Goal: Information Seeking & Learning: Learn about a topic

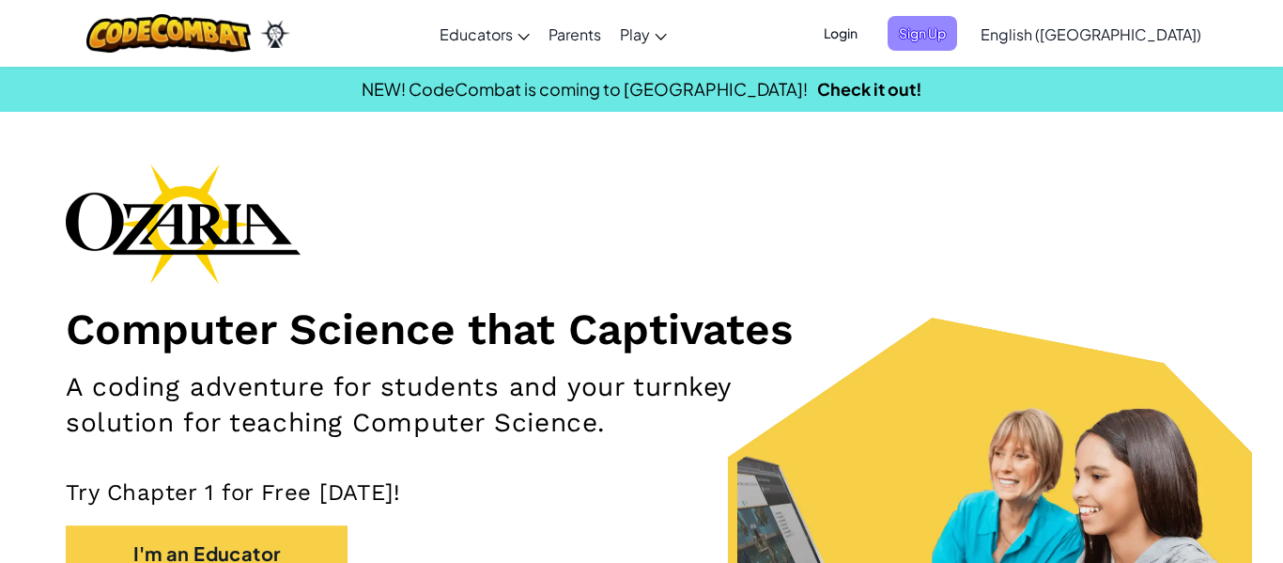
click at [957, 22] on span "Sign Up" at bounding box center [923, 33] width 70 height 35
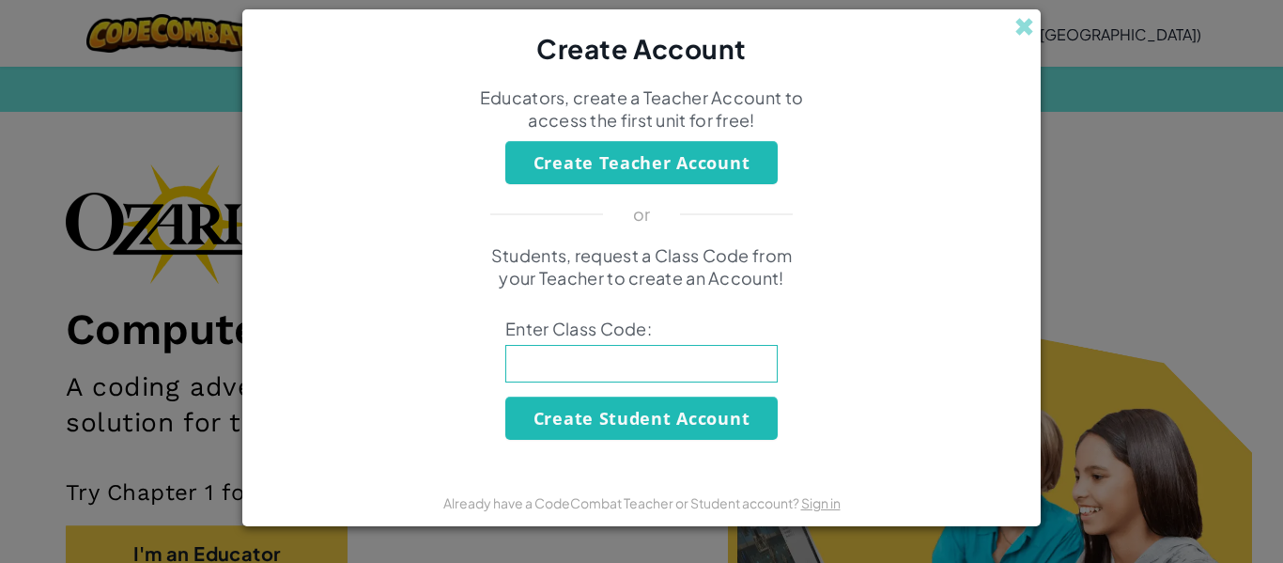
click at [648, 352] on input at bounding box center [641, 364] width 272 height 38
type input "DeskBackLuck"
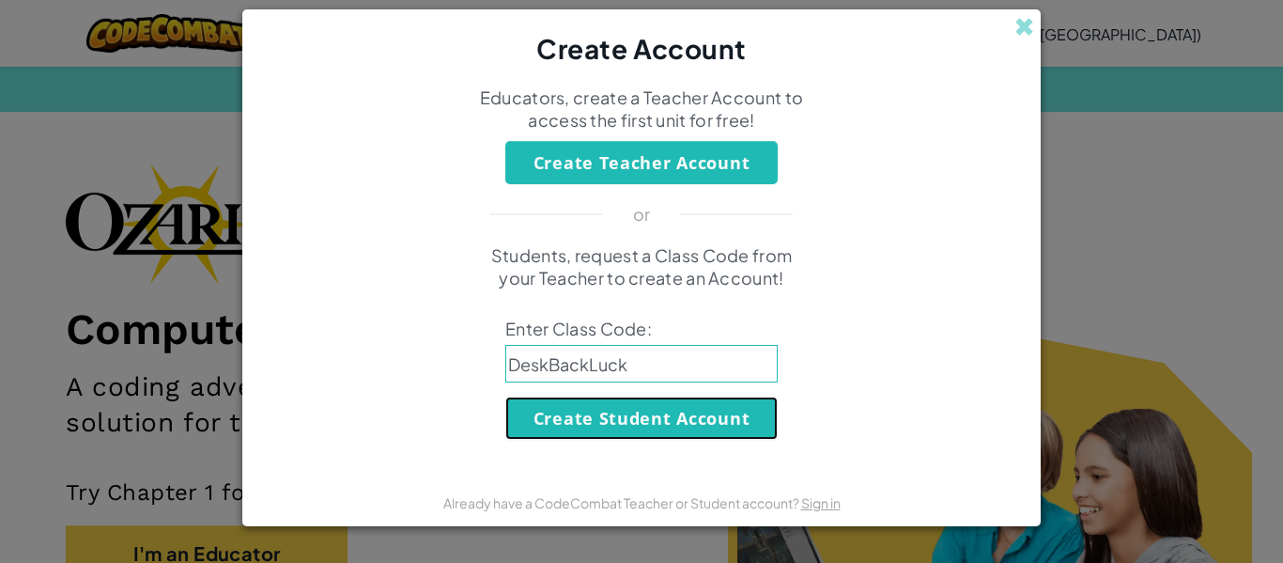
click at [643, 417] on button "Create Student Account" at bounding box center [641, 417] width 272 height 43
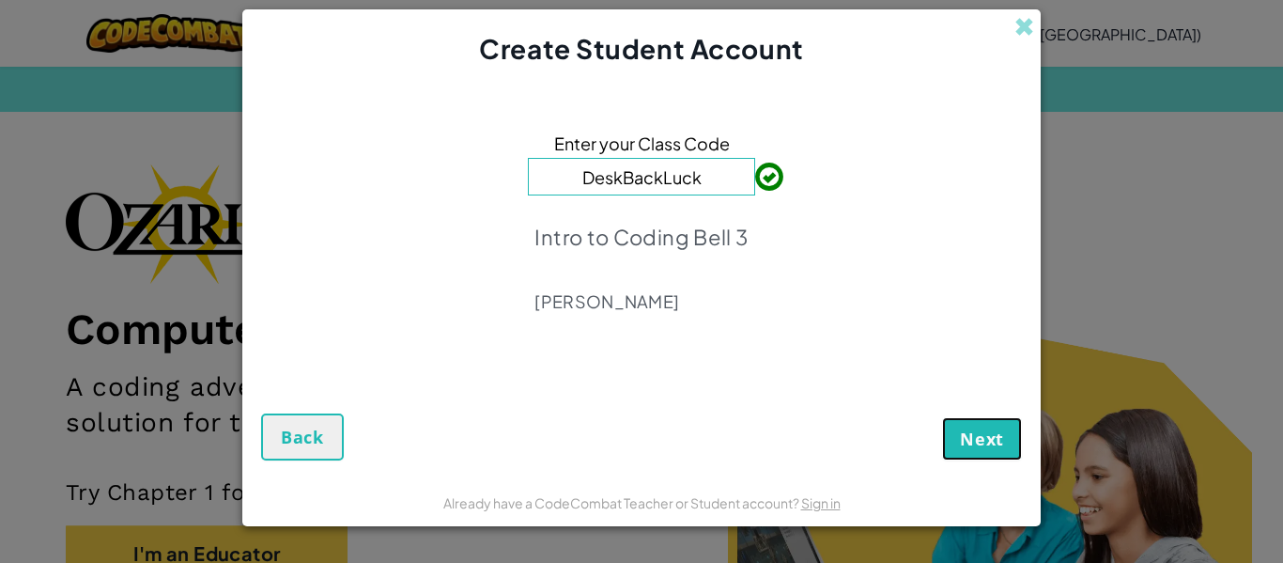
click at [992, 432] on span "Next" at bounding box center [982, 438] width 44 height 23
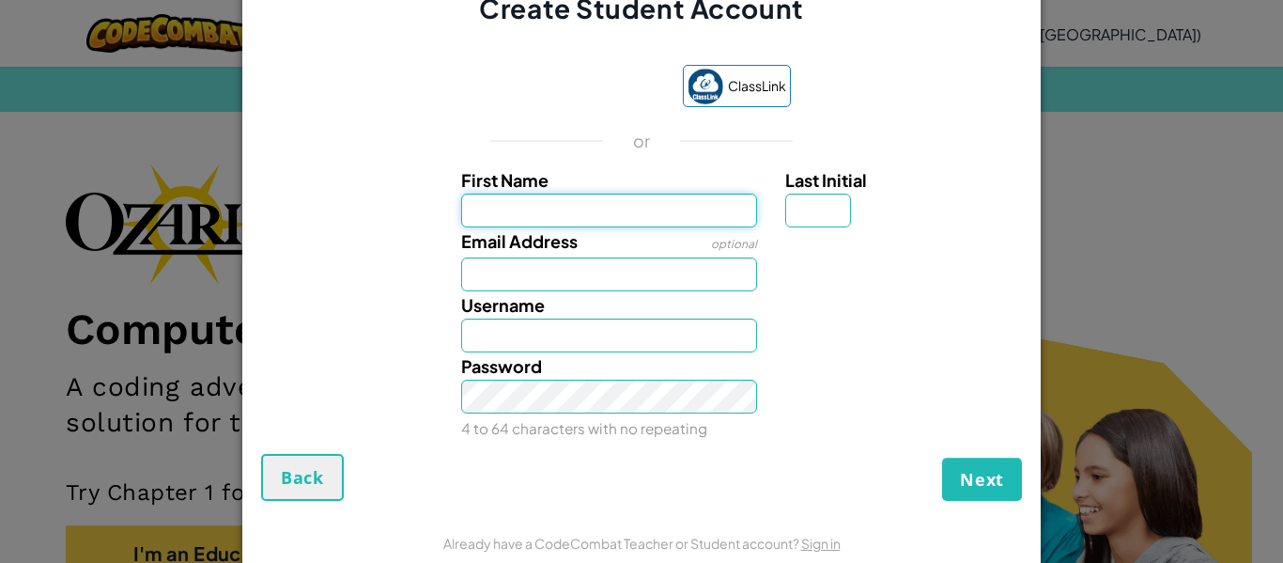
click at [607, 214] on input "First Name" at bounding box center [609, 210] width 297 height 34
type input "Nate"
click at [818, 224] on input "Last Initial" at bounding box center [818, 210] width 66 height 34
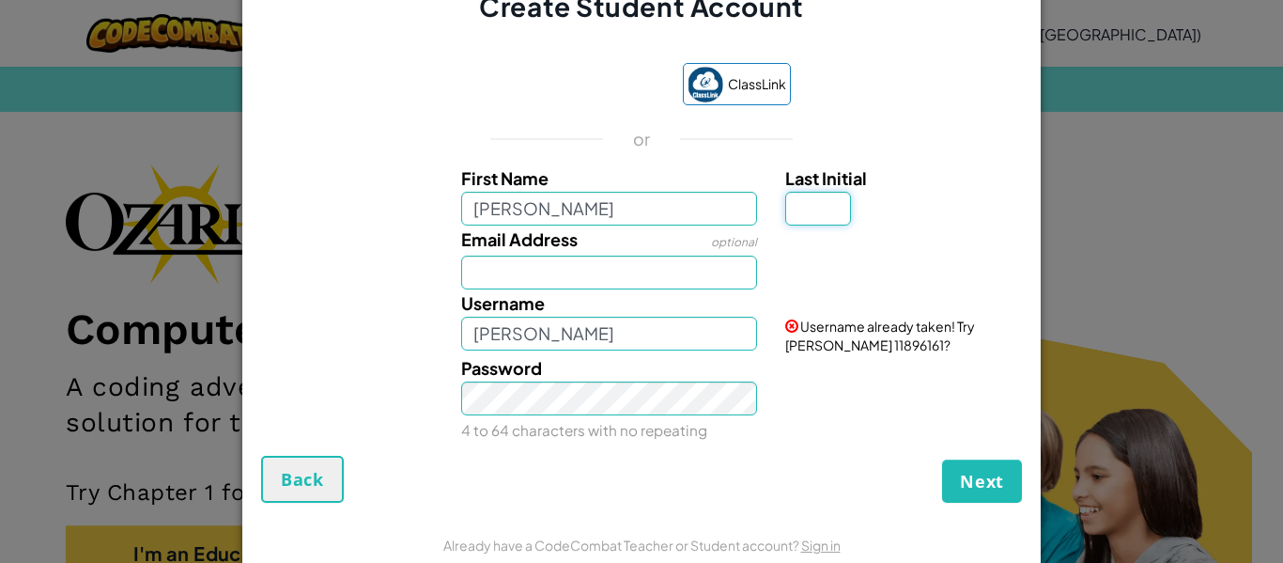
type input "m"
type input "M"
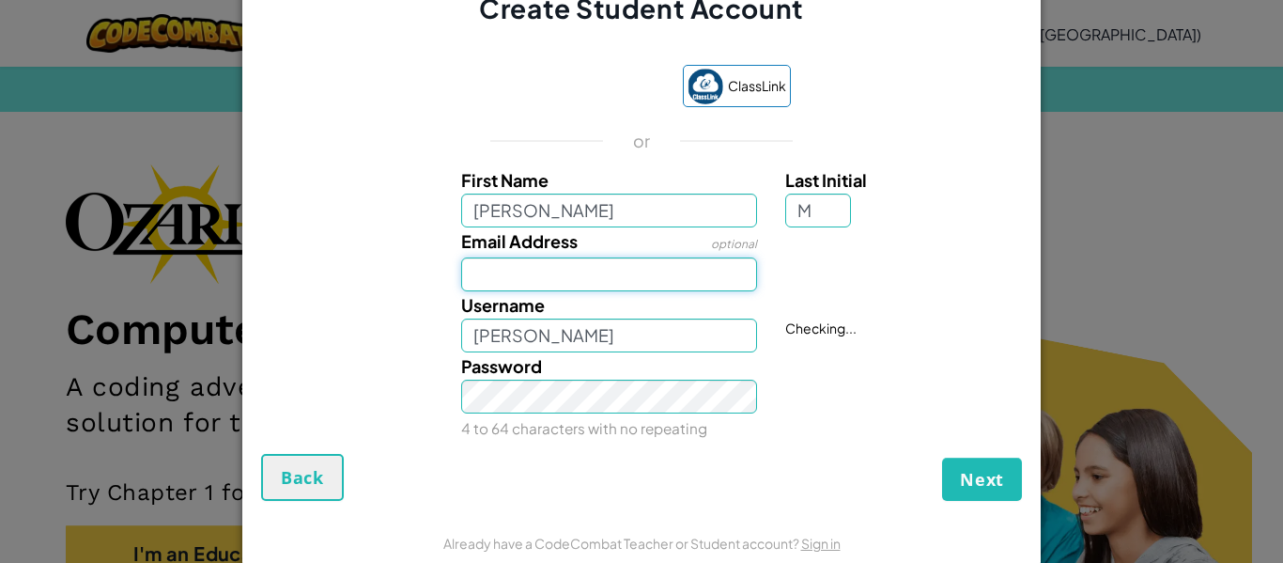
click at [610, 257] on input "Email Address" at bounding box center [609, 274] width 297 height 34
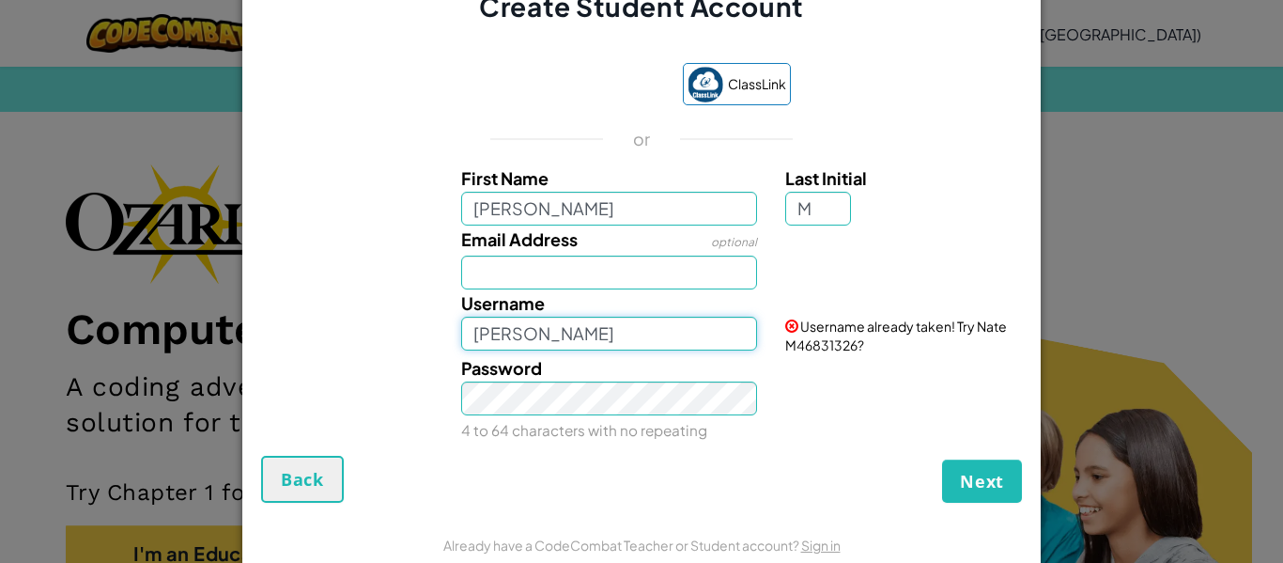
click at [590, 331] on input "Nate M" at bounding box center [609, 334] width 297 height 34
click at [514, 273] on input "Email Address" at bounding box center [609, 272] width 297 height 34
click at [544, 273] on input "Email Address" at bounding box center [609, 272] width 297 height 34
click at [561, 335] on input "Nate M" at bounding box center [609, 334] width 297 height 34
type input "Nate M395248"
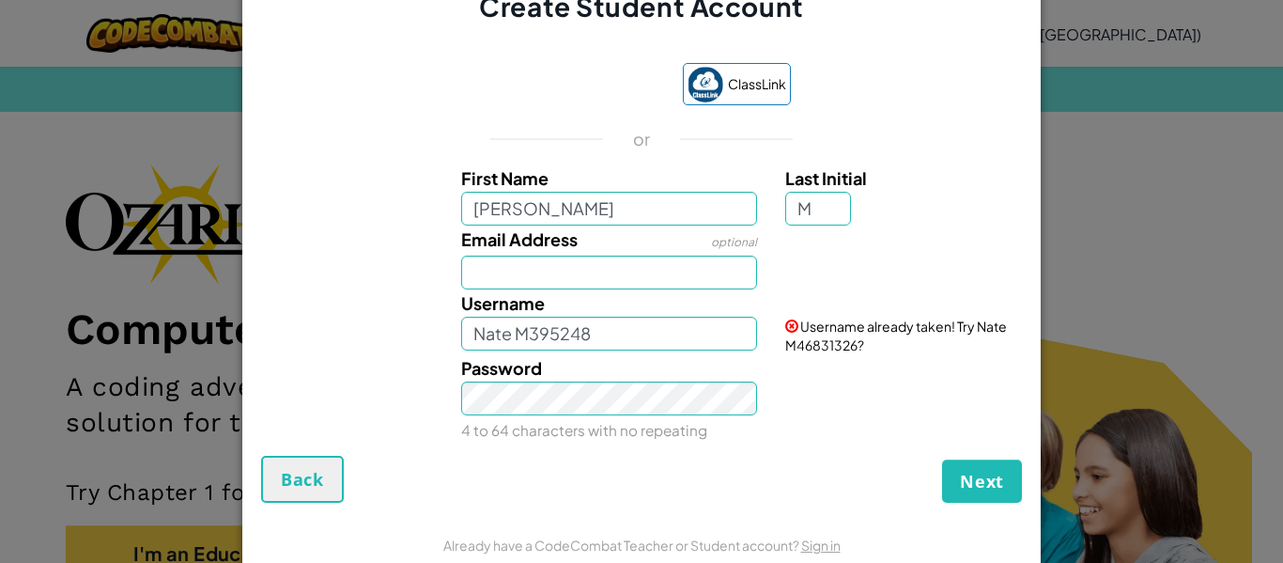
click at [783, 485] on div "Next Back" at bounding box center [641, 479] width 761 height 47
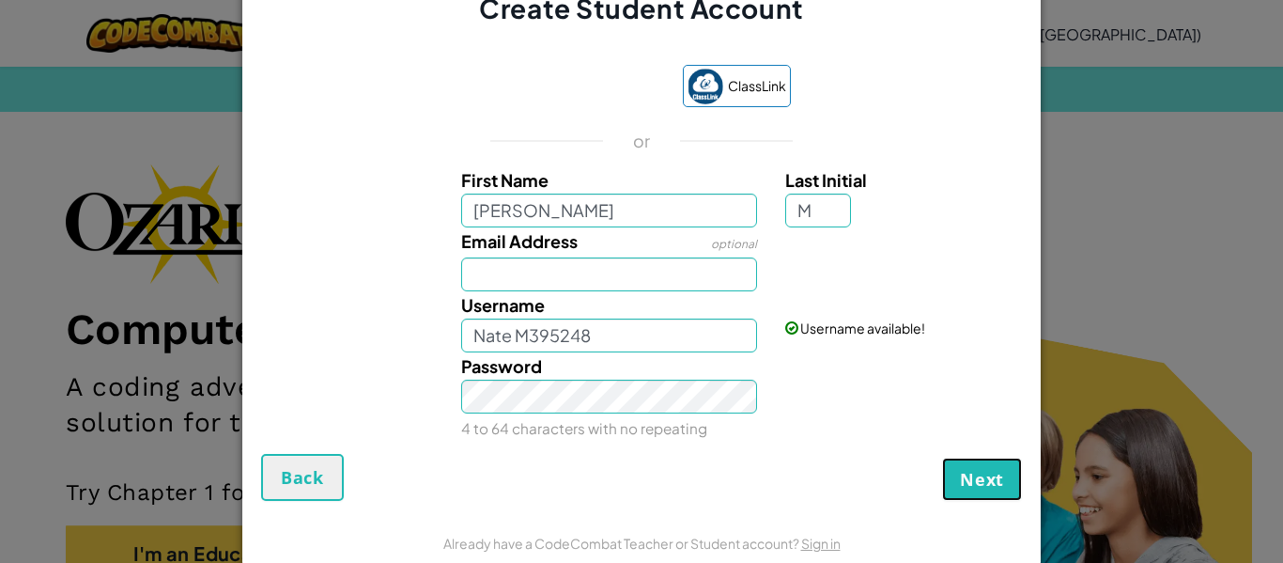
click at [976, 483] on span "Next" at bounding box center [982, 479] width 44 height 23
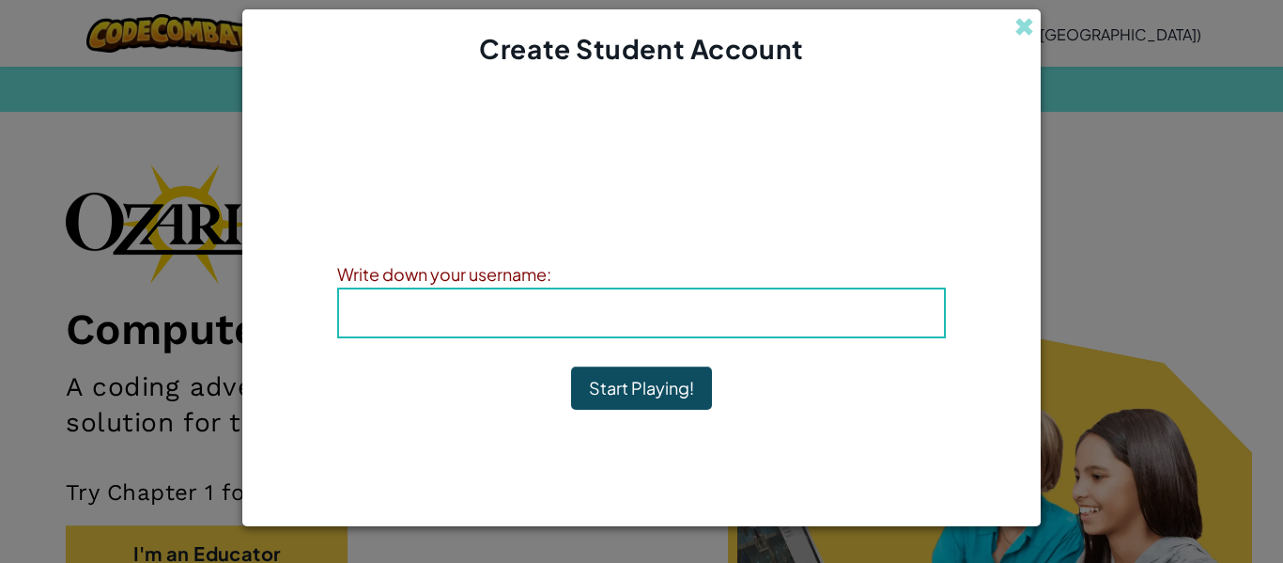
click at [749, 313] on b "Username : Nate M395248" at bounding box center [641, 312] width 237 height 22
click at [750, 314] on b "Username : Nate M395248" at bounding box center [641, 312] width 237 height 22
click at [774, 321] on h4 "Username : Nate M395248" at bounding box center [641, 313] width 567 height 28
click at [750, 321] on b "Username : Nate M395248" at bounding box center [641, 312] width 237 height 22
click at [590, 303] on span "Username" at bounding box center [572, 312] width 98 height 22
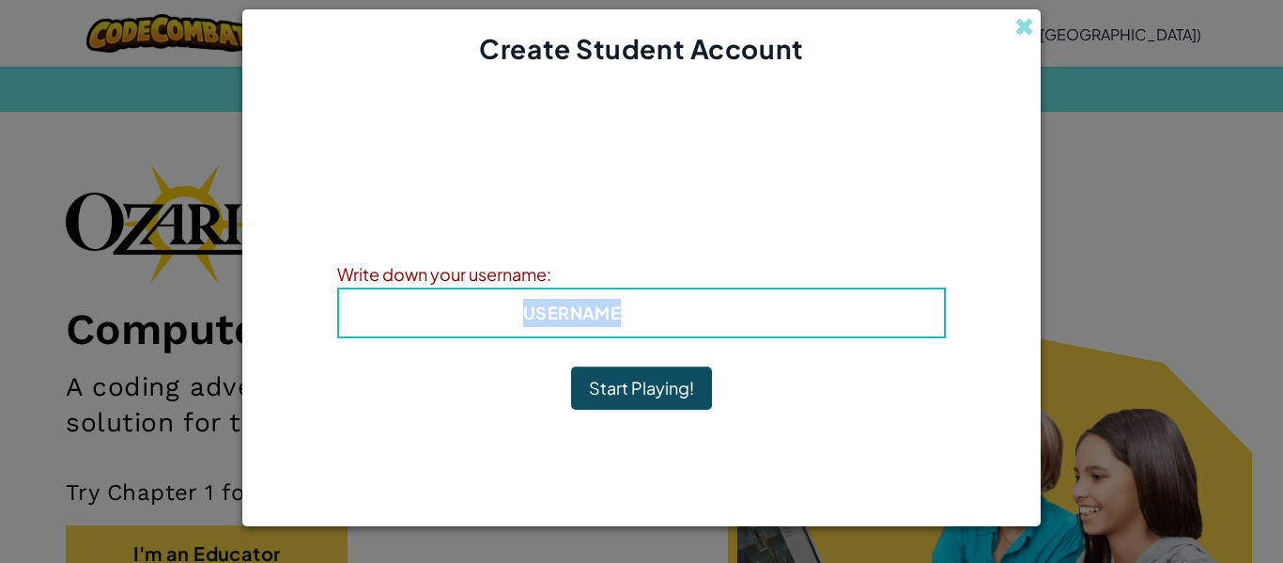
click at [590, 303] on span "Username" at bounding box center [572, 312] width 98 height 22
click at [591, 303] on span "Username" at bounding box center [572, 312] width 98 height 22
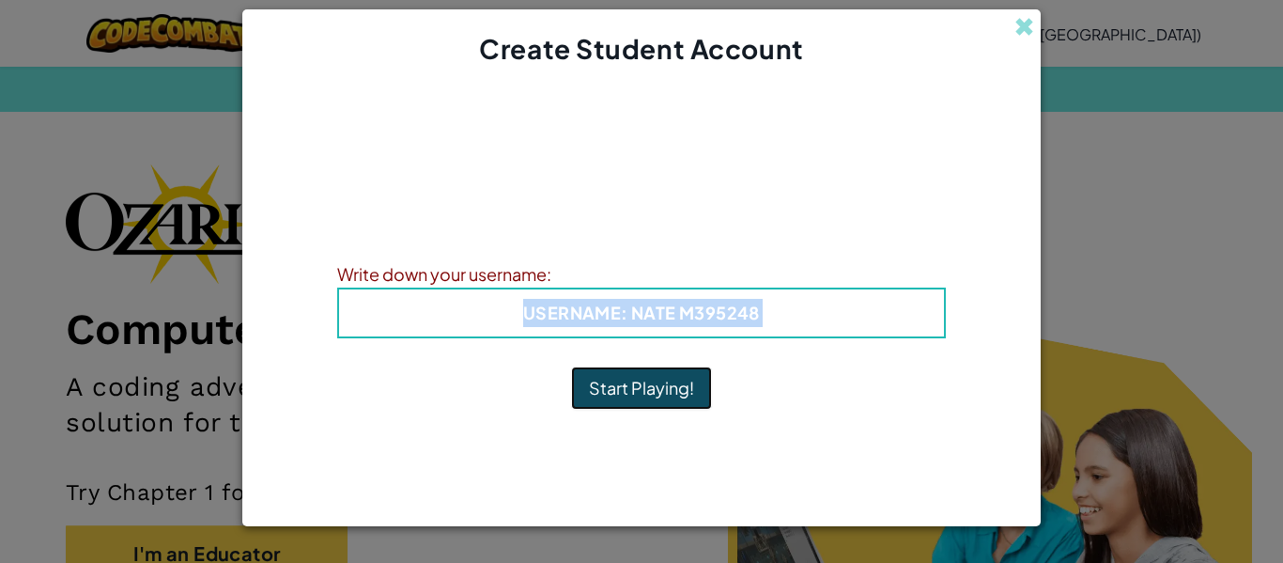
click at [604, 374] on button "Start Playing!" at bounding box center [641, 387] width 141 height 43
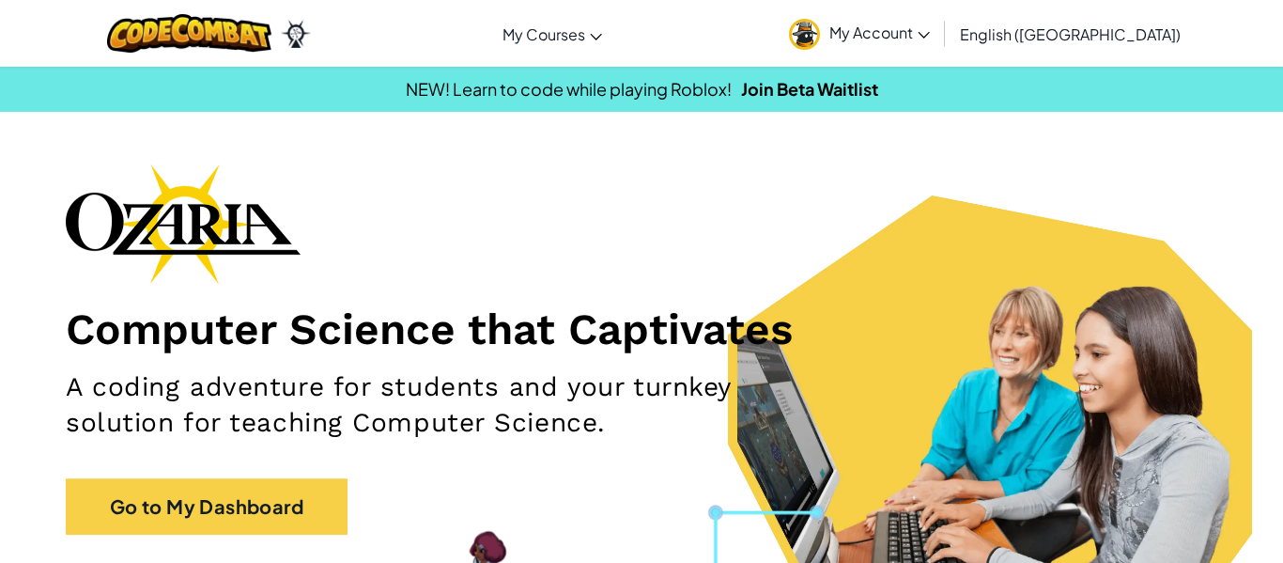
click at [939, 43] on link "My Account" at bounding box center [860, 33] width 160 height 59
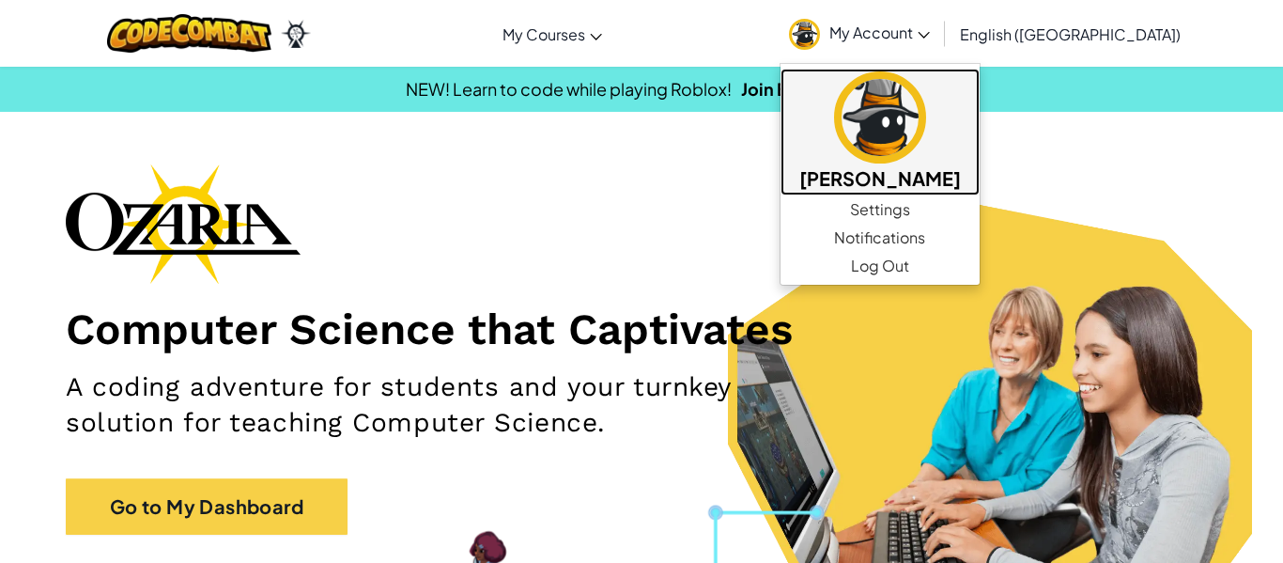
click at [961, 165] on h5 "[PERSON_NAME]" at bounding box center [880, 177] width 162 height 29
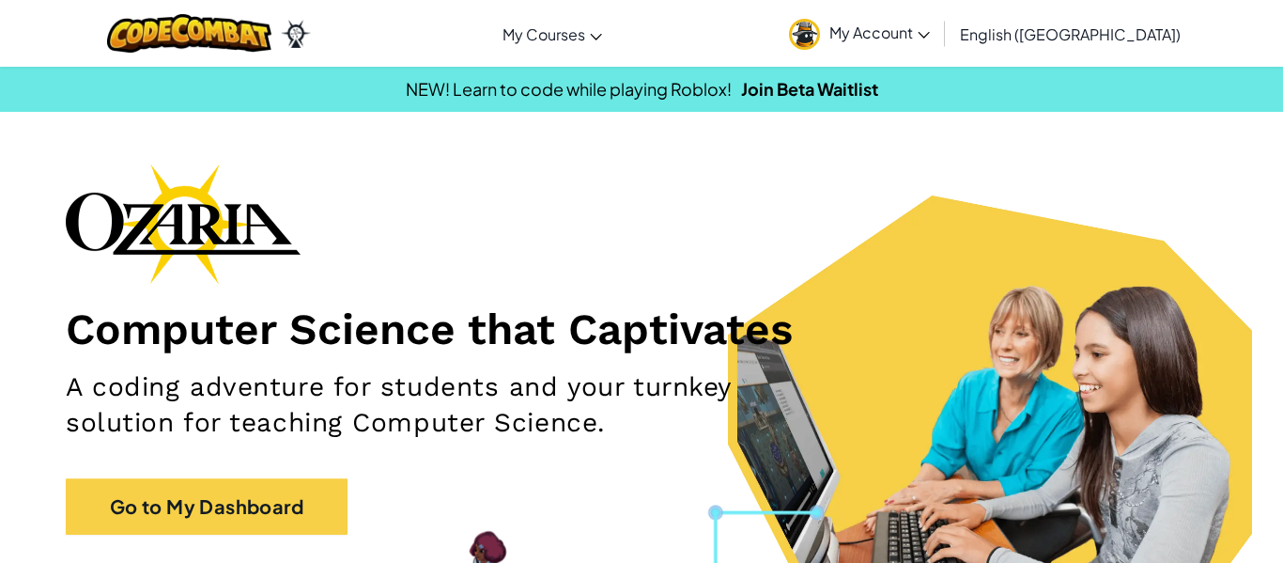
click at [930, 26] on span "My Account" at bounding box center [879, 33] width 100 height 20
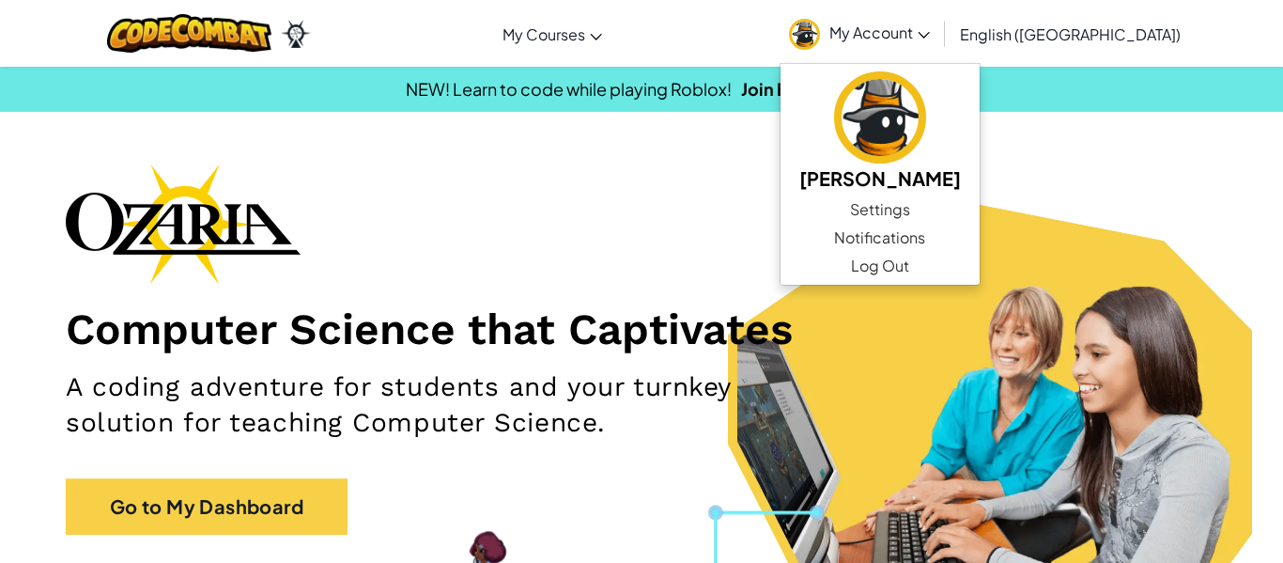
click at [713, 221] on div "Computer Science that Captivates A coding adventure for students and your turnk…" at bounding box center [642, 358] width 1152 height 390
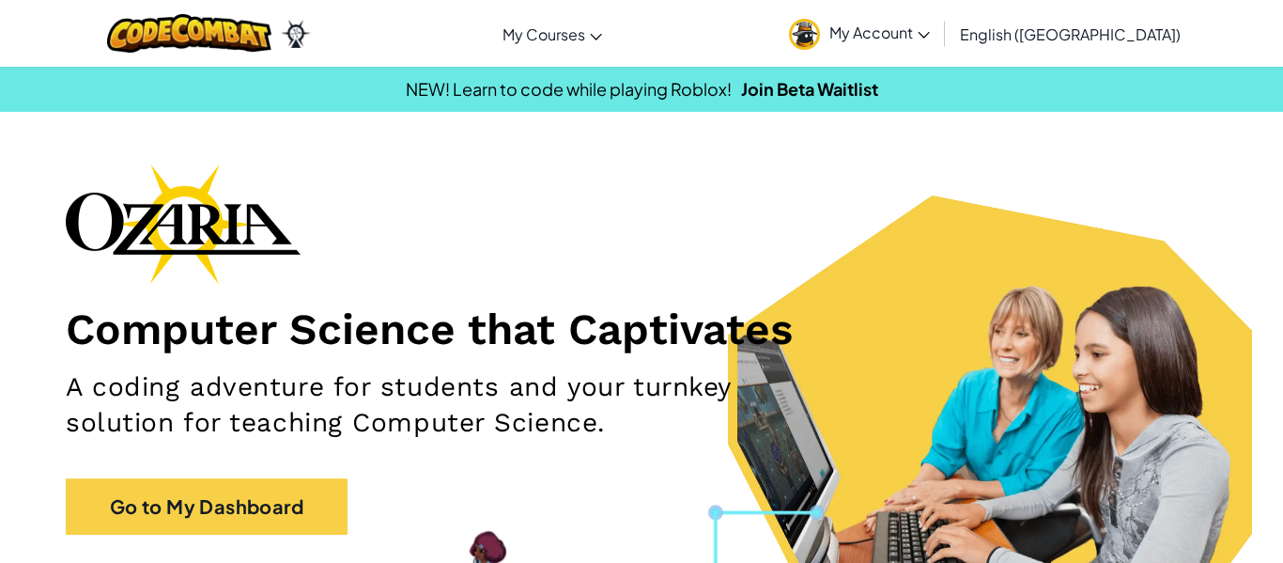
click at [585, 35] on span "My Courses" at bounding box center [543, 34] width 83 height 20
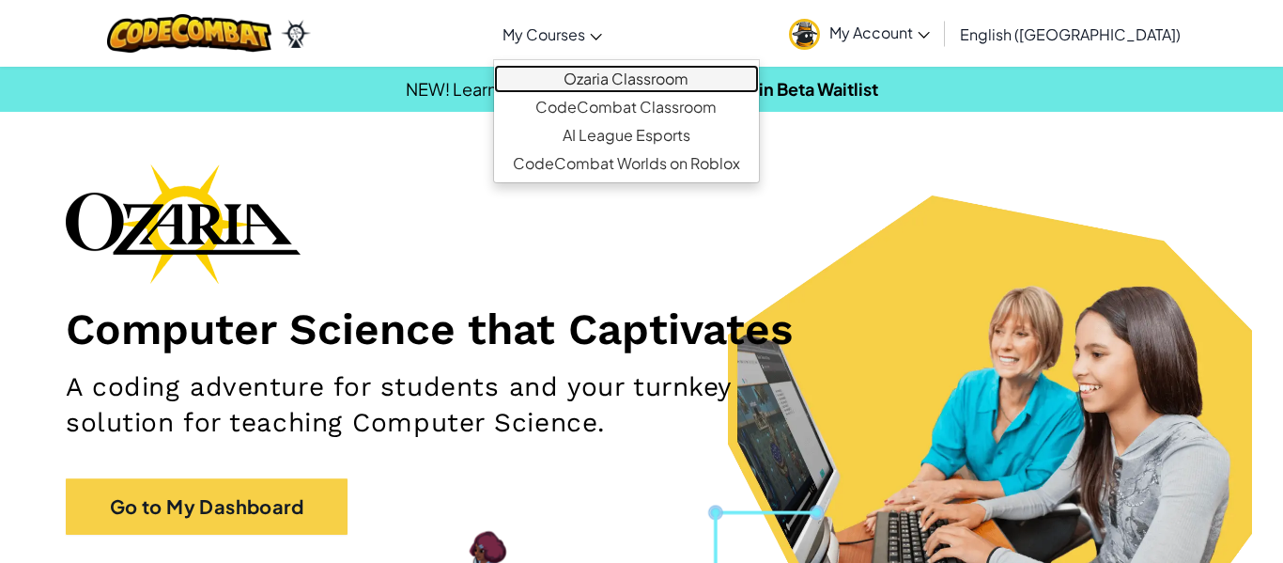
click at [612, 85] on link "Ozaria Classroom" at bounding box center [626, 79] width 265 height 28
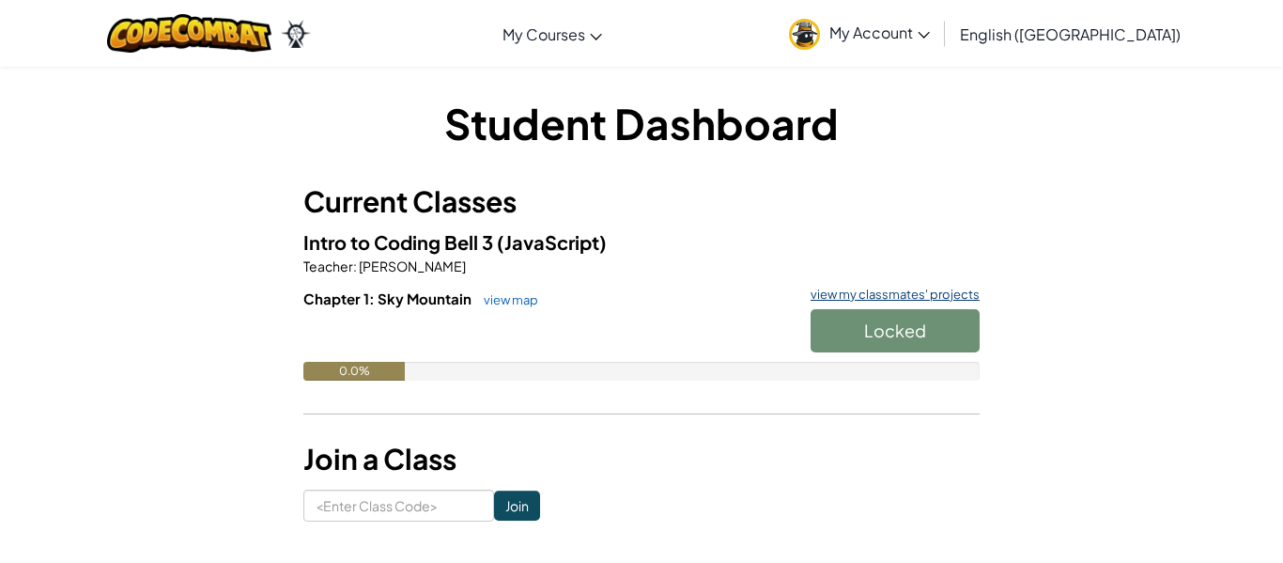
click at [883, 294] on link "view my classmates' projects" at bounding box center [890, 294] width 178 height 12
click at [506, 303] on link "view map" at bounding box center [506, 299] width 64 height 15
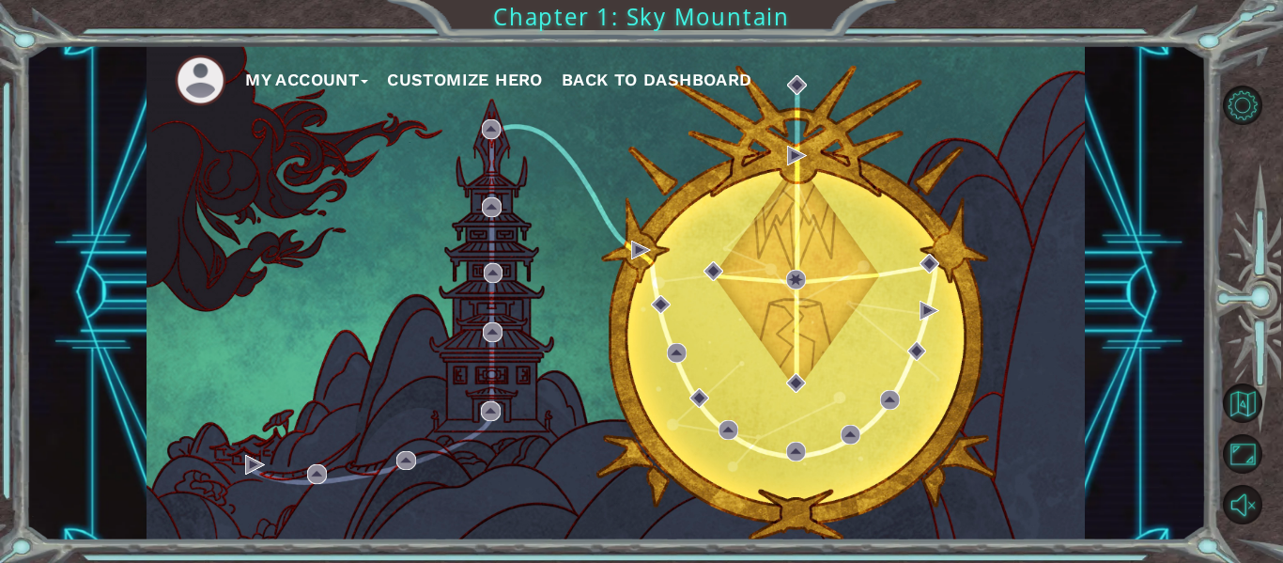
click at [427, 83] on button "Customize Hero" at bounding box center [465, 80] width 156 height 28
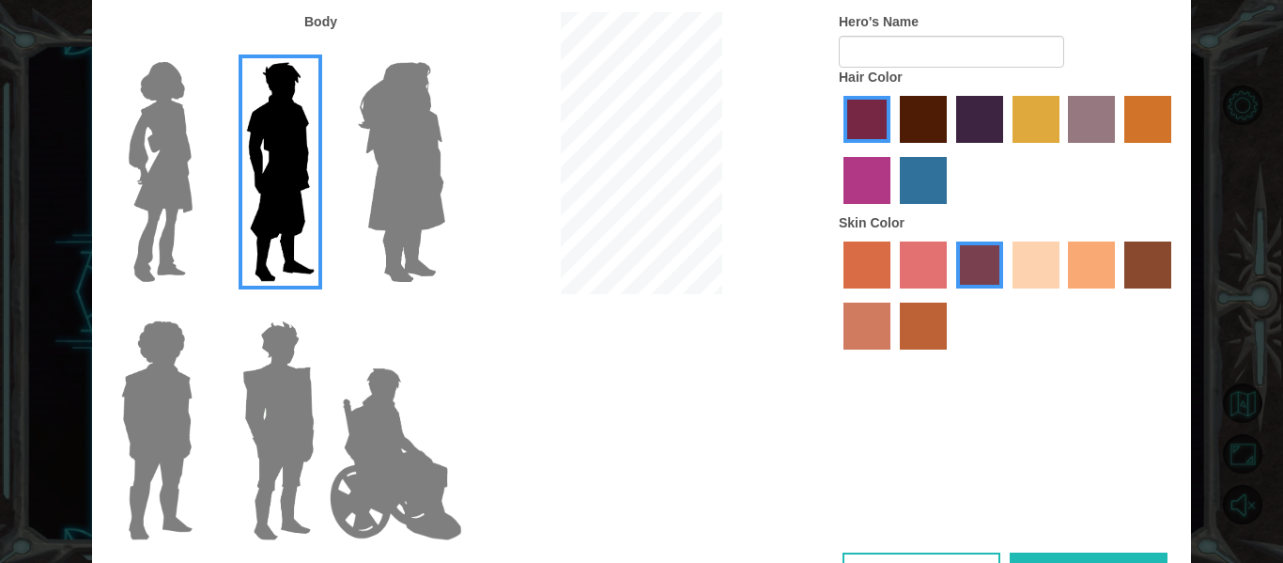
click at [1056, 293] on div at bounding box center [1008, 298] width 338 height 122
click at [1044, 265] on label "sandy beach skin color" at bounding box center [1036, 264] width 47 height 47
click at [1006, 295] on input "sandy beach skin color" at bounding box center [1006, 295] width 0 height 0
click at [932, 178] on label "lachmara hair color" at bounding box center [923, 180] width 47 height 47
click at [893, 210] on input "lachmara hair color" at bounding box center [893, 210] width 0 height 0
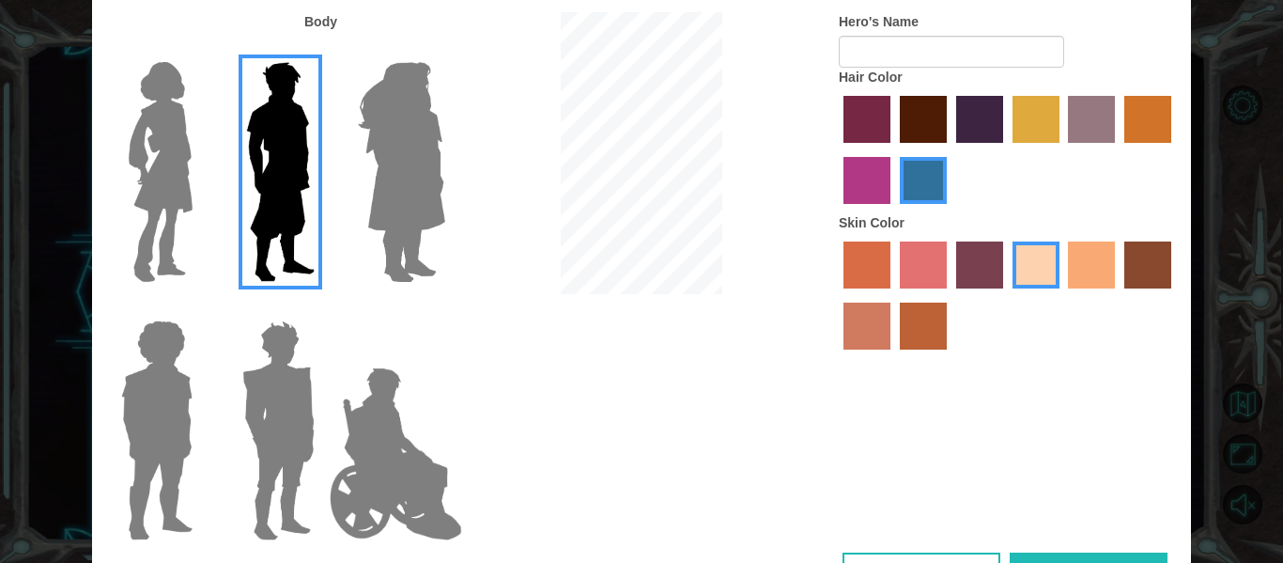
click at [1161, 109] on label "gold drop hair color" at bounding box center [1147, 119] width 47 height 47
click at [1118, 149] on input "gold drop hair color" at bounding box center [1118, 149] width 0 height 0
click at [937, 125] on label "maroon hair color" at bounding box center [923, 119] width 47 height 47
click at [893, 149] on input "maroon hair color" at bounding box center [893, 149] width 0 height 0
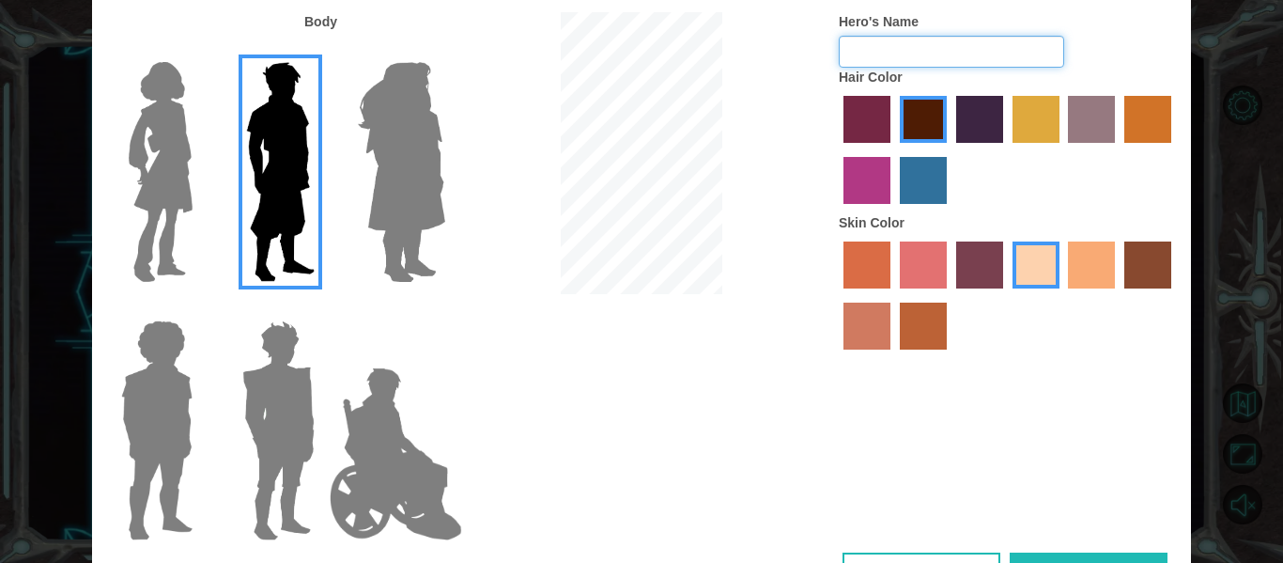
click at [881, 50] on input "Hero's Name" at bounding box center [951, 52] width 225 height 32
type input "W"
type input "Nate"
click at [372, 476] on img at bounding box center [395, 454] width 147 height 188
click at [444, 308] on input "Hero Jamie" at bounding box center [444, 308] width 0 height 0
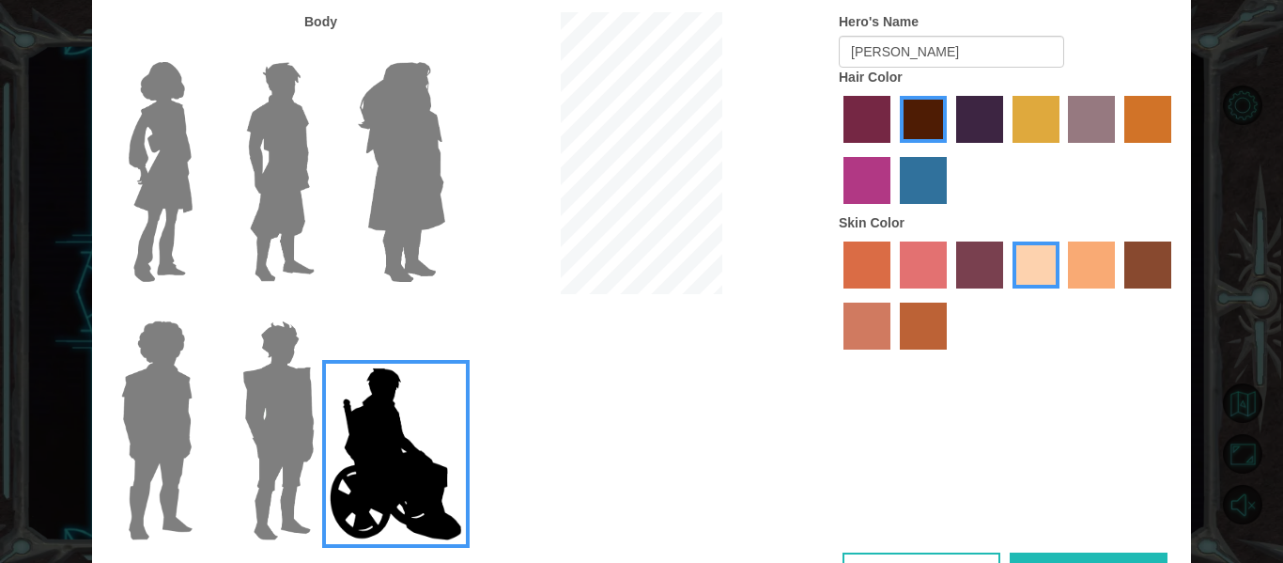
click at [299, 442] on img at bounding box center [278, 430] width 87 height 235
click at [322, 308] on input "Hero Garnet" at bounding box center [322, 308] width 0 height 0
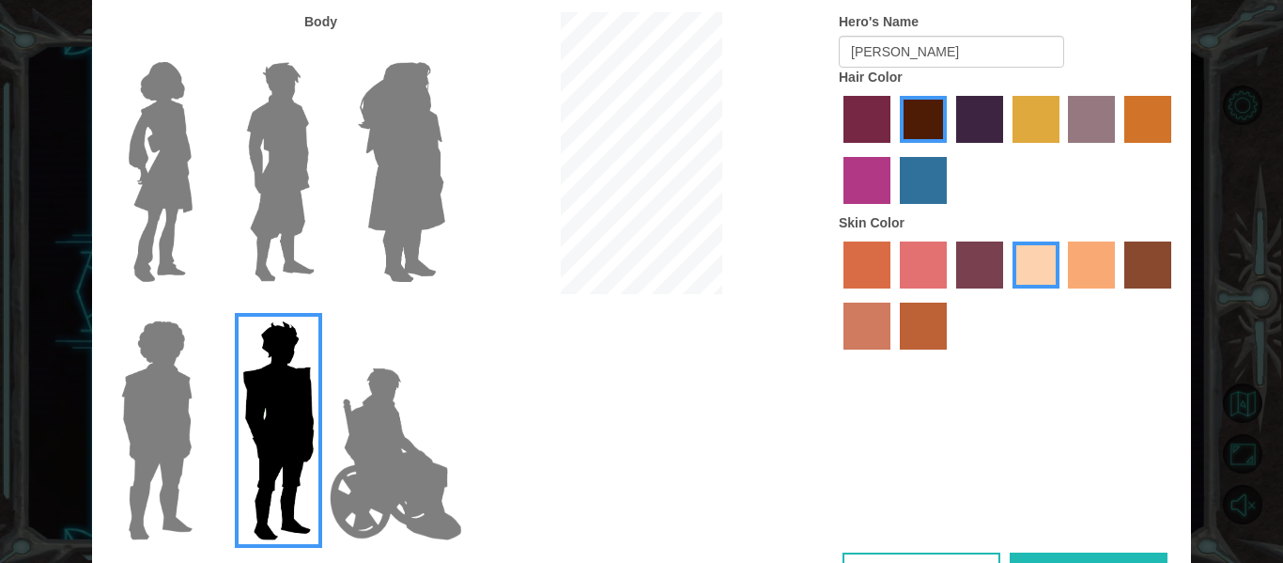
click at [289, 147] on img at bounding box center [281, 171] width 84 height 235
click at [322, 50] on input "Hero Lars" at bounding box center [322, 50] width 0 height 0
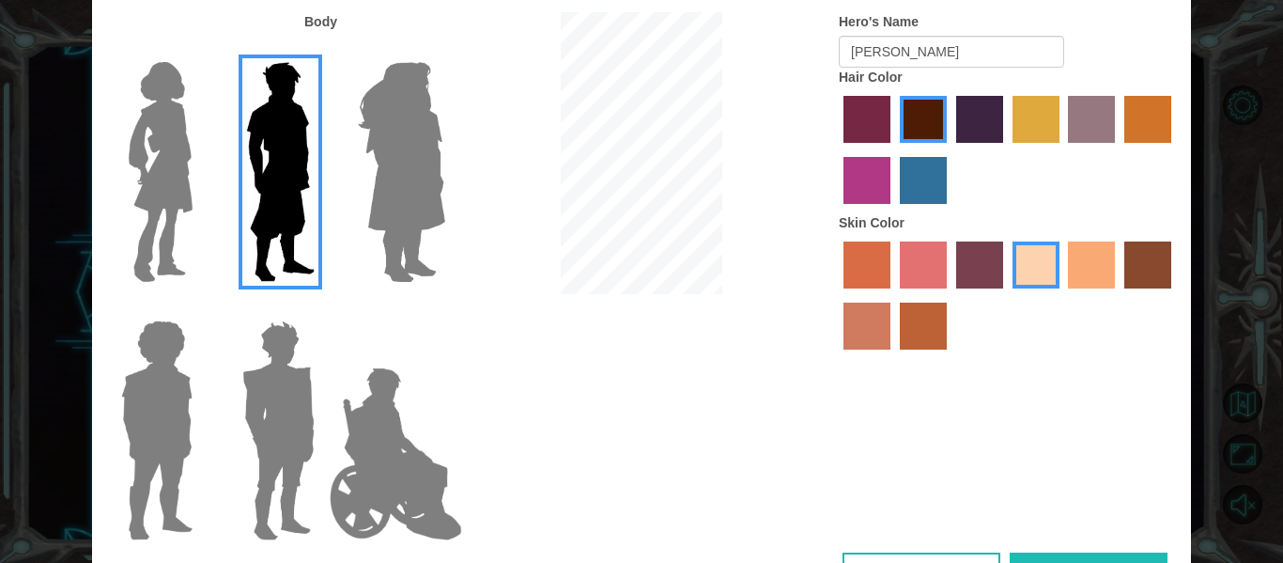
click at [416, 148] on img at bounding box center [401, 171] width 102 height 235
click at [444, 50] on input "Hero Amethyst" at bounding box center [444, 50] width 0 height 0
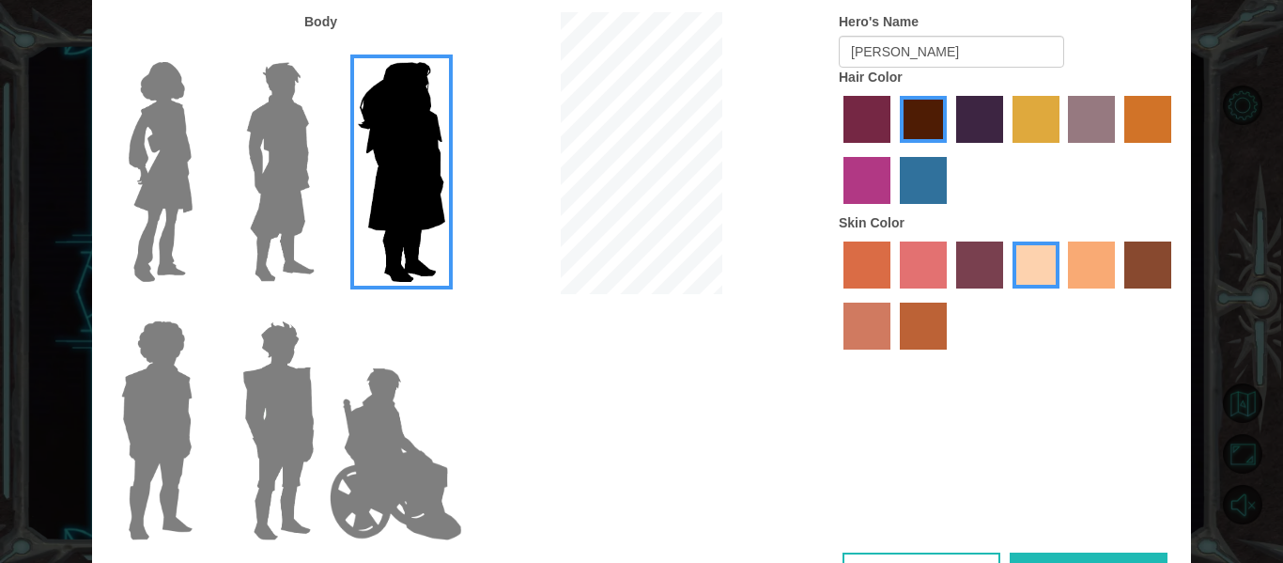
click at [301, 139] on img at bounding box center [281, 171] width 84 height 235
click at [322, 50] on input "Hero Lars" at bounding box center [322, 50] width 0 height 0
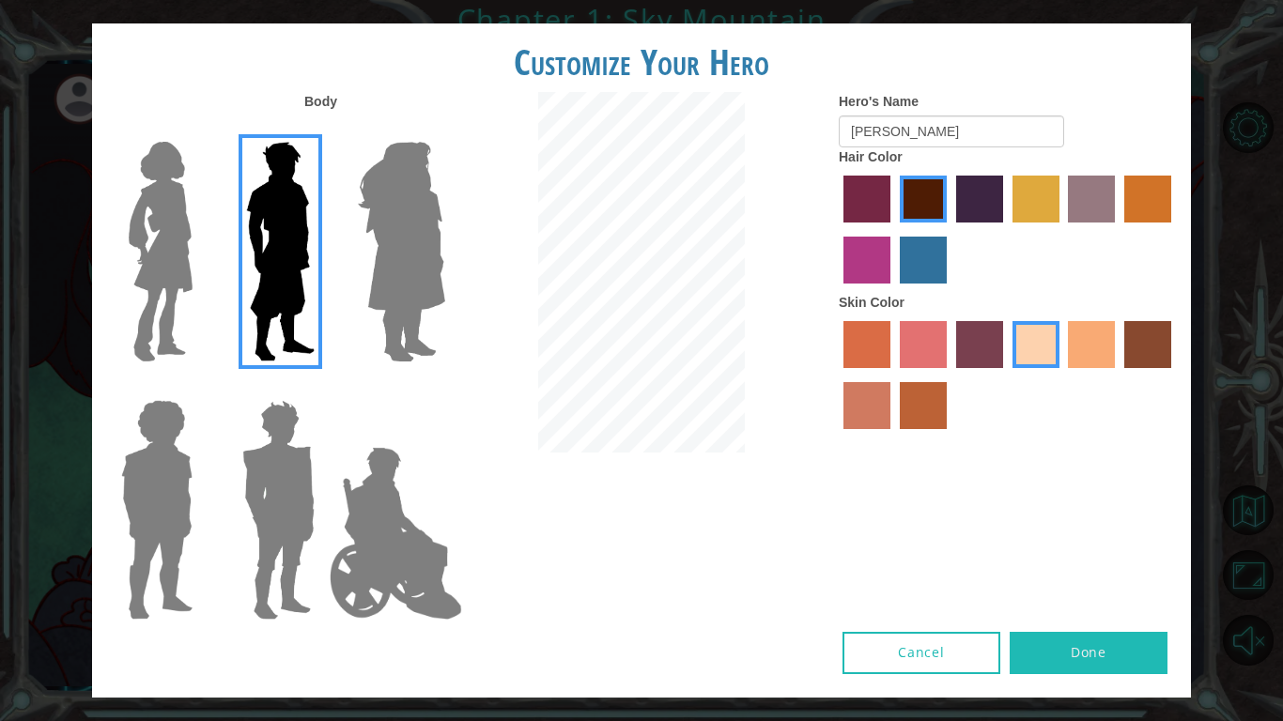
click at [1054, 562] on button "Done" at bounding box center [1089, 653] width 158 height 42
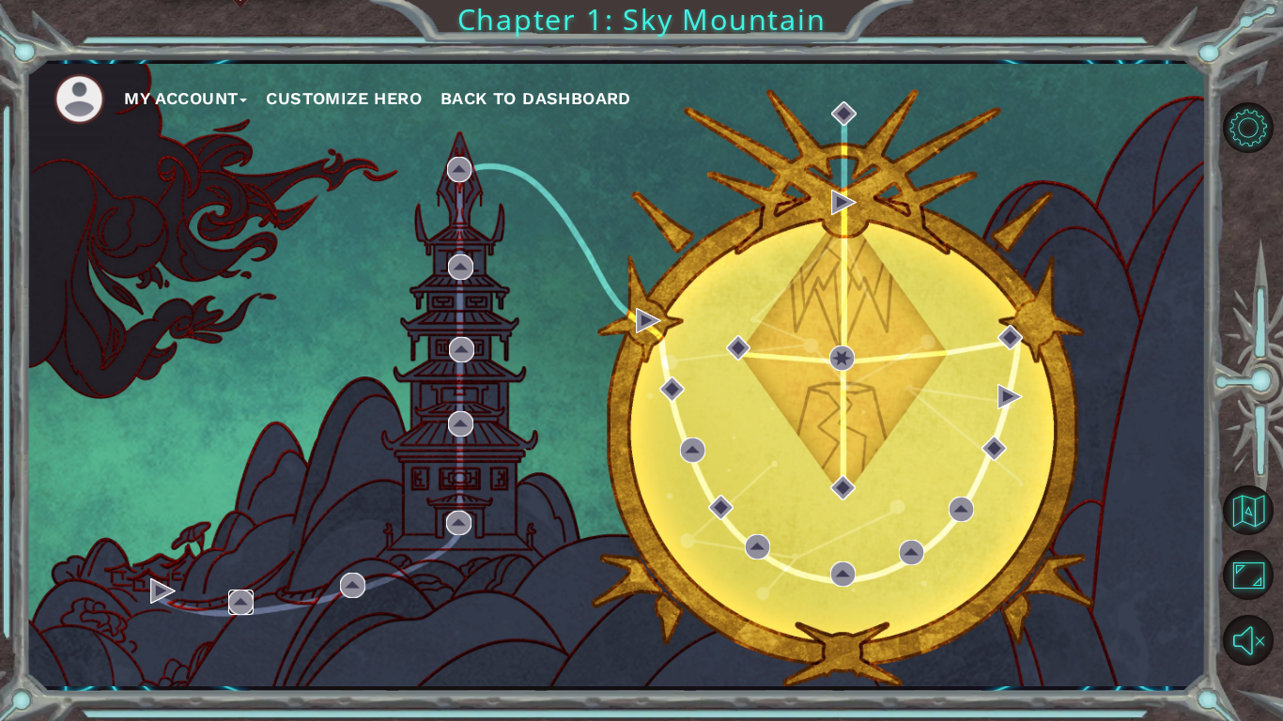
click at [238, 562] on img at bounding box center [240, 602] width 25 height 25
click at [240, 562] on div "My Account Customize Hero Back to Dashboard" at bounding box center [615, 375] width 1181 height 623
click at [239, 562] on div "My Account Customize Hero Back to Dashboard" at bounding box center [615, 375] width 1181 height 623
click at [540, 93] on span "Back to Dashboard" at bounding box center [536, 98] width 191 height 20
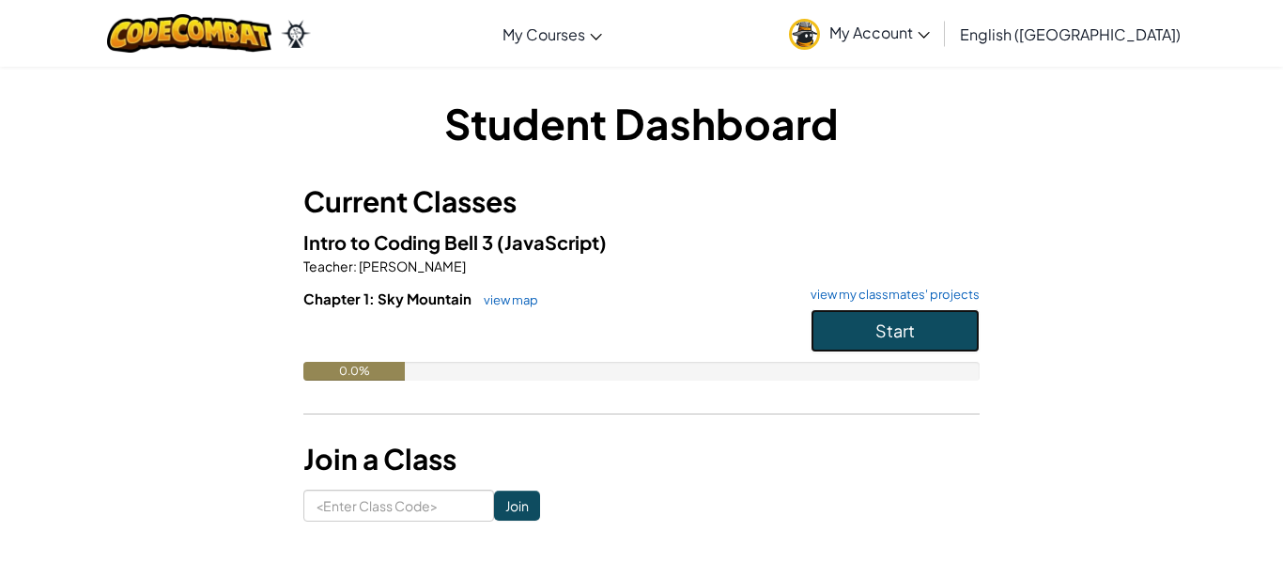
click at [879, 319] on span "Start" at bounding box center [894, 330] width 39 height 22
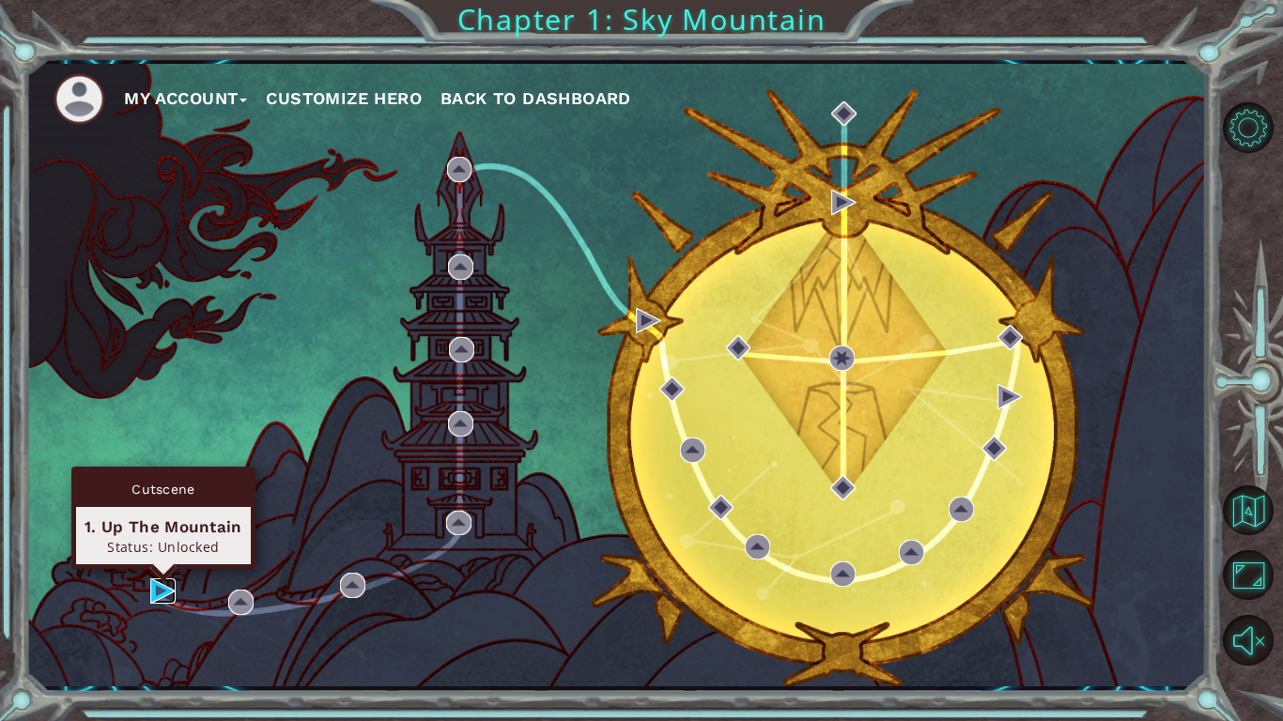
click at [155, 562] on img at bounding box center [162, 591] width 25 height 25
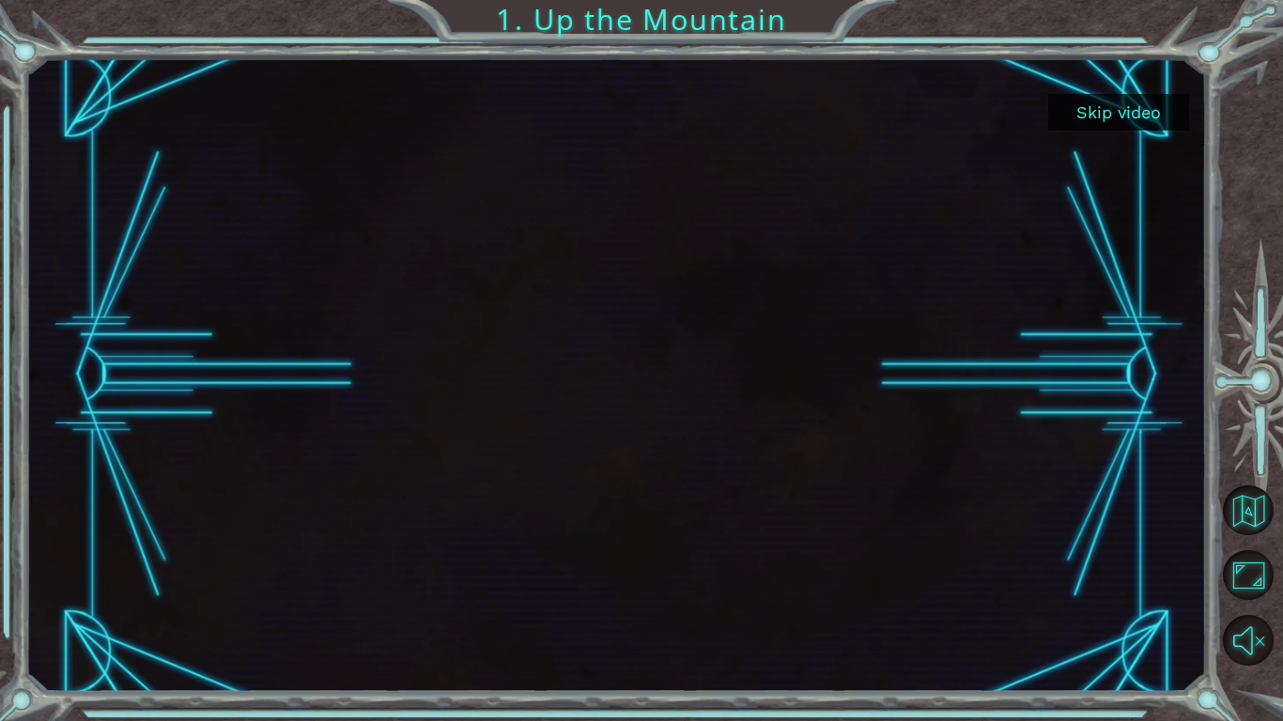
click at [1151, 120] on button "Skip video" at bounding box center [1118, 112] width 141 height 37
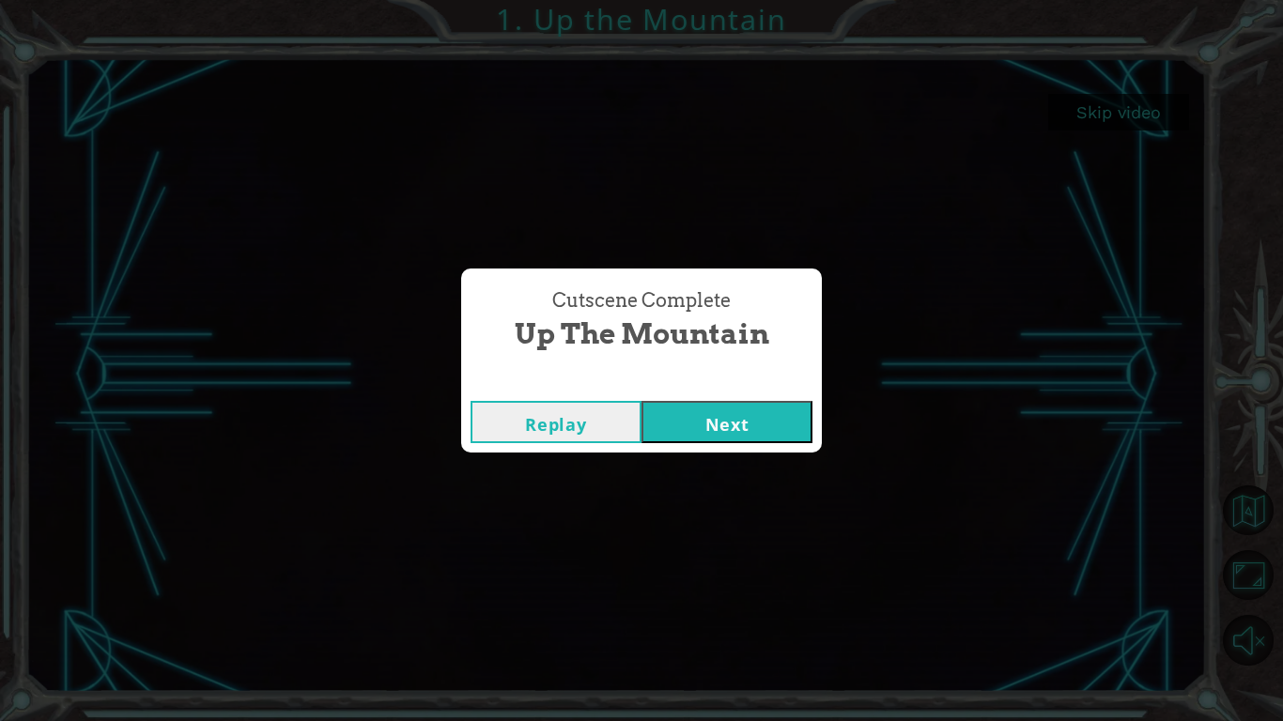
click at [702, 423] on button "Next" at bounding box center [727, 422] width 171 height 42
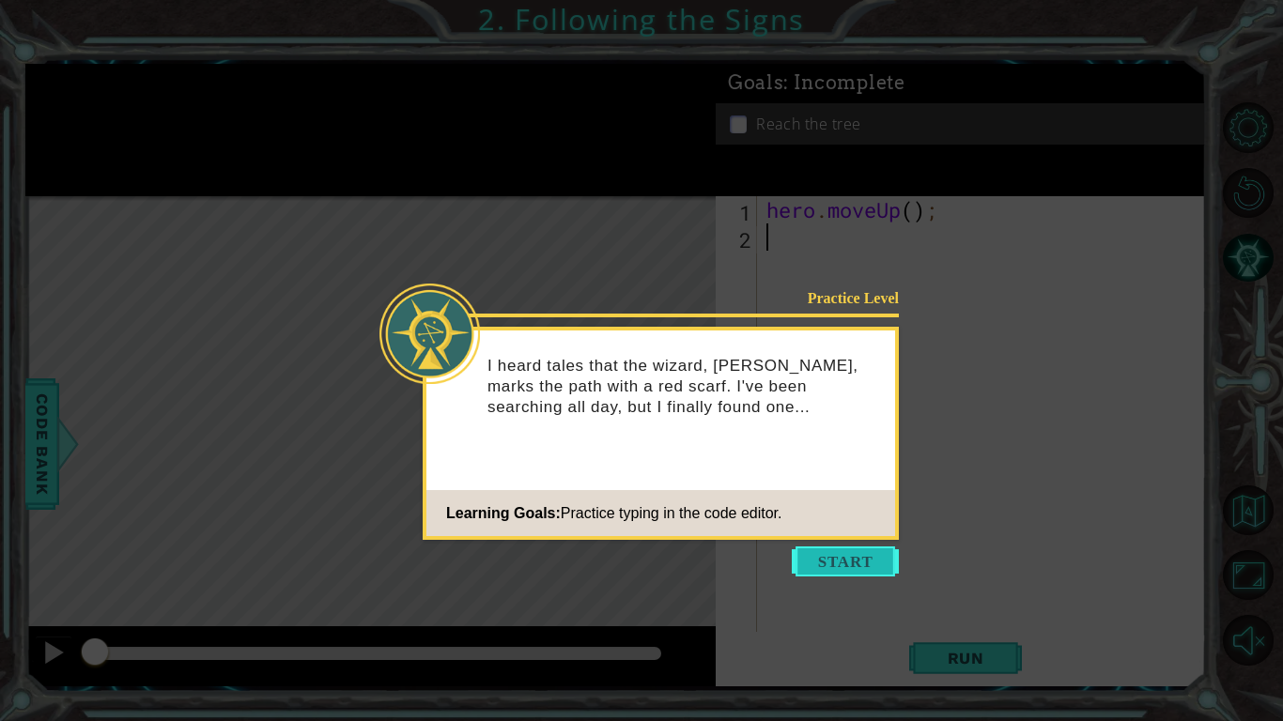
click at [846, 562] on button "Start" at bounding box center [845, 562] width 107 height 30
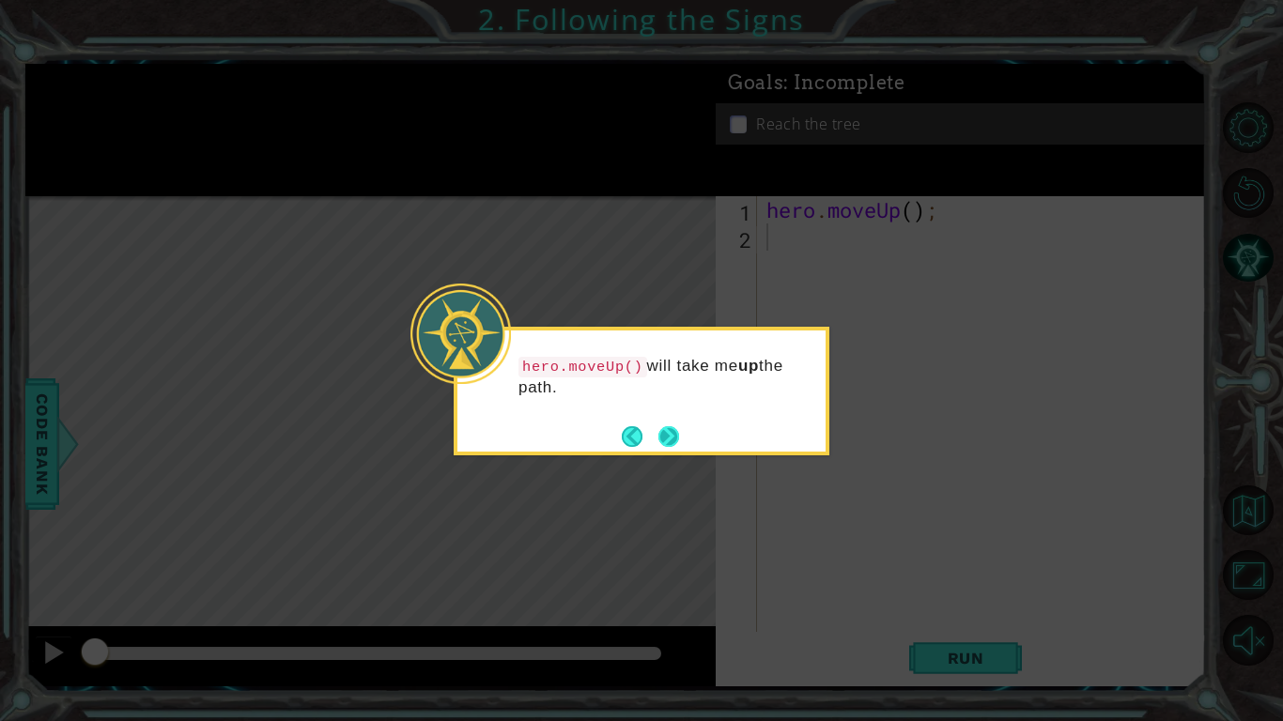
click at [667, 438] on button "Next" at bounding box center [668, 436] width 21 height 21
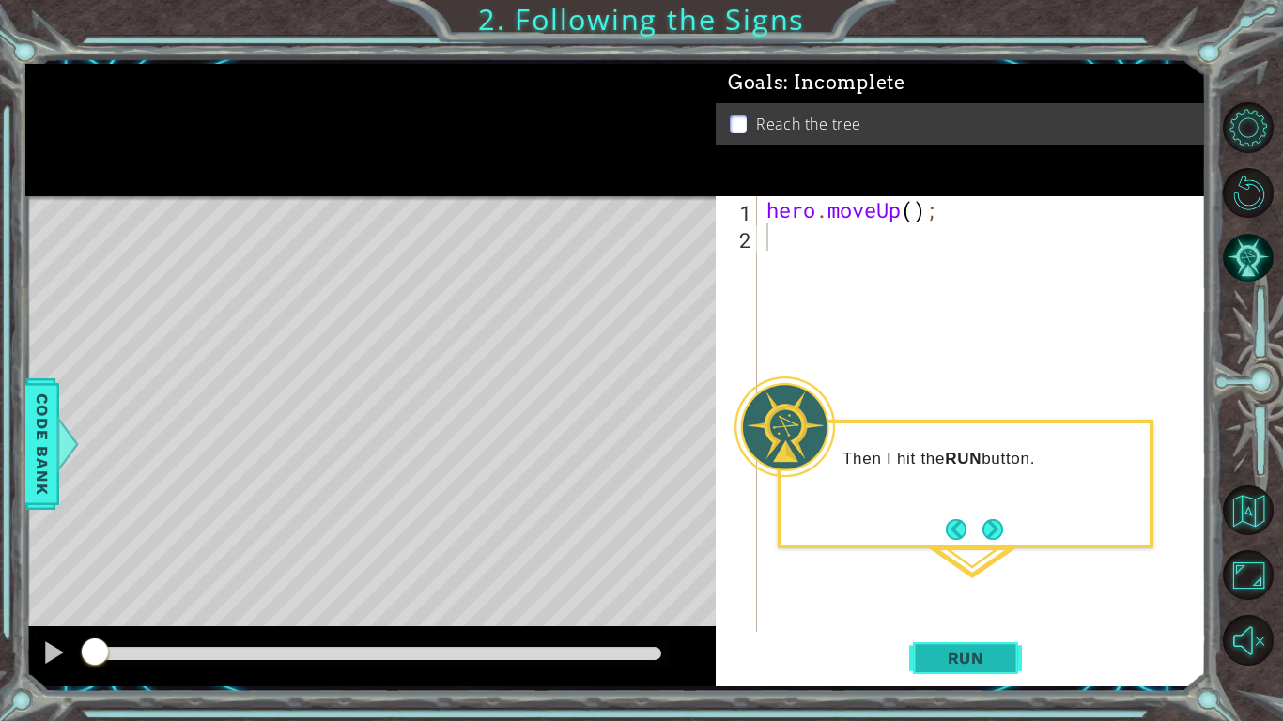
click at [930, 562] on span "Run" at bounding box center [966, 658] width 74 height 19
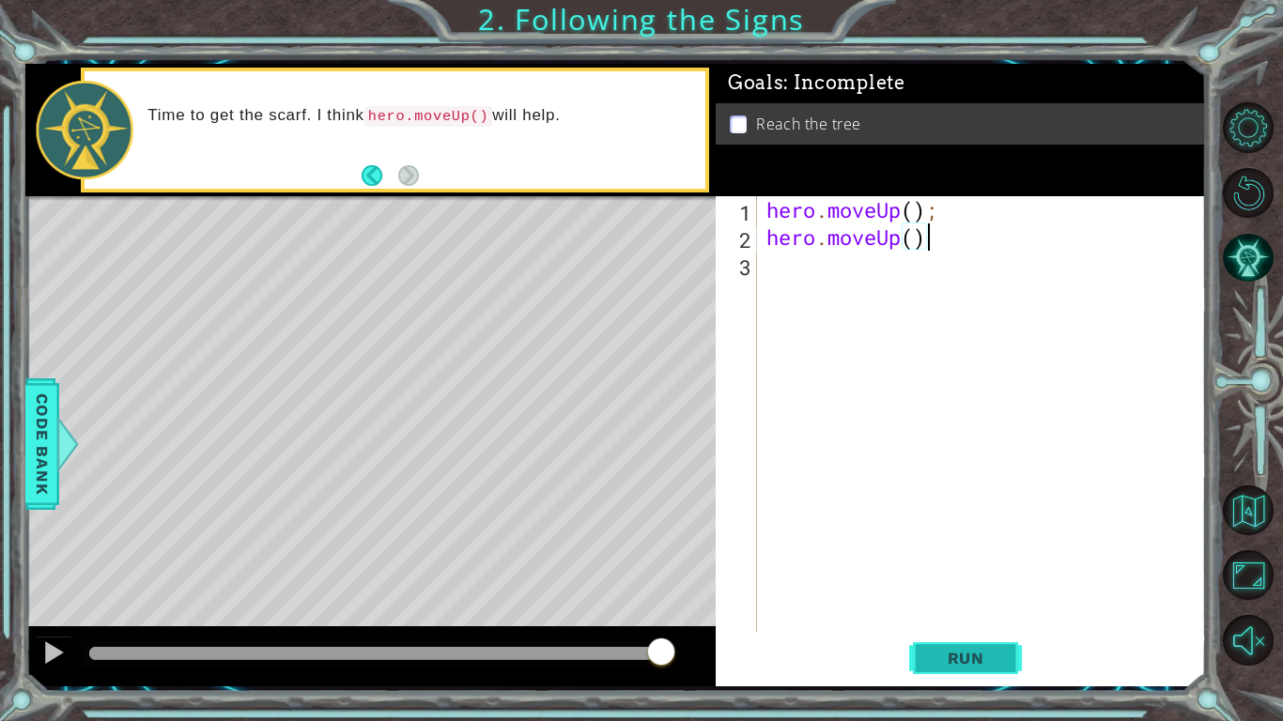
scroll to position [0, 7]
type textarea "hero.moveUp();"
click at [969, 562] on span "Run" at bounding box center [966, 658] width 74 height 19
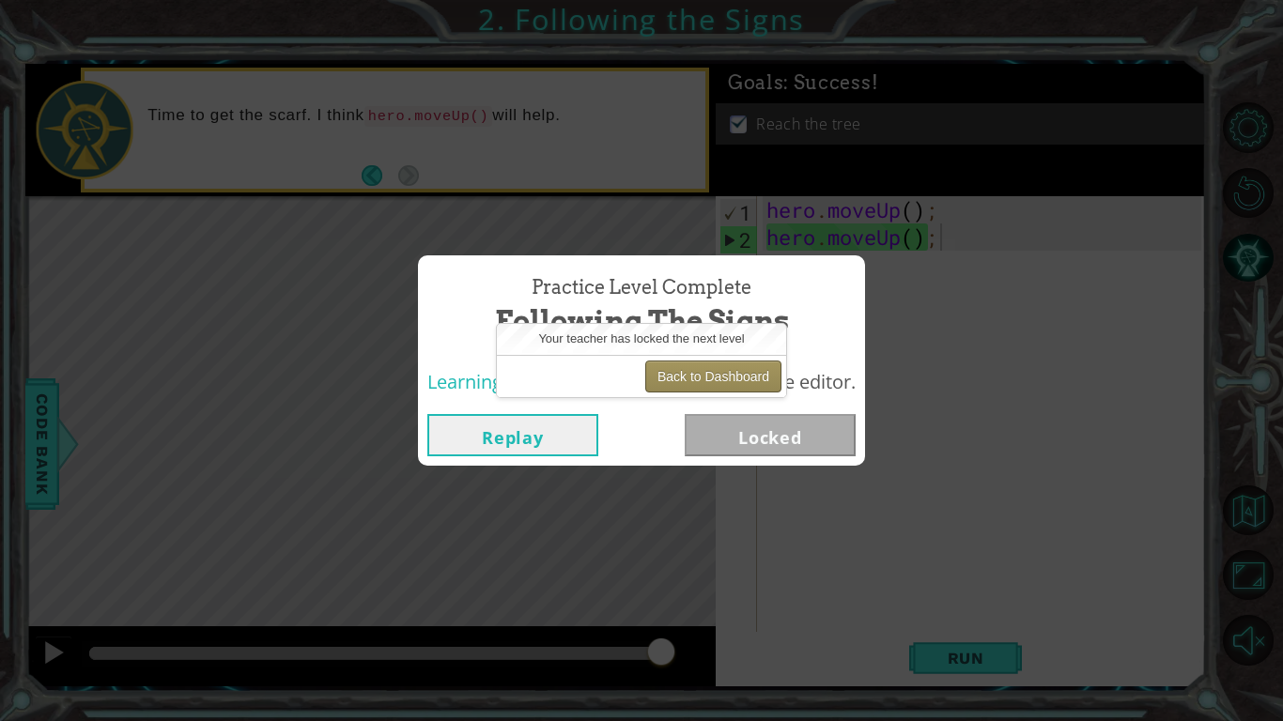
click at [667, 378] on button "Back to Dashboard" at bounding box center [713, 377] width 136 height 32
click at [668, 374] on button "Back to Dashboard" at bounding box center [713, 377] width 136 height 32
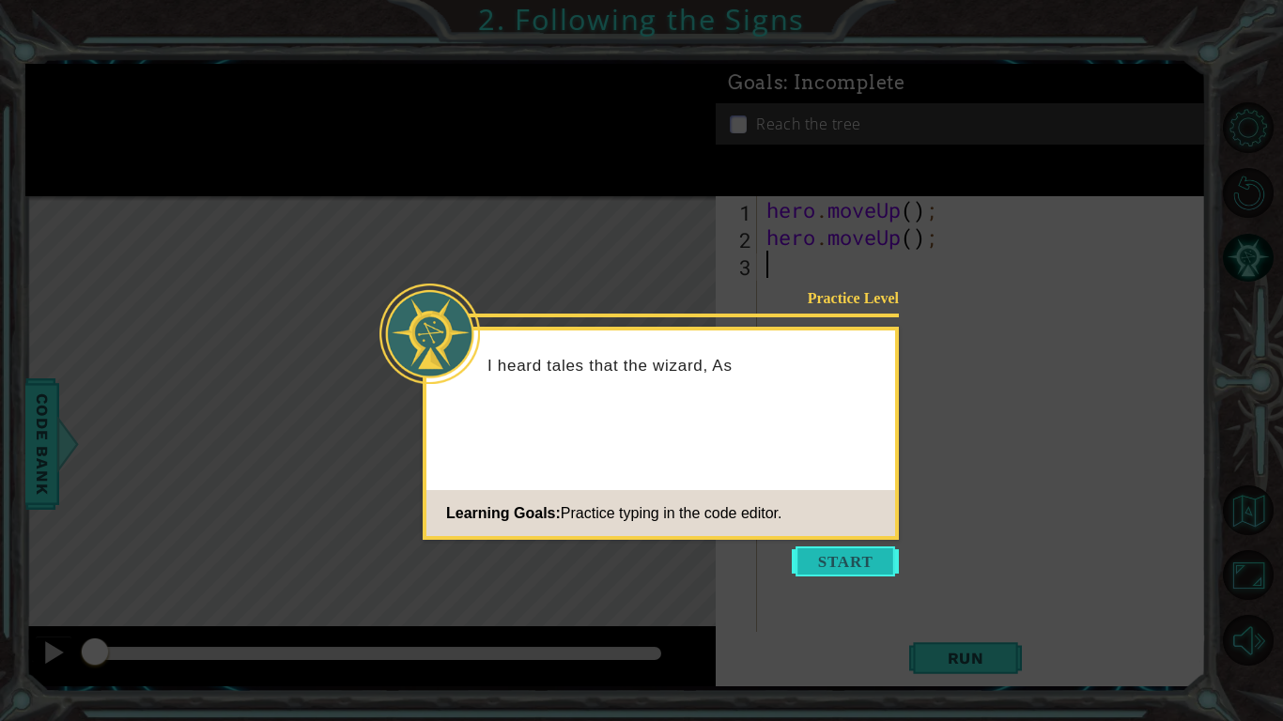
click at [833, 556] on button "Start" at bounding box center [845, 562] width 107 height 30
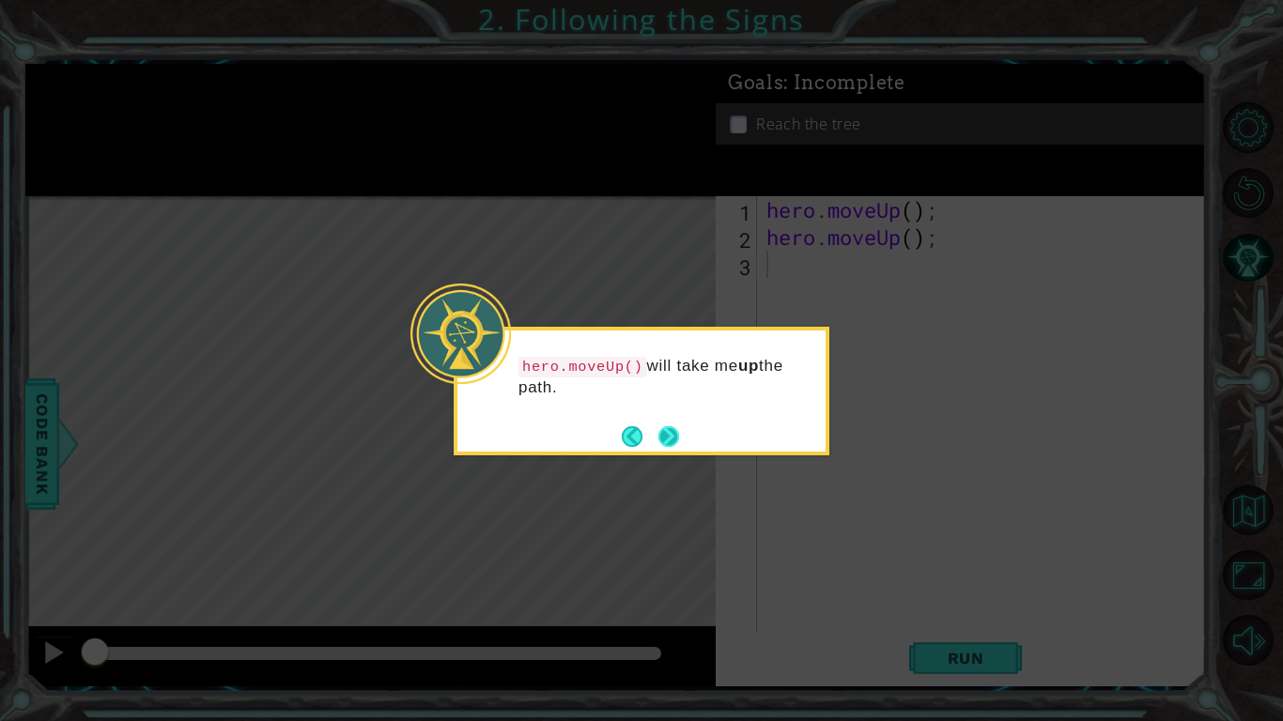
click at [669, 426] on button "Next" at bounding box center [668, 436] width 21 height 21
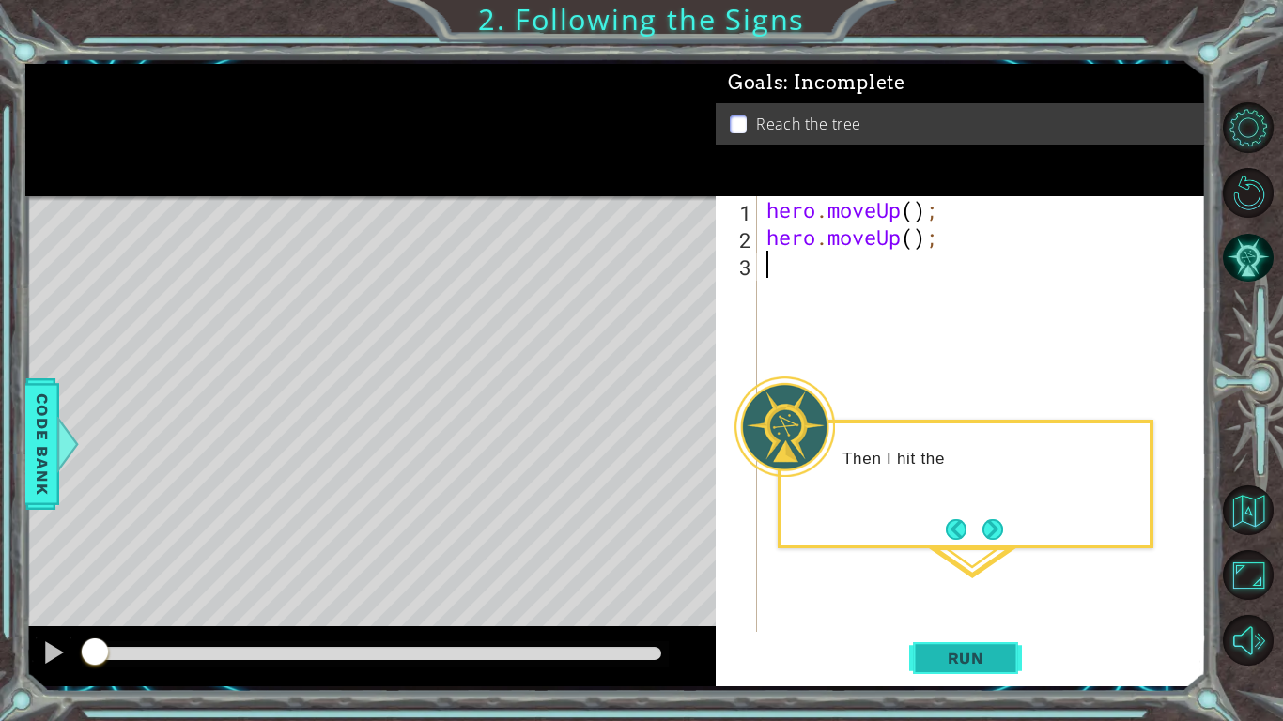
click at [991, 634] on button "Run" at bounding box center [965, 658] width 113 height 49
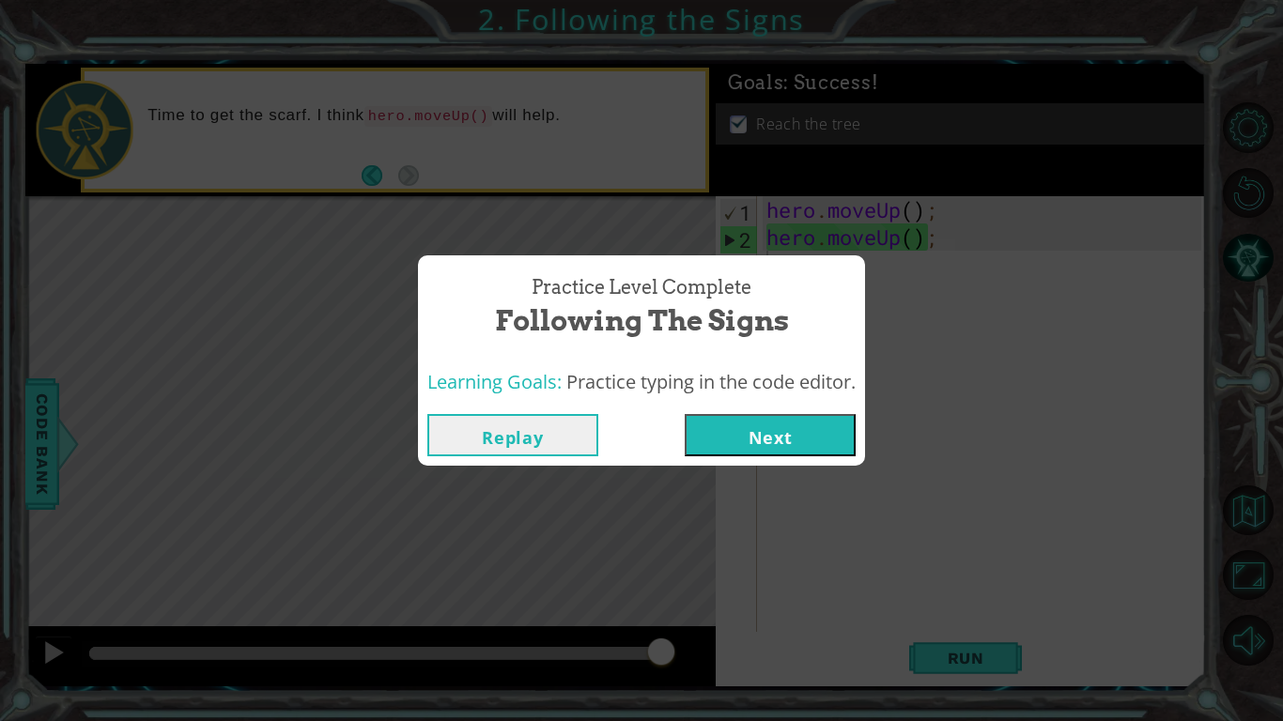
click at [755, 436] on button "Next" at bounding box center [770, 435] width 171 height 42
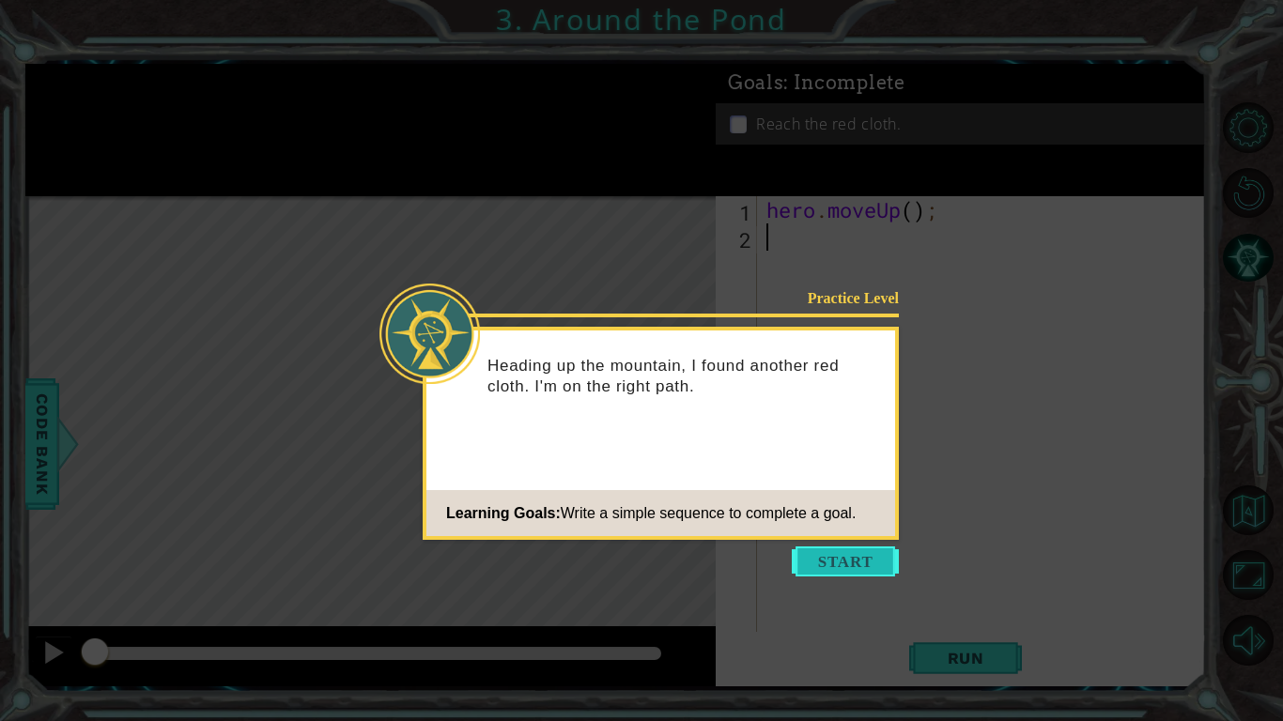
click at [852, 562] on button "Start" at bounding box center [845, 562] width 107 height 30
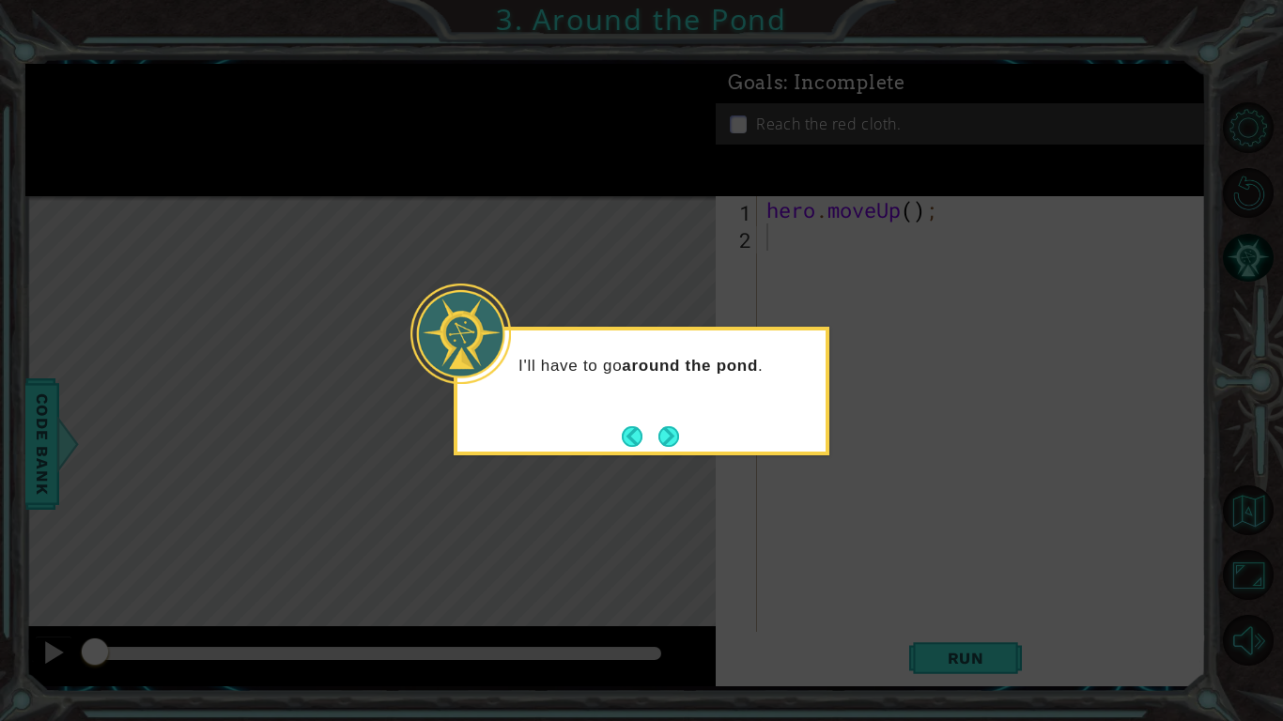
click at [685, 432] on div "I'll have to go around the pond ." at bounding box center [642, 391] width 376 height 129
click at [680, 433] on div "I'll have to go around the pond ." at bounding box center [642, 391] width 376 height 129
click at [668, 439] on button "Next" at bounding box center [669, 436] width 22 height 22
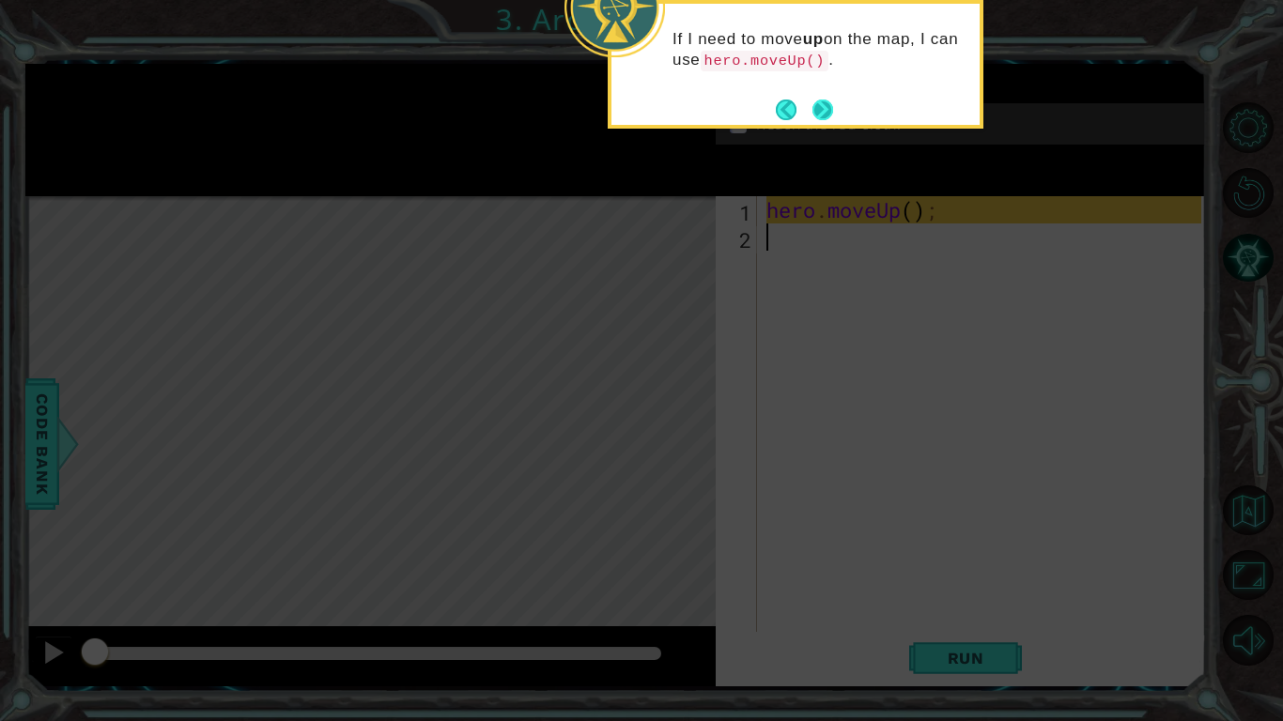
click at [814, 114] on button "Next" at bounding box center [822, 110] width 21 height 21
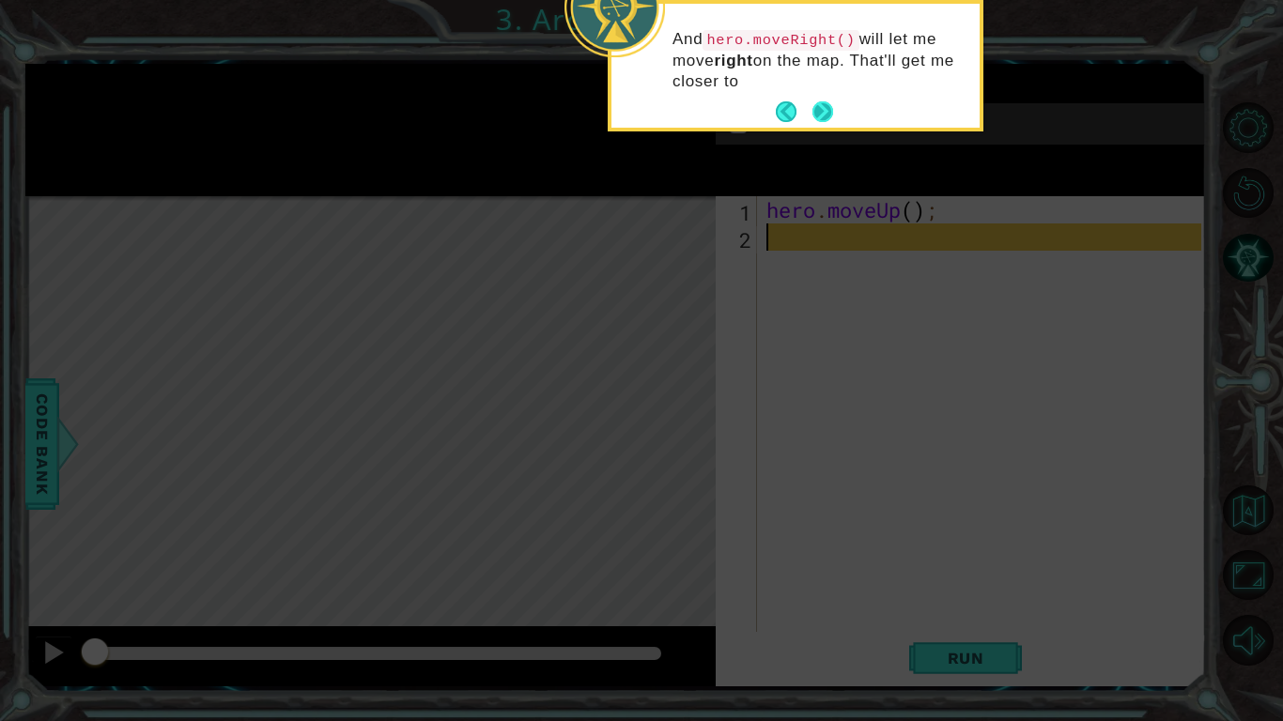
click at [823, 107] on button "Next" at bounding box center [822, 111] width 21 height 21
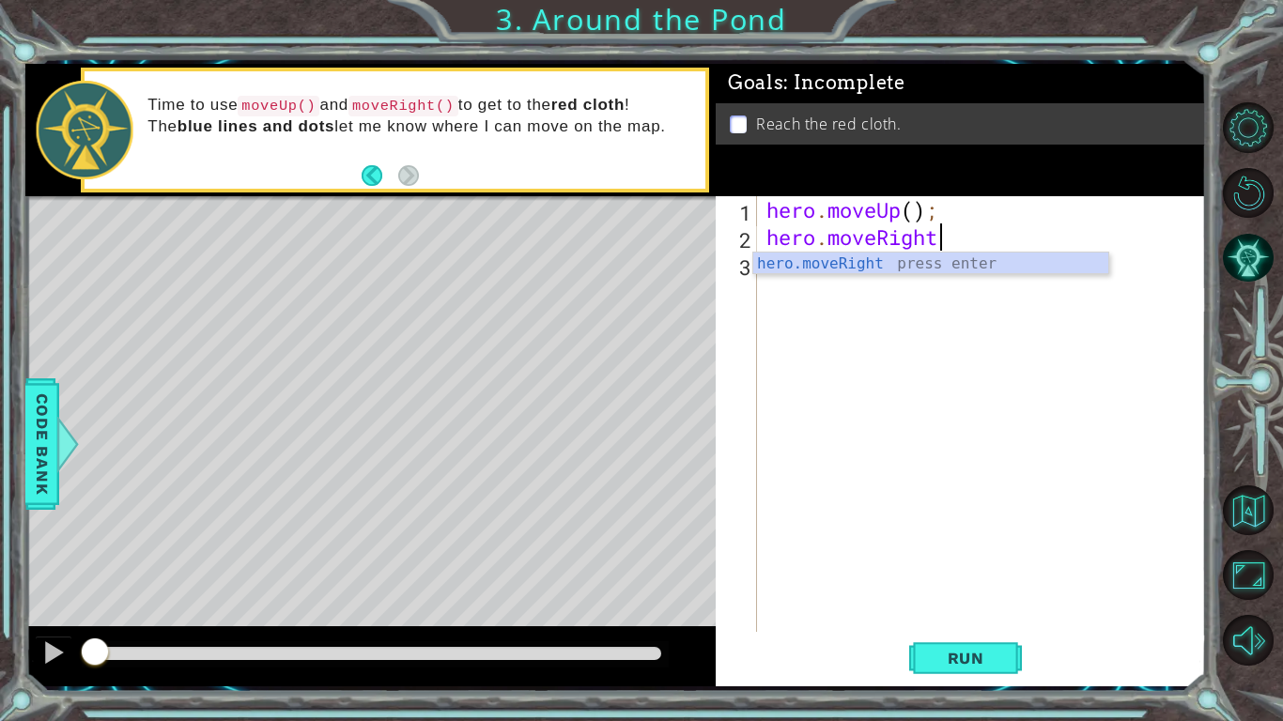
scroll to position [0, 8]
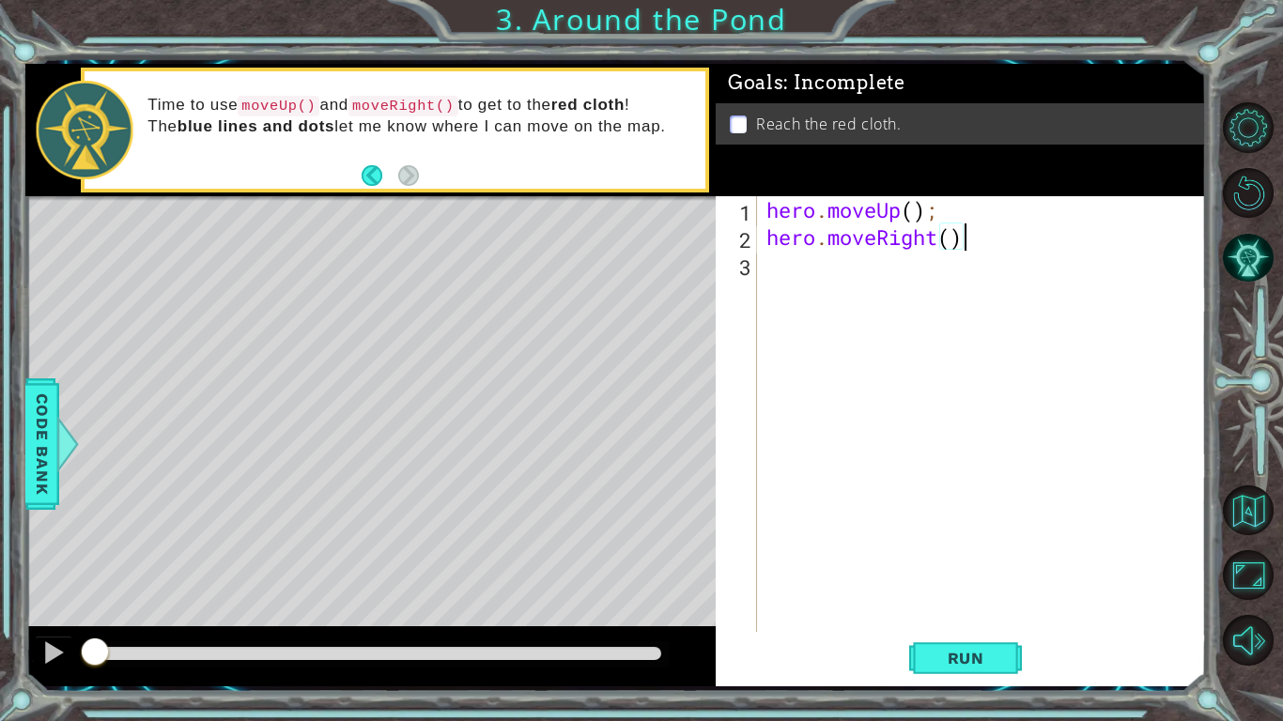
type textarea "hero.moveRight();"
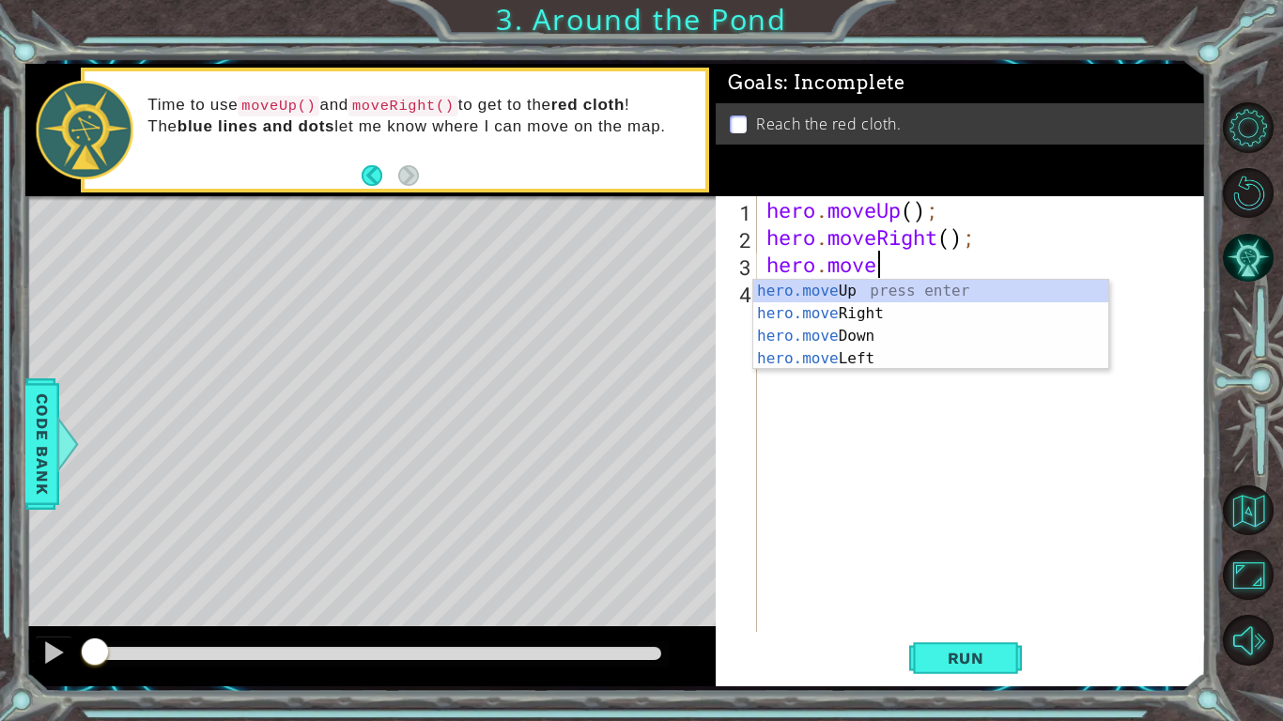
scroll to position [0, 5]
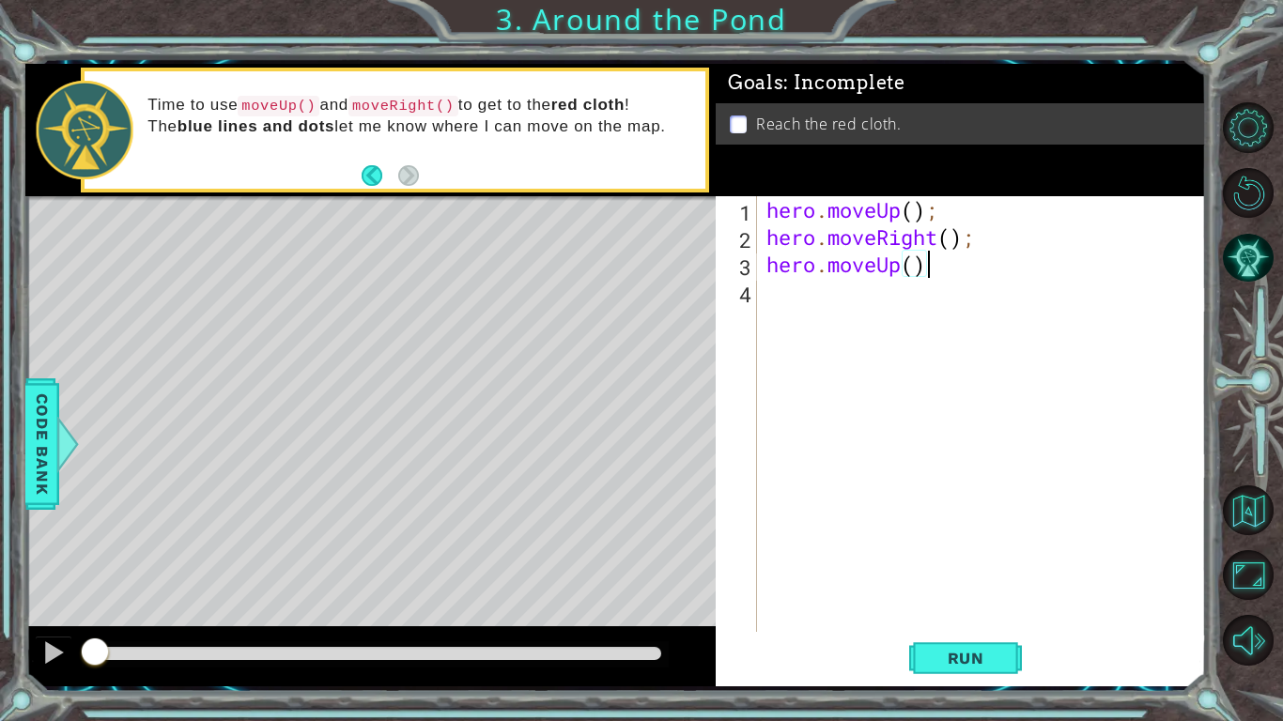
type textarea "hero.moveUp();"
type textarea "'"
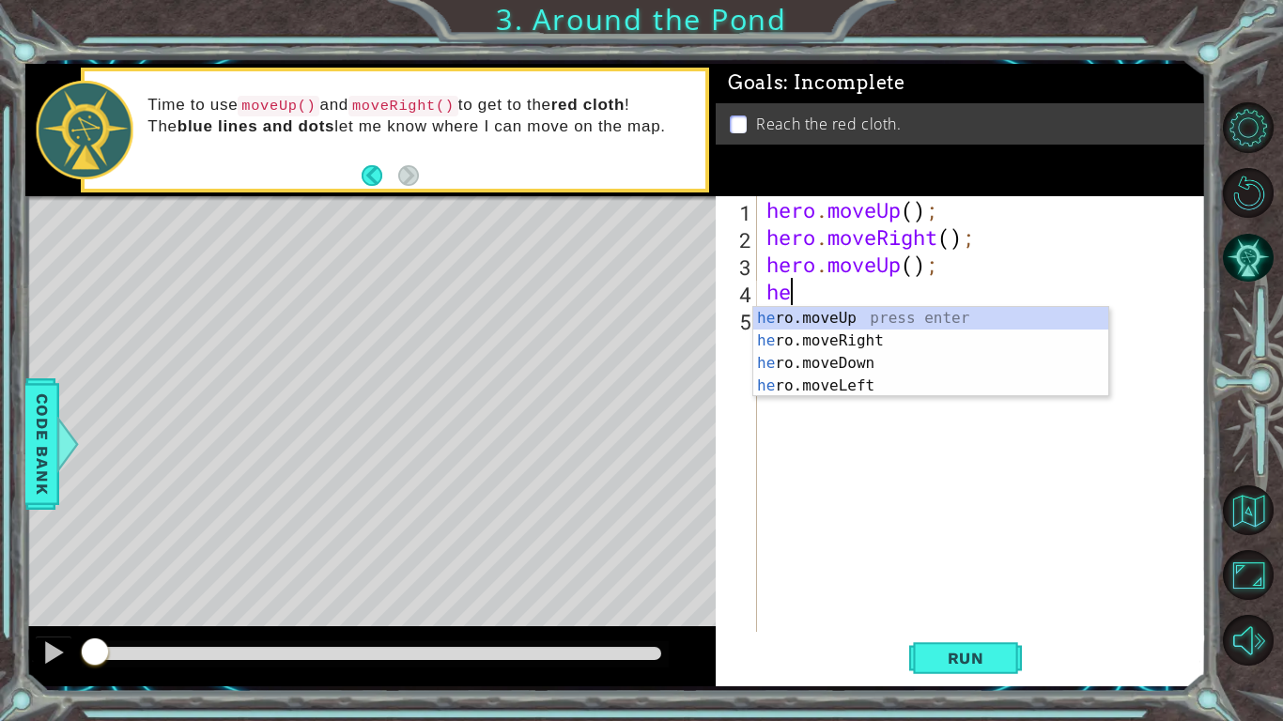
type textarea "hero"
click at [936, 320] on div "hero .moveUp press enter hero .moveRight press enter hero .moveDown press enter…" at bounding box center [930, 374] width 355 height 135
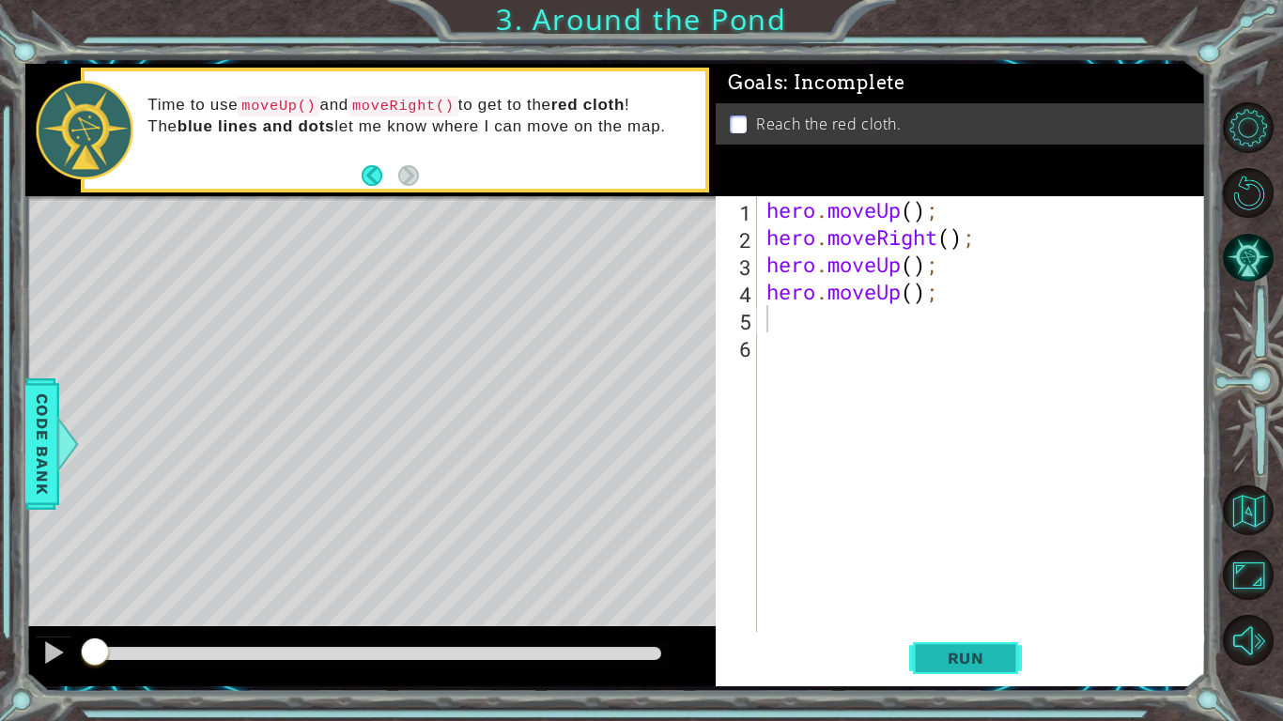
click at [958, 646] on button "Run" at bounding box center [965, 658] width 113 height 49
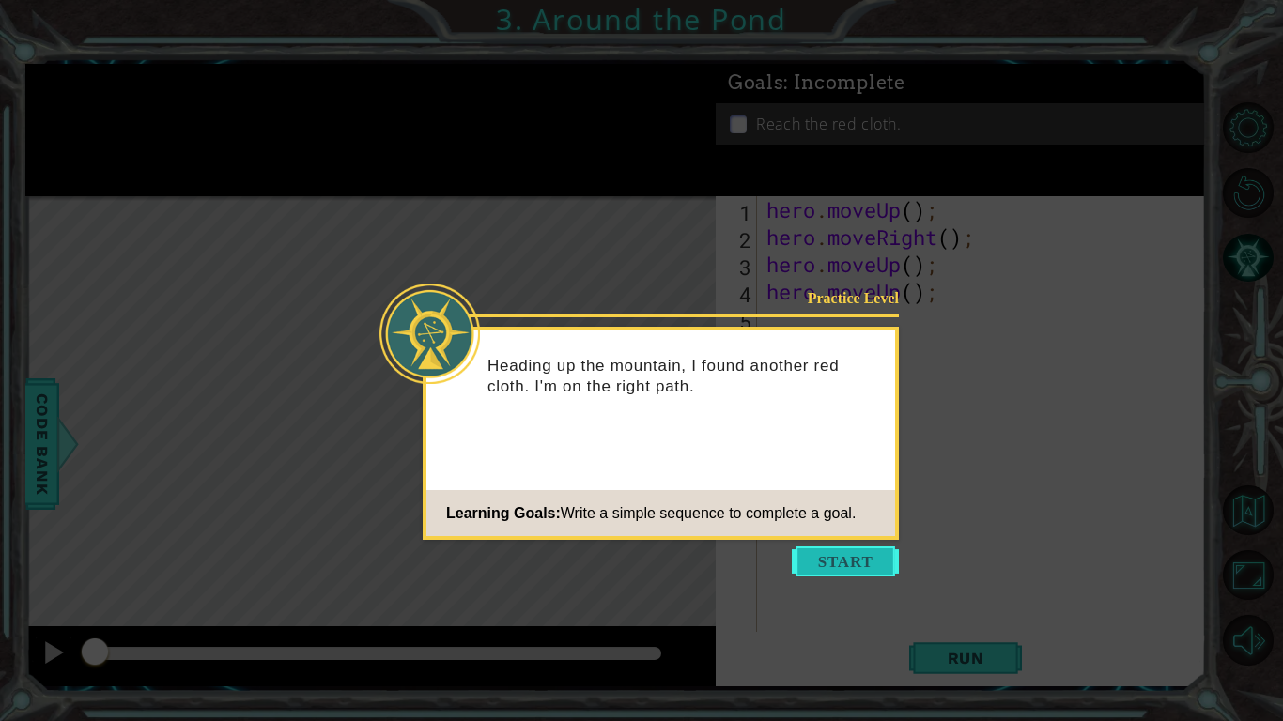
click at [837, 567] on button "Start" at bounding box center [845, 562] width 107 height 30
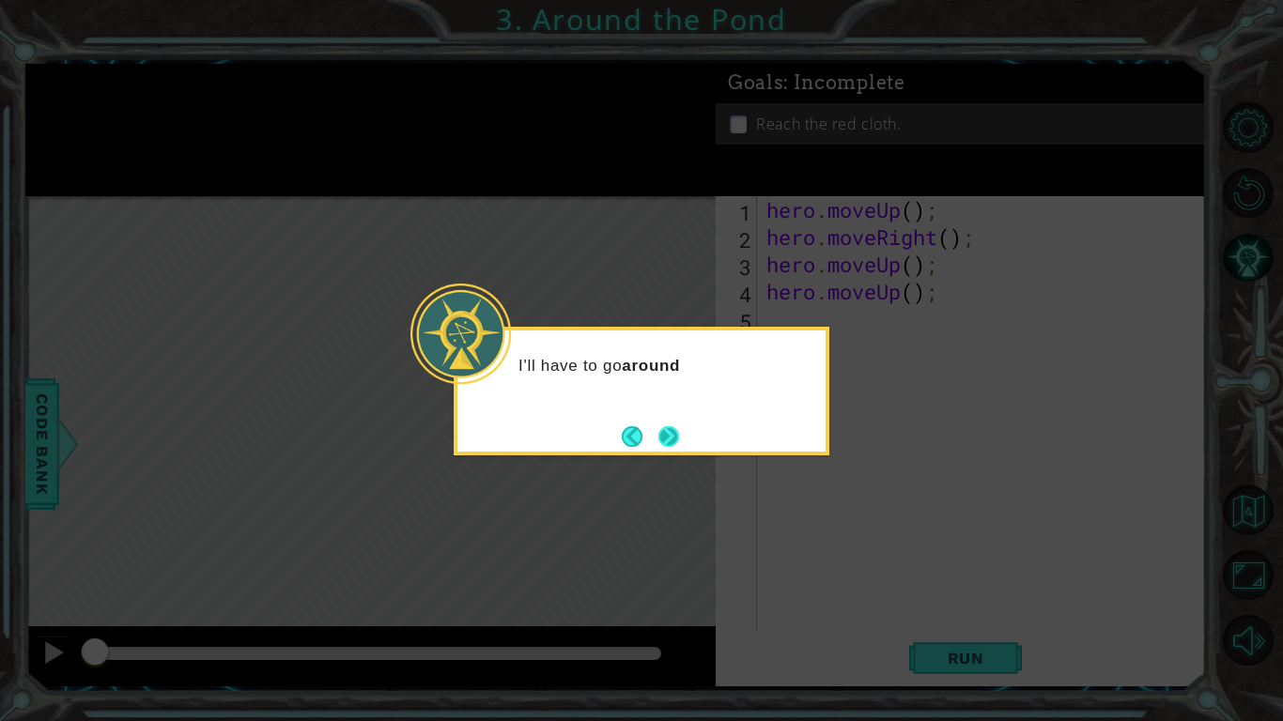
click at [676, 426] on button "Next" at bounding box center [668, 436] width 23 height 23
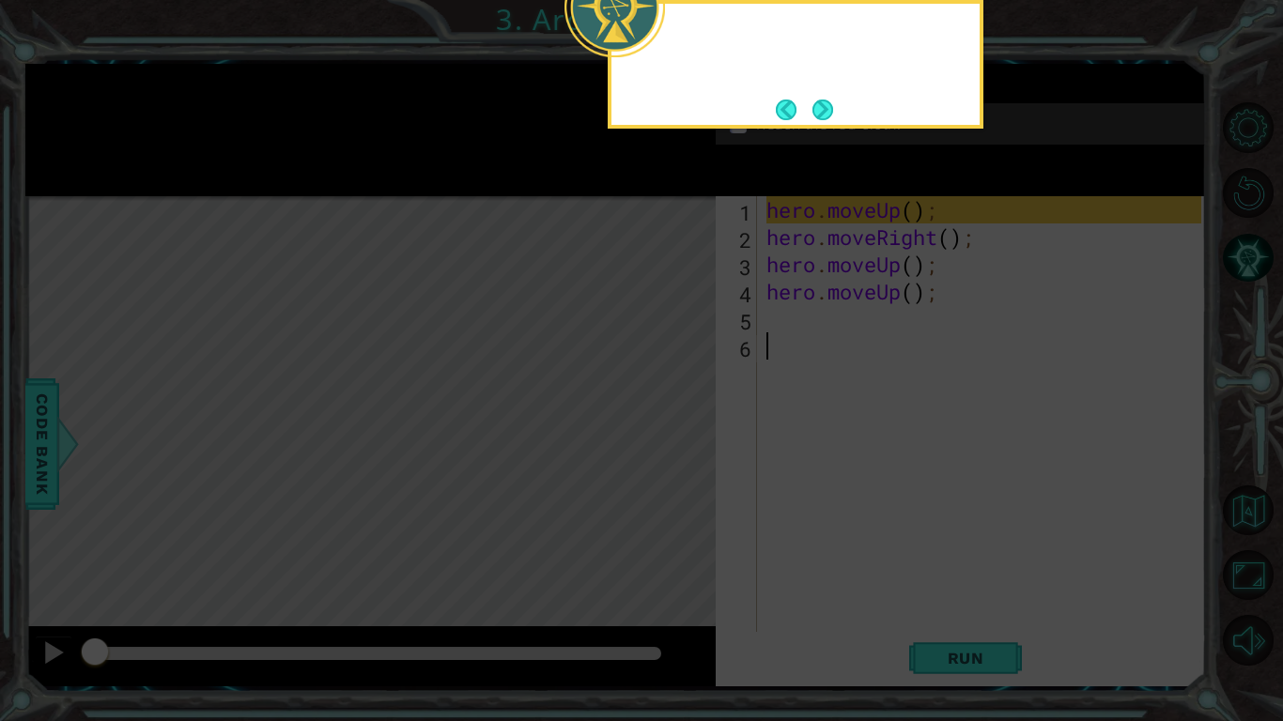
click at [676, 426] on icon at bounding box center [641, 117] width 1283 height 1210
click at [819, 115] on button "Next" at bounding box center [823, 109] width 31 height 31
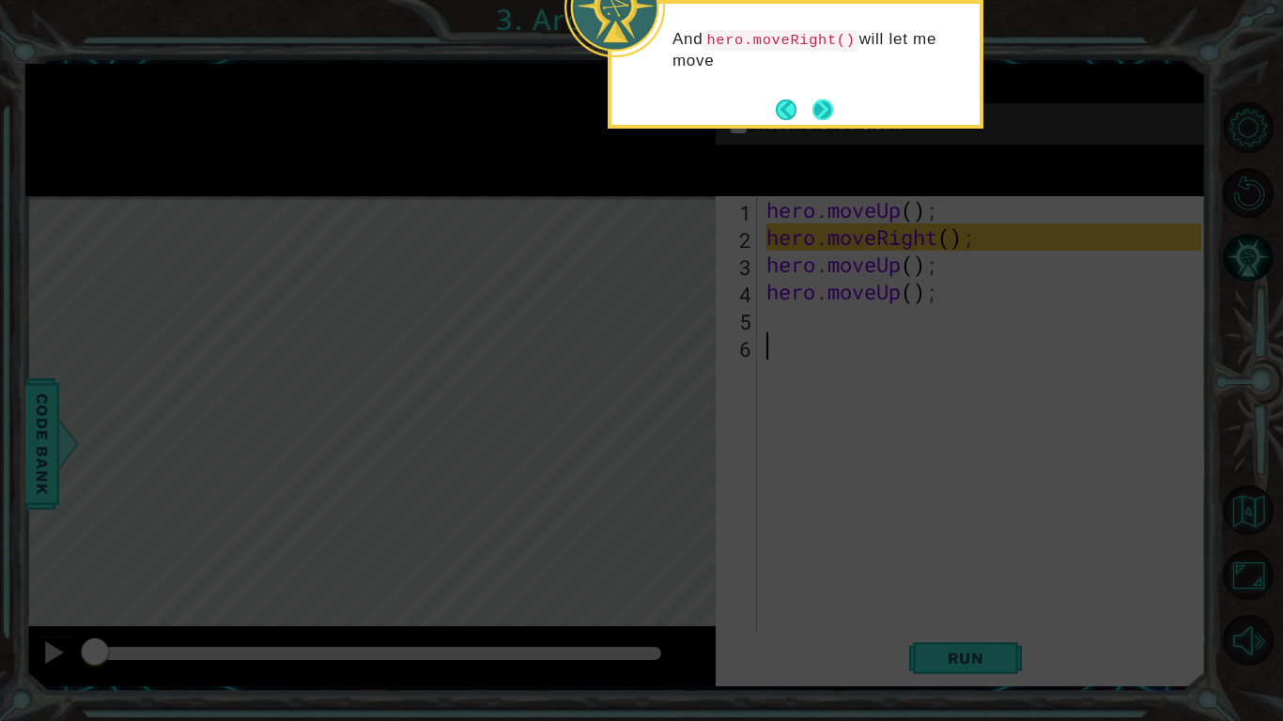
click at [816, 99] on button "Next" at bounding box center [823, 110] width 22 height 22
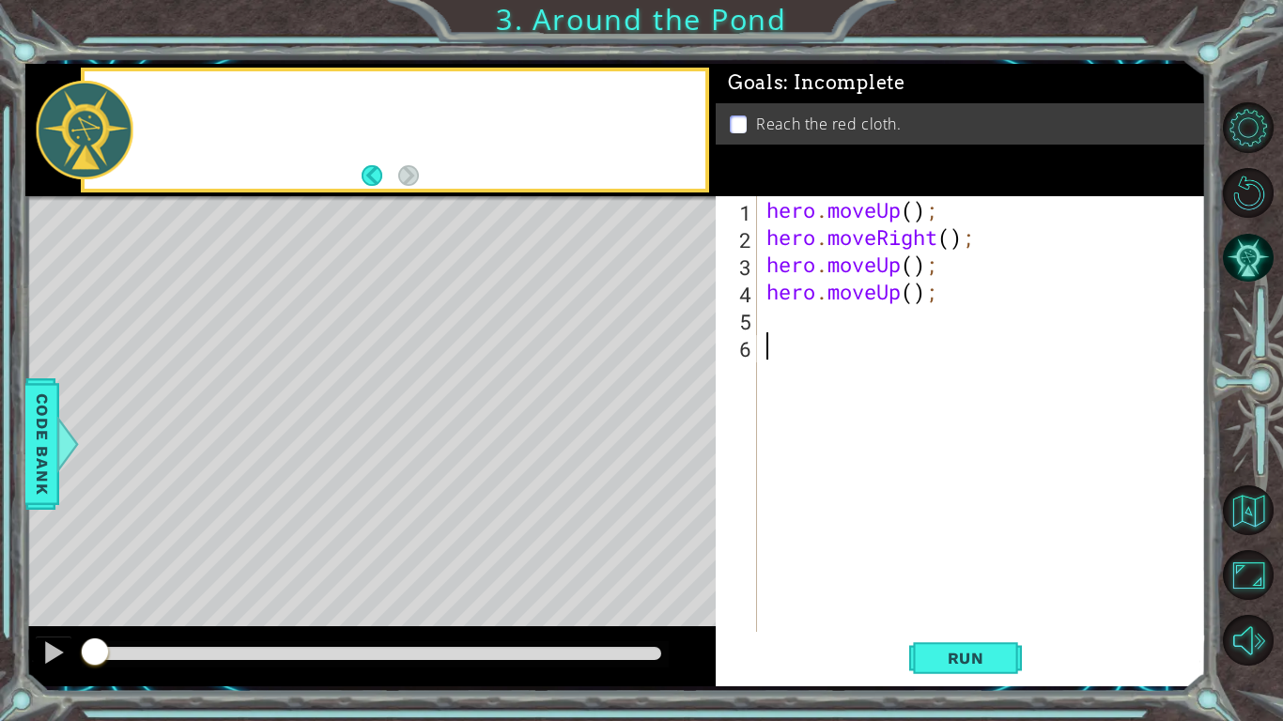
click at [816, 98] on div "Goals : Incomplete" at bounding box center [961, 83] width 490 height 39
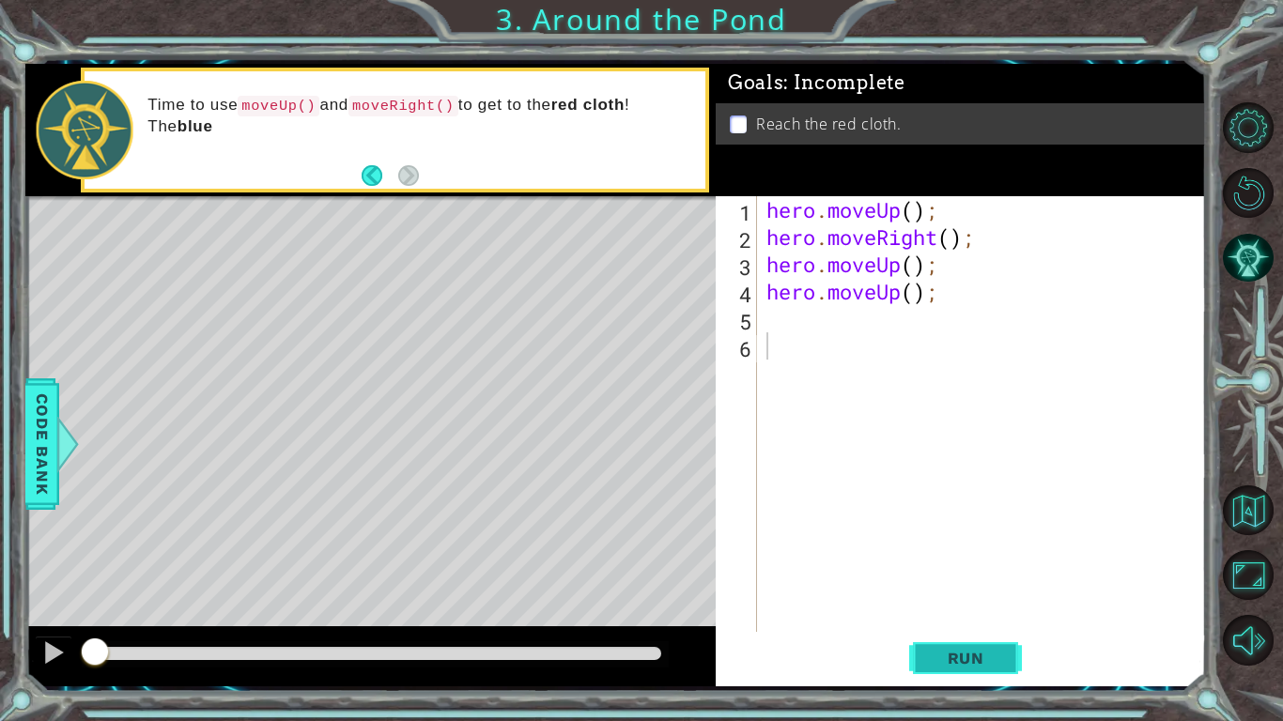
click at [935, 670] on button "Run" at bounding box center [965, 658] width 113 height 49
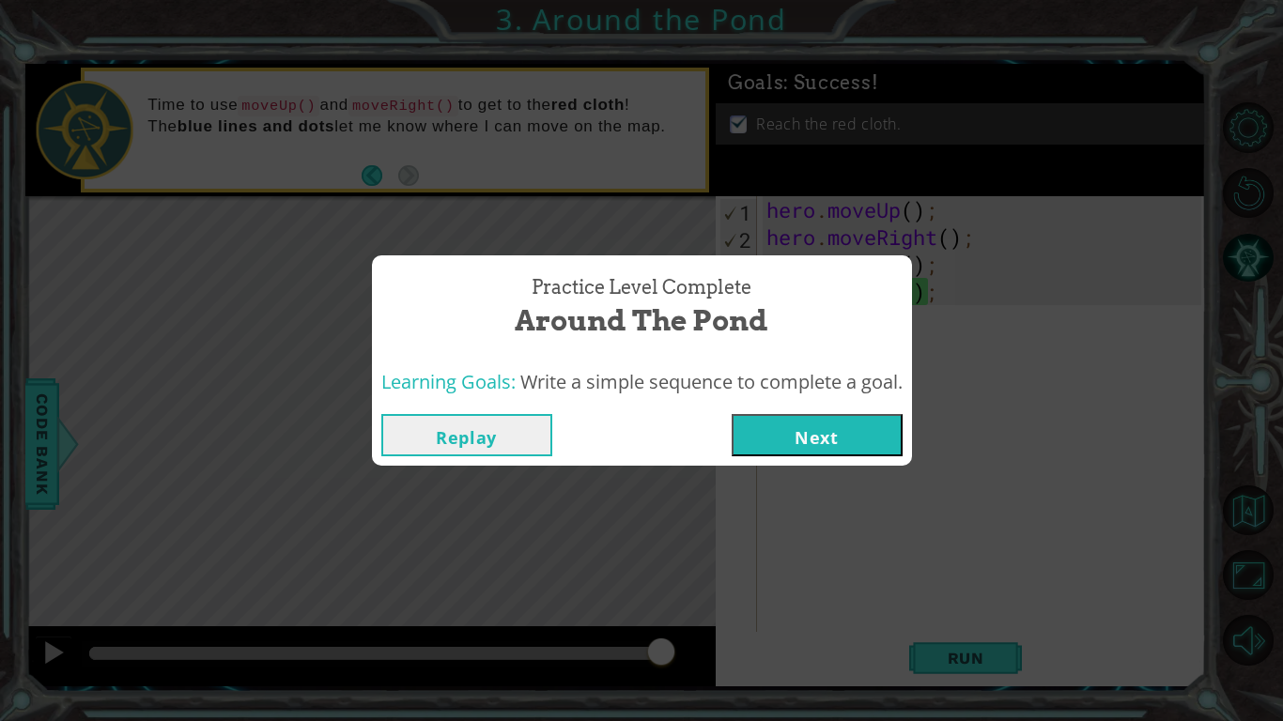
click at [805, 437] on button "Next" at bounding box center [817, 435] width 171 height 42
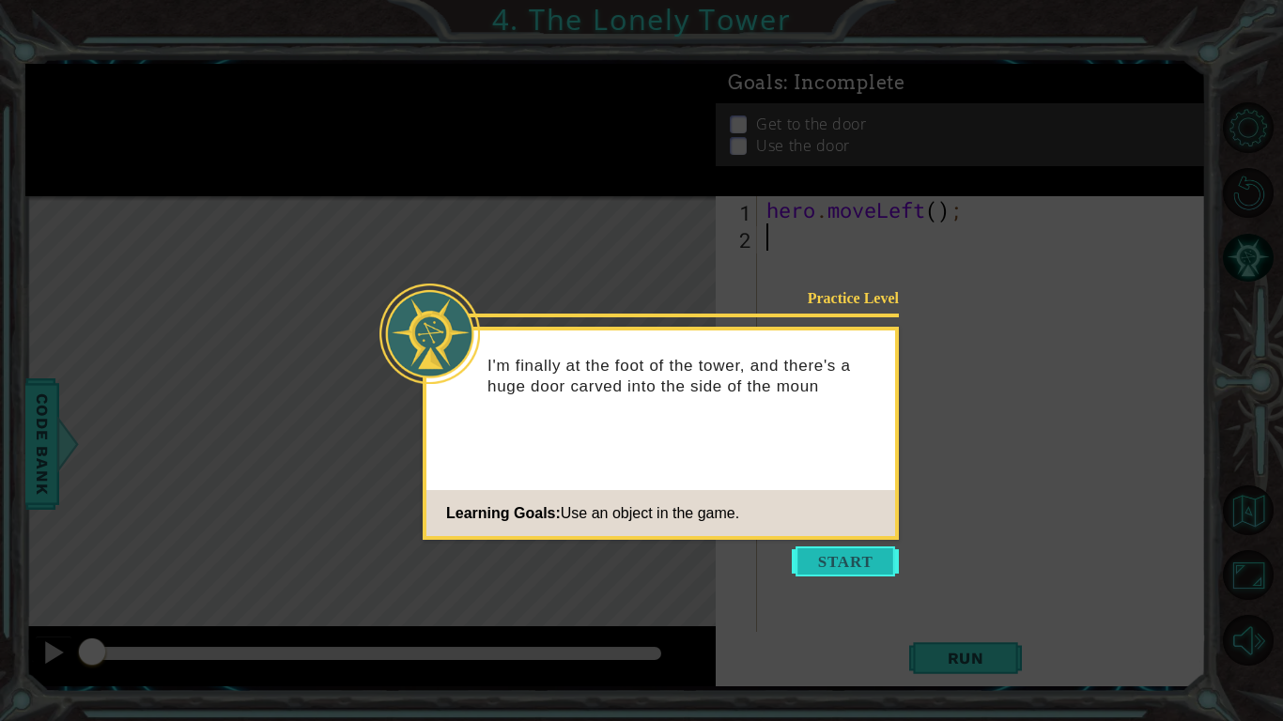
click at [864, 565] on button "Start" at bounding box center [845, 562] width 107 height 30
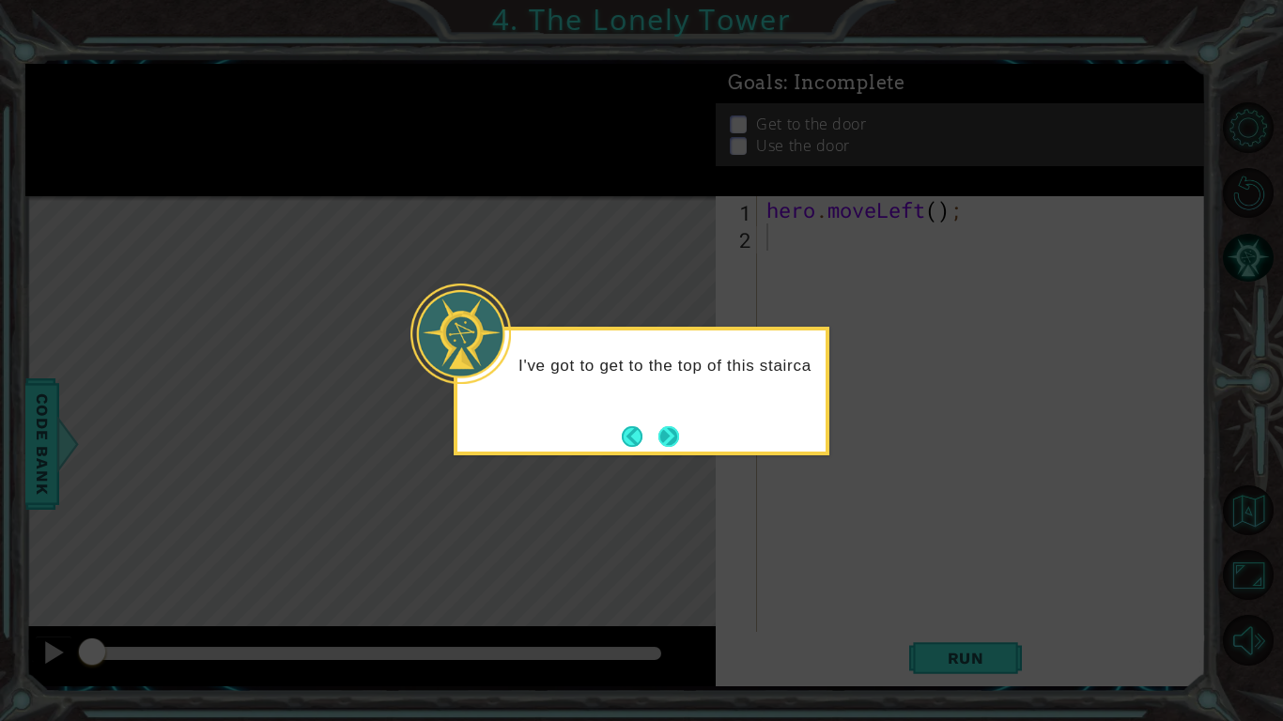
click at [670, 436] on button "Next" at bounding box center [669, 436] width 22 height 22
click at [670, 436] on button "Next" at bounding box center [668, 436] width 23 height 23
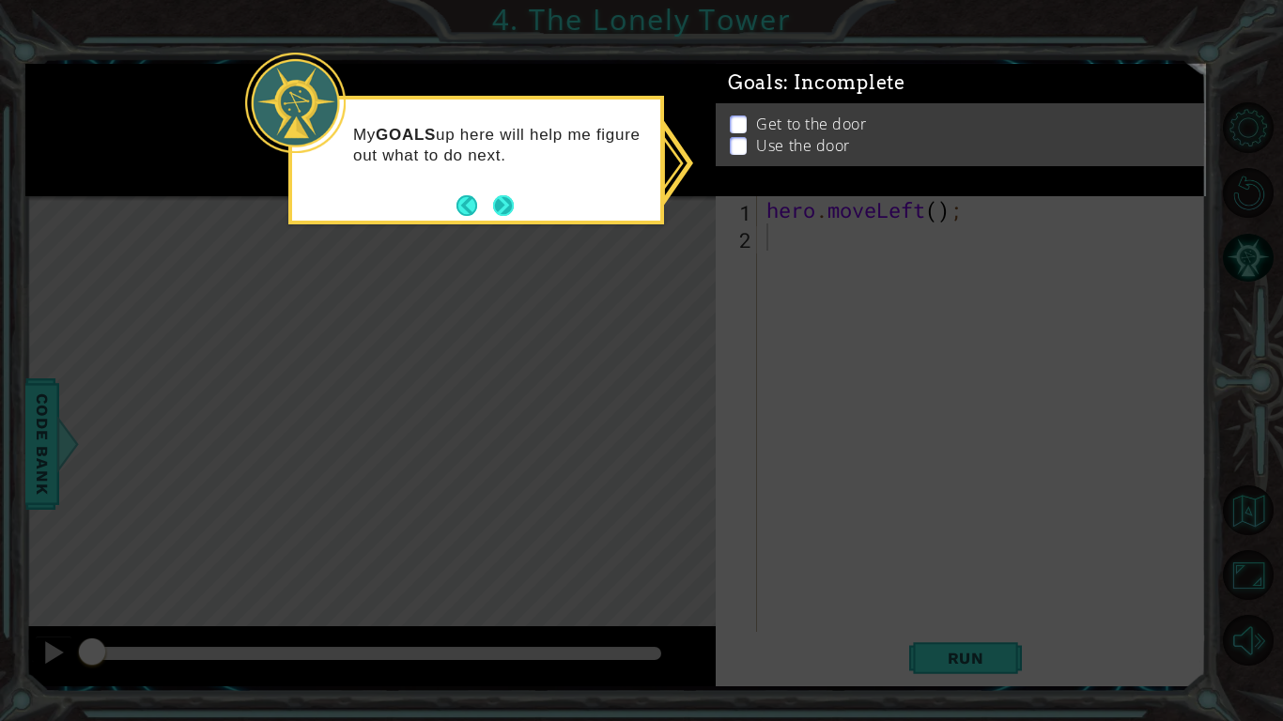
click at [509, 205] on button "Next" at bounding box center [503, 205] width 25 height 25
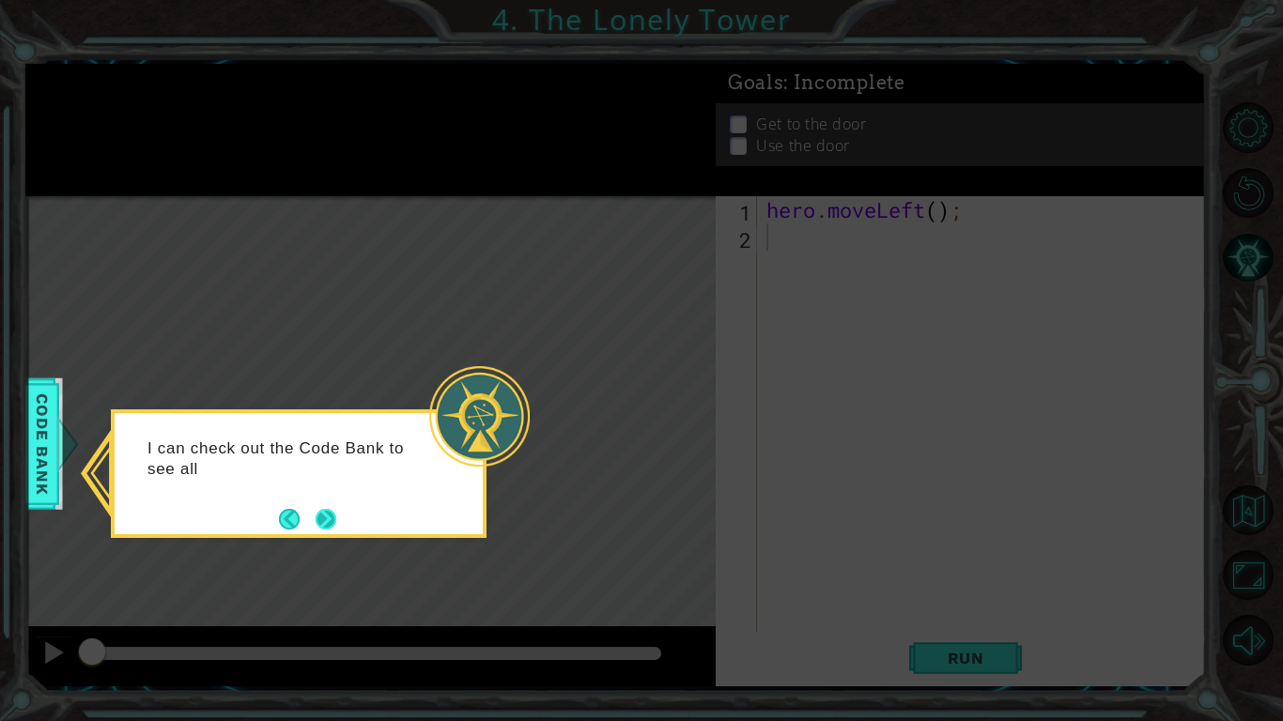
click at [328, 517] on button "Next" at bounding box center [325, 518] width 23 height 23
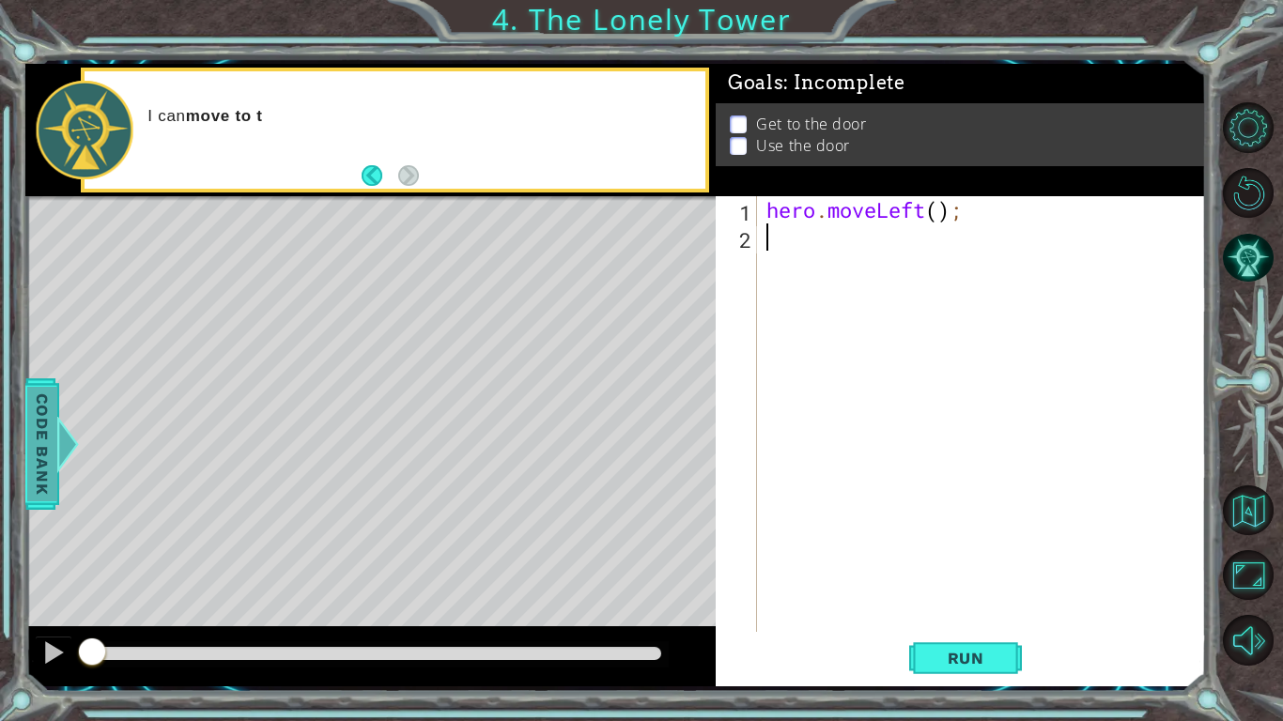
click at [33, 443] on span "Code Bank" at bounding box center [24, 443] width 30 height 115
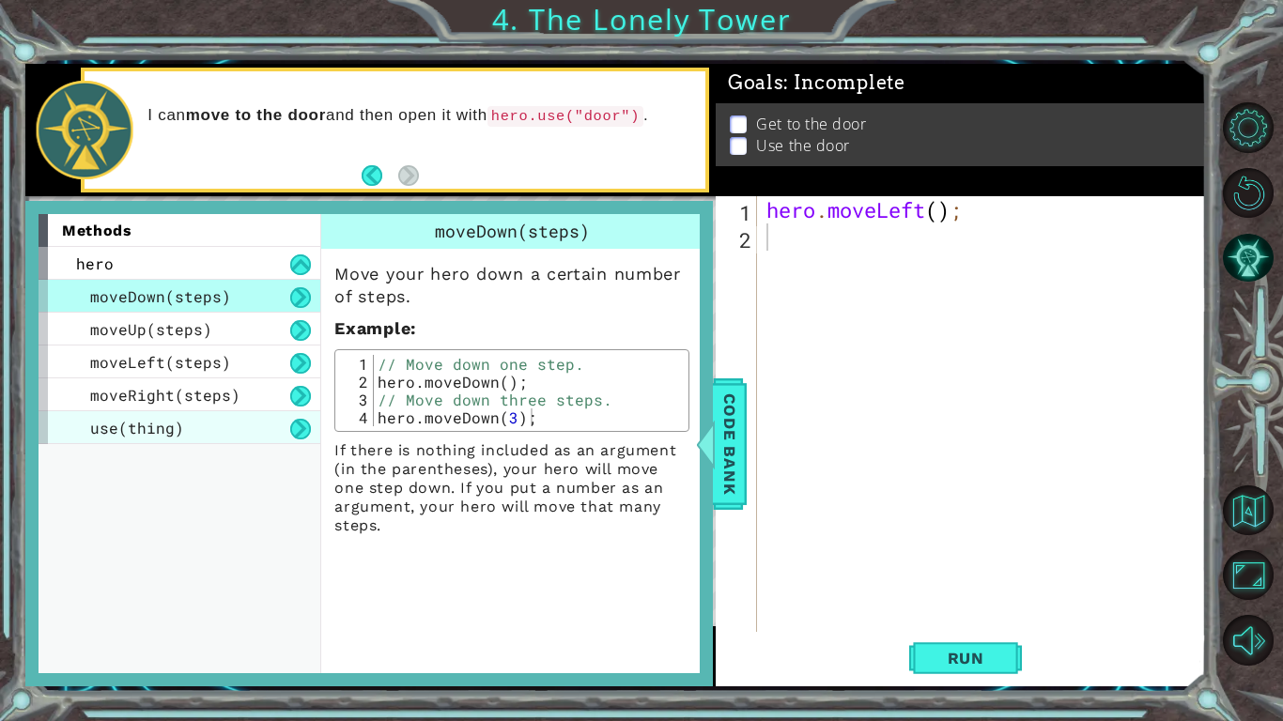
click at [226, 421] on div "use(thing)" at bounding box center [180, 427] width 282 height 33
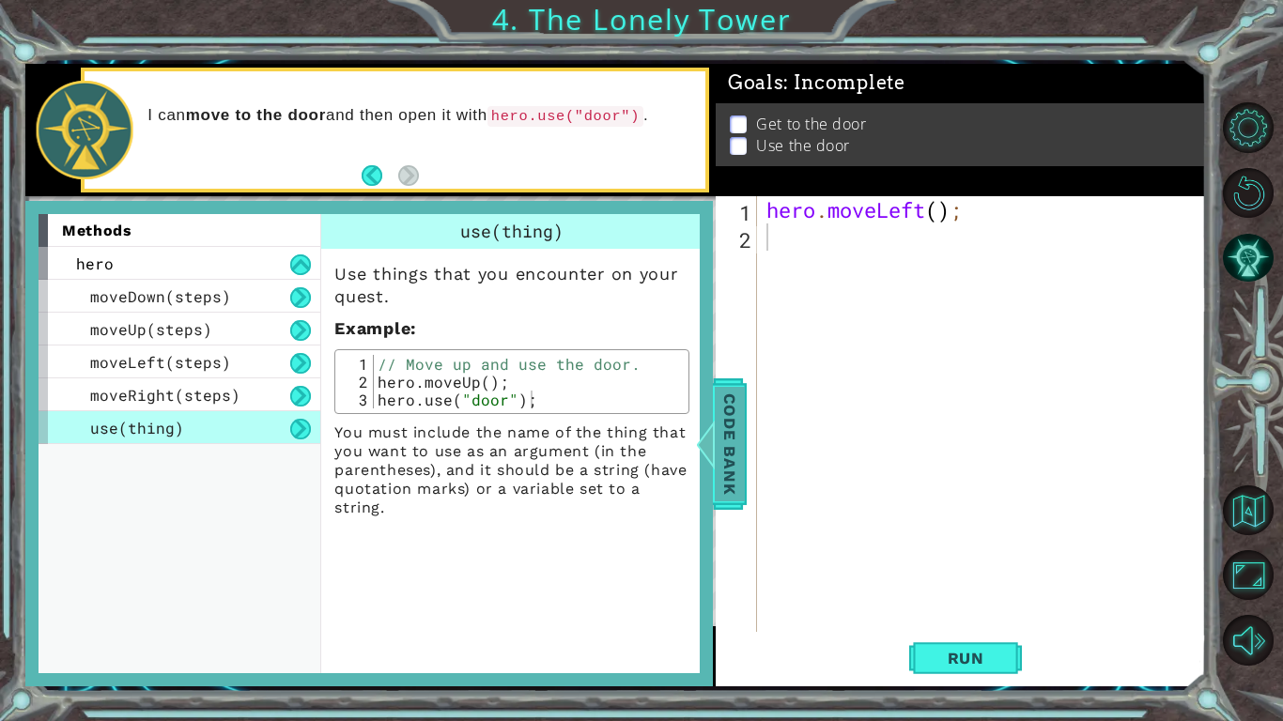
click at [704, 450] on div at bounding box center [692, 444] width 23 height 56
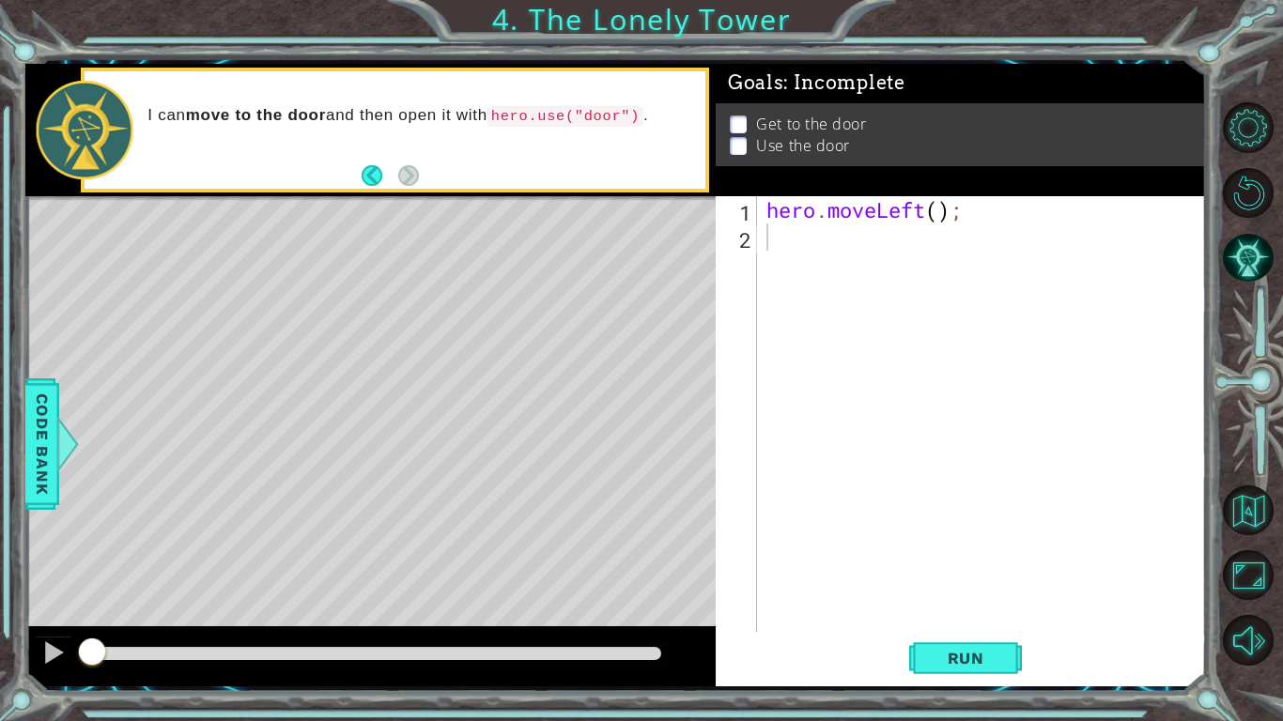
type textarea "hero.moveLeft();"
drag, startPoint x: 967, startPoint y: 215, endPoint x: 757, endPoint y: 218, distance: 210.4
click at [757, 218] on div "hero.moveLeft(); 1 2 hero . moveLeft ( ) ; הההההההההההההההההההההההההההההההההההה…" at bounding box center [959, 414] width 486 height 436
click at [767, 242] on div "hero . moveLeft ( ) ;" at bounding box center [987, 441] width 448 height 490
paste textarea "hero.moveLeft();"
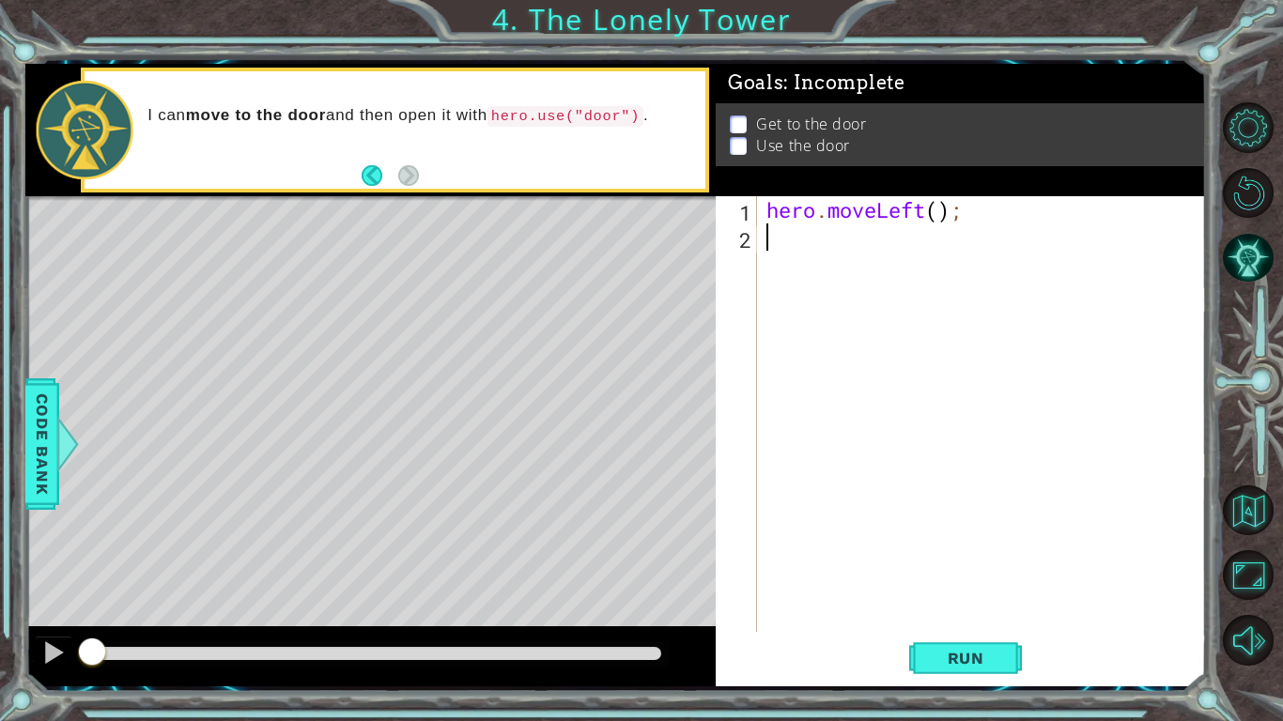
type textarea "hero.moveLeft();"
type textarea "hero.moveUp();"
drag, startPoint x: 949, startPoint y: 260, endPoint x: 766, endPoint y: 255, distance: 182.3
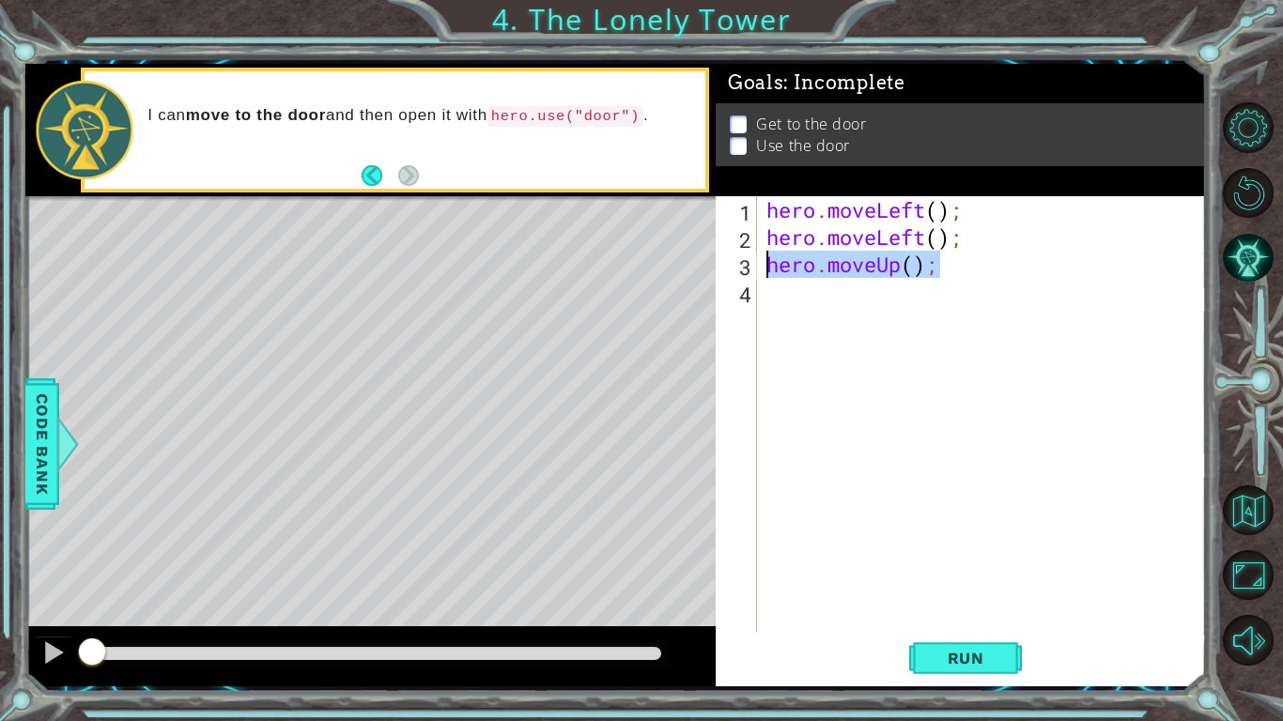
click at [766, 255] on div "hero . moveLeft ( ) ; hero . moveLeft ( ) ; hero . moveUp ( ) ;" at bounding box center [987, 441] width 448 height 490
click at [773, 286] on div "hero . moveLeft ( ) ; hero . moveLeft ( ) ; hero . moveUp ( ) ;" at bounding box center [987, 441] width 448 height 490
paste textarea "hero.moveUp();"
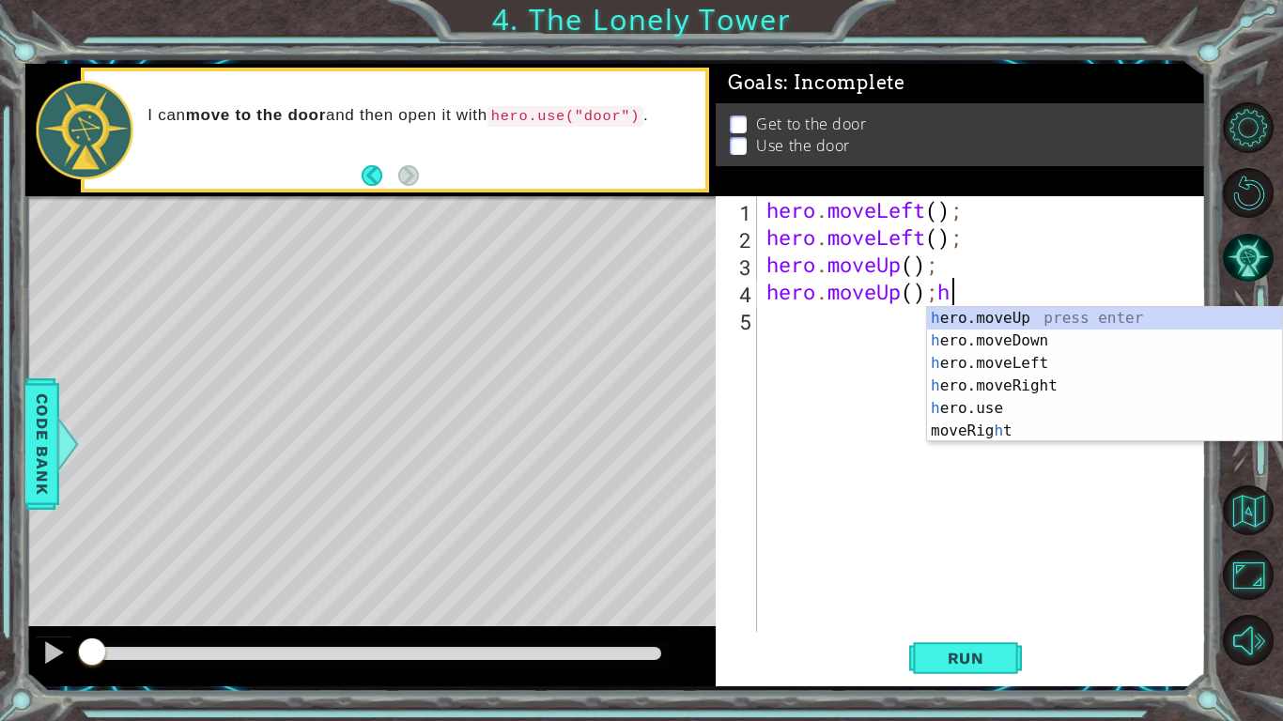
type textarea "hero.moveUp();"
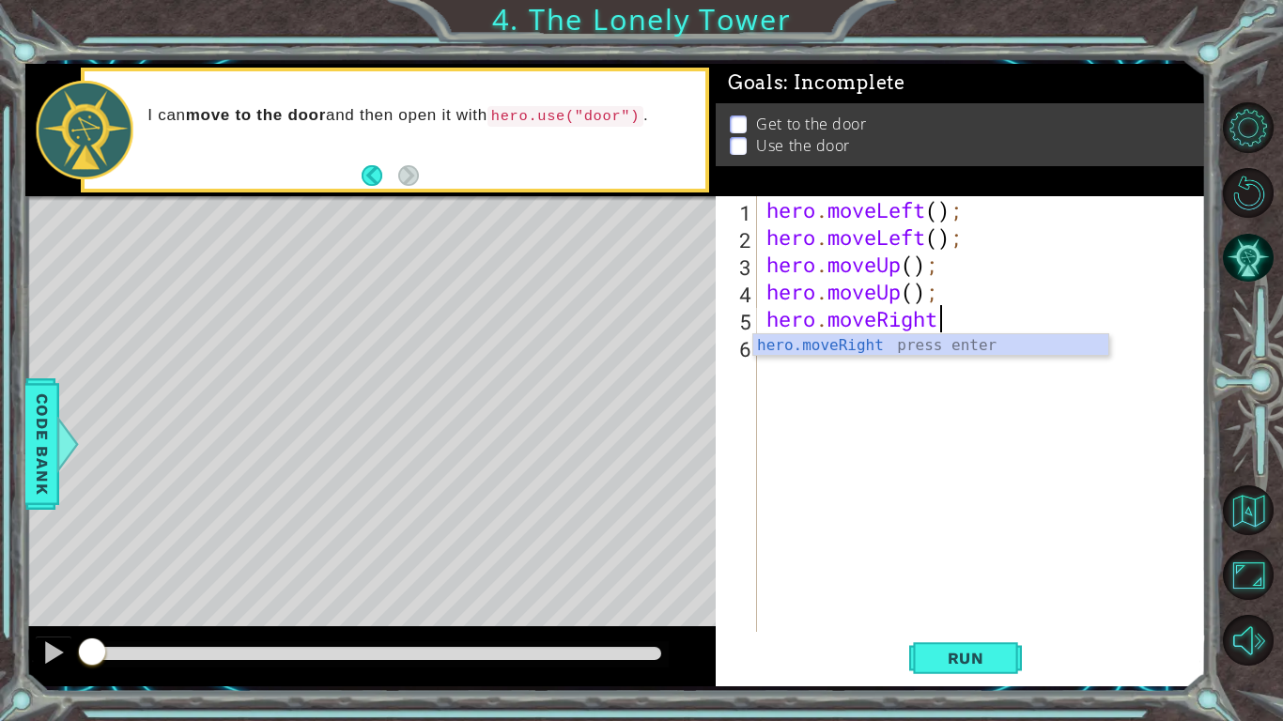
scroll to position [0, 8]
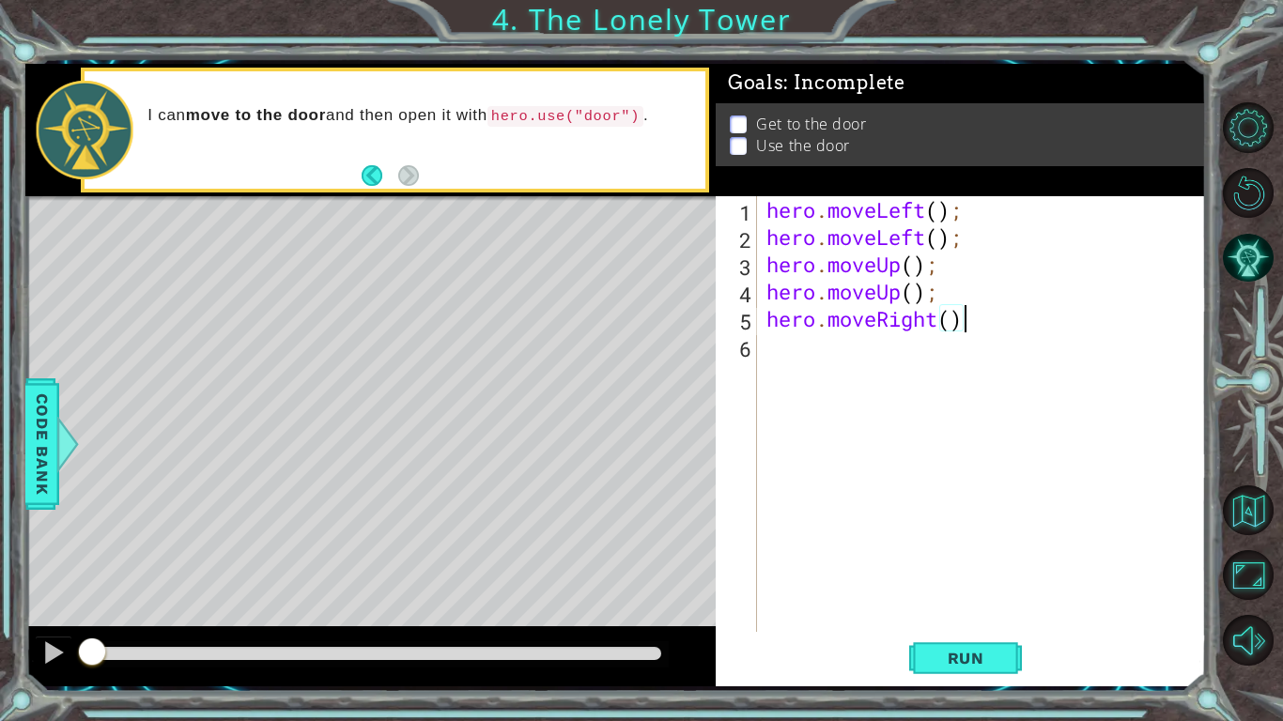
type textarea "hero.moveRight();"
paste textarea "hero.moveRight();"
type textarea "hero.moveRight();"
click at [43, 424] on span "Code Bank" at bounding box center [32, 443] width 30 height 115
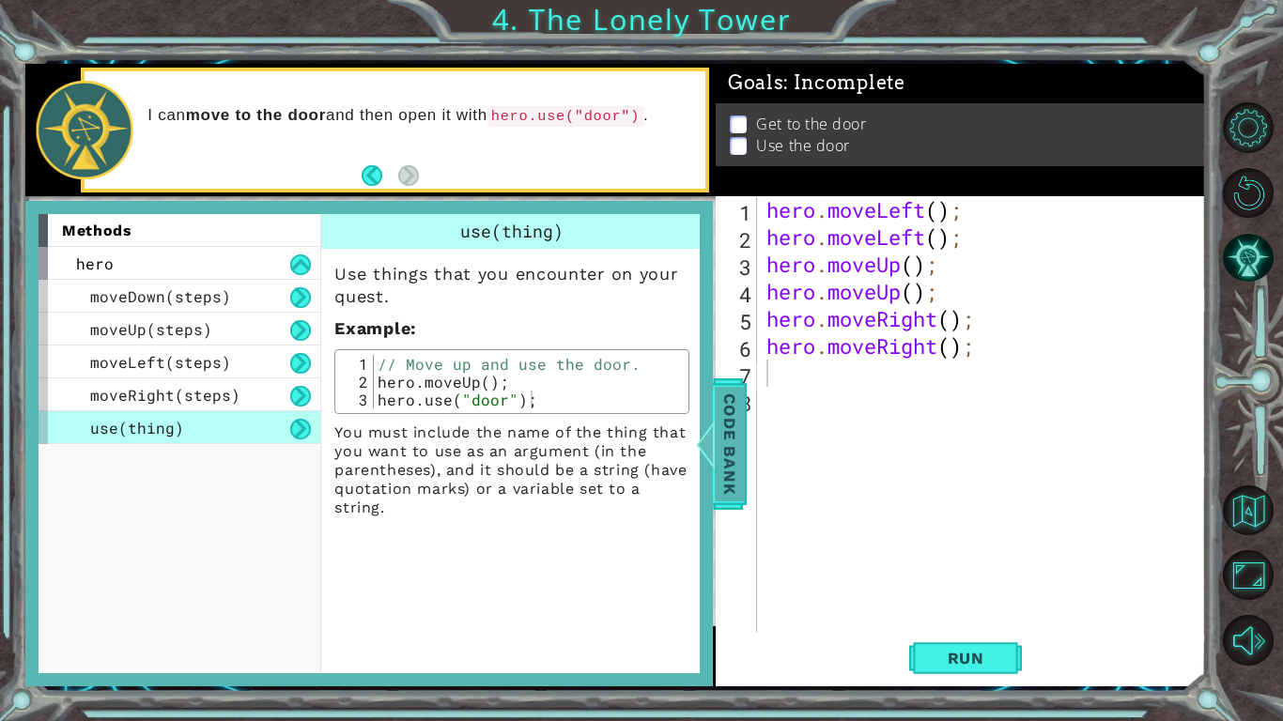
click at [721, 421] on span "Code Bank" at bounding box center [711, 443] width 30 height 115
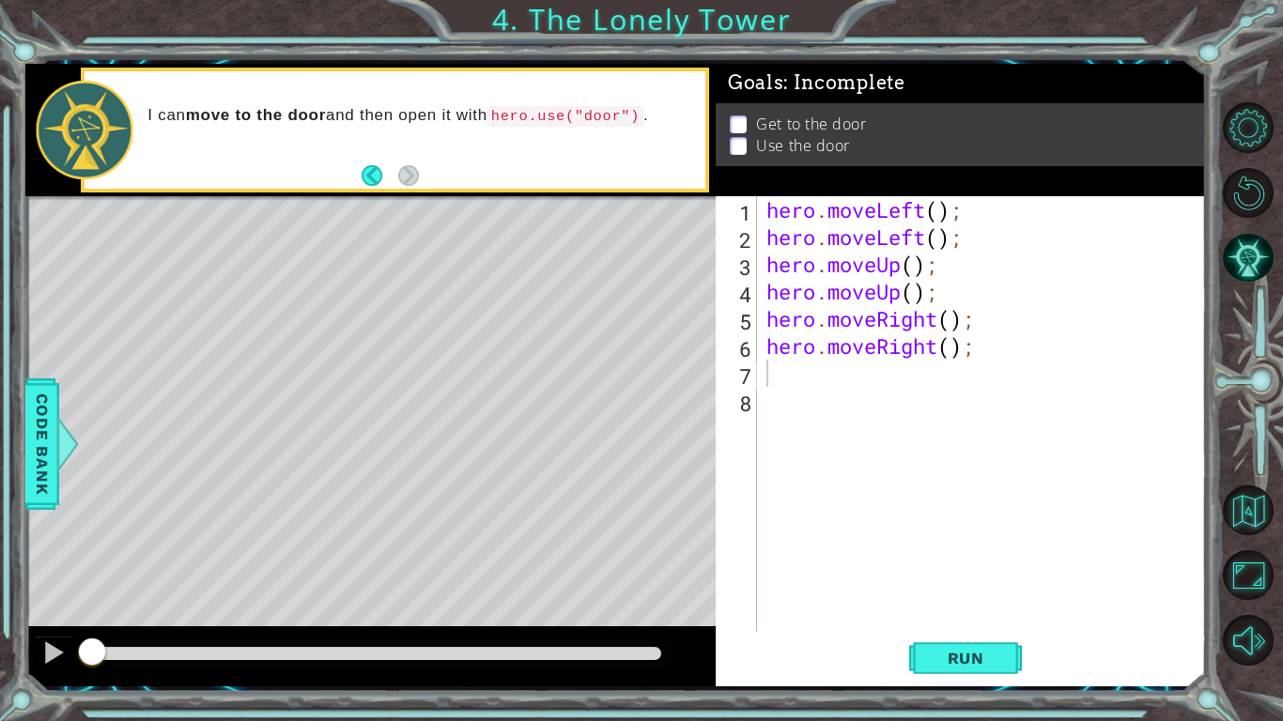
click at [802, 371] on div "hero . moveLeft ( ) ; hero . moveLeft ( ) ; hero . moveUp ( ) ; hero . moveUp (…" at bounding box center [987, 441] width 448 height 490
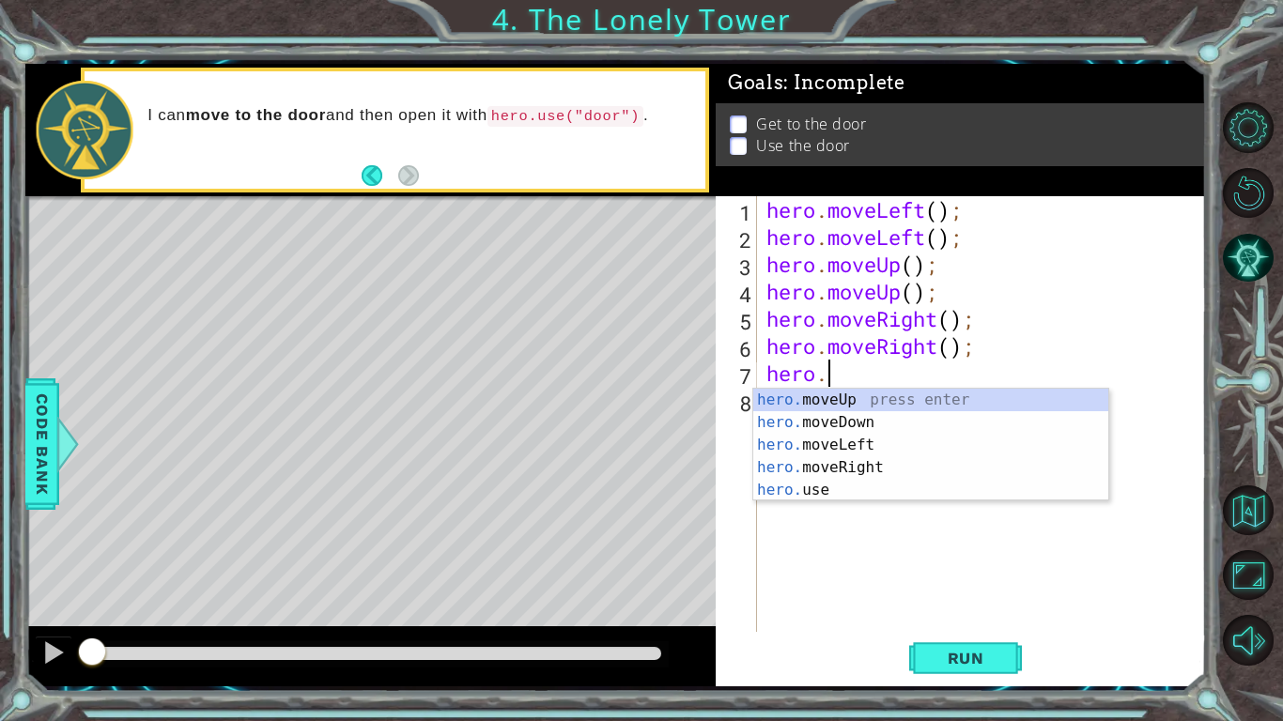
scroll to position [0, 3]
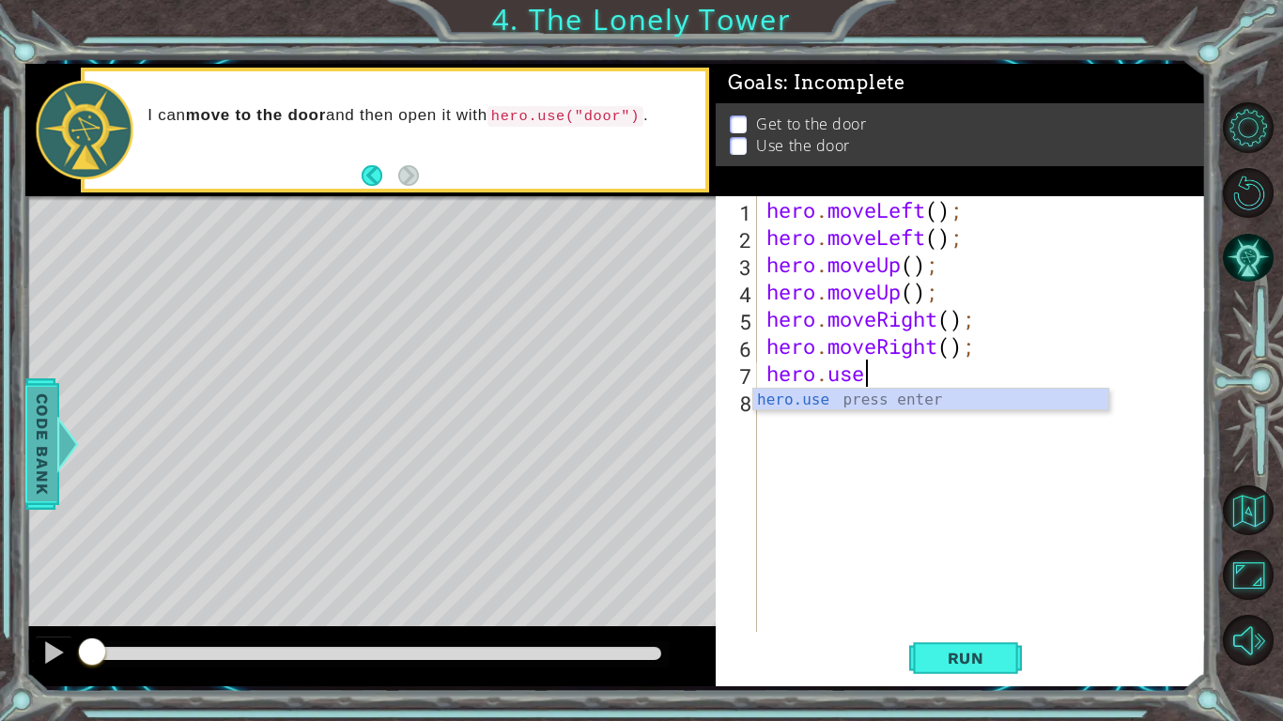
click at [38, 452] on span "Code Bank" at bounding box center [34, 443] width 30 height 115
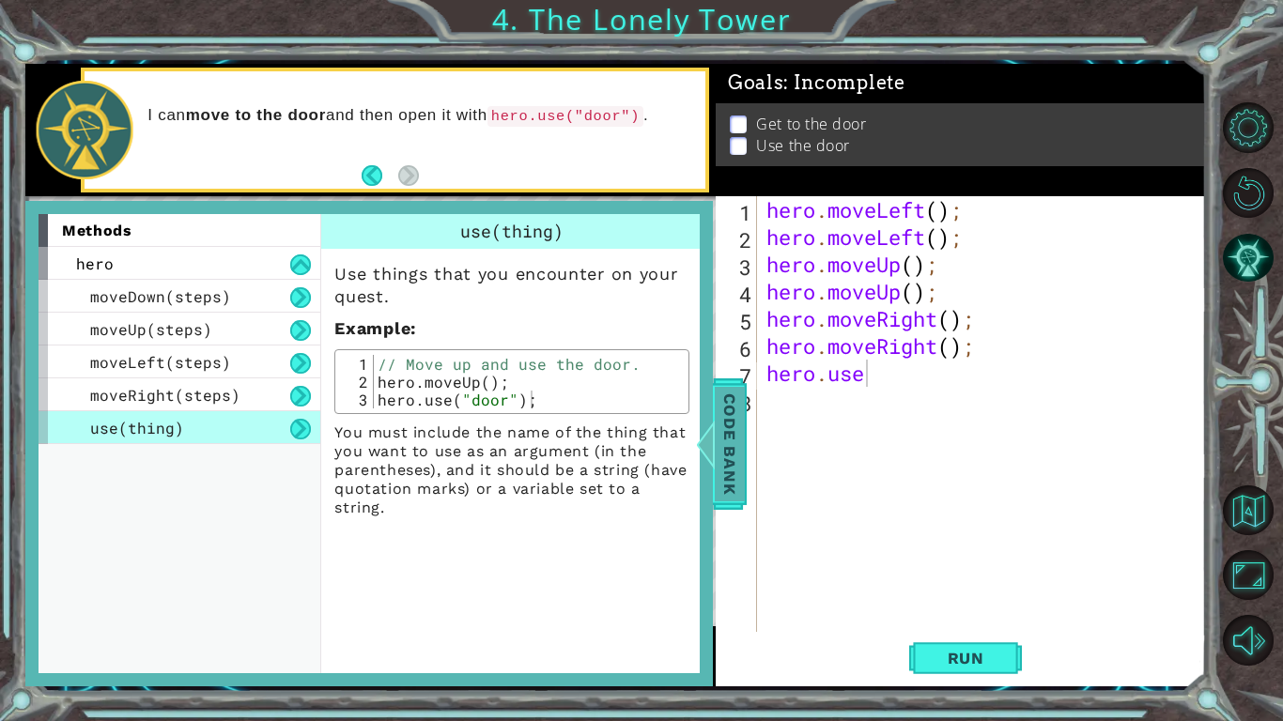
click at [722, 427] on span "Code Bank" at bounding box center [718, 443] width 30 height 115
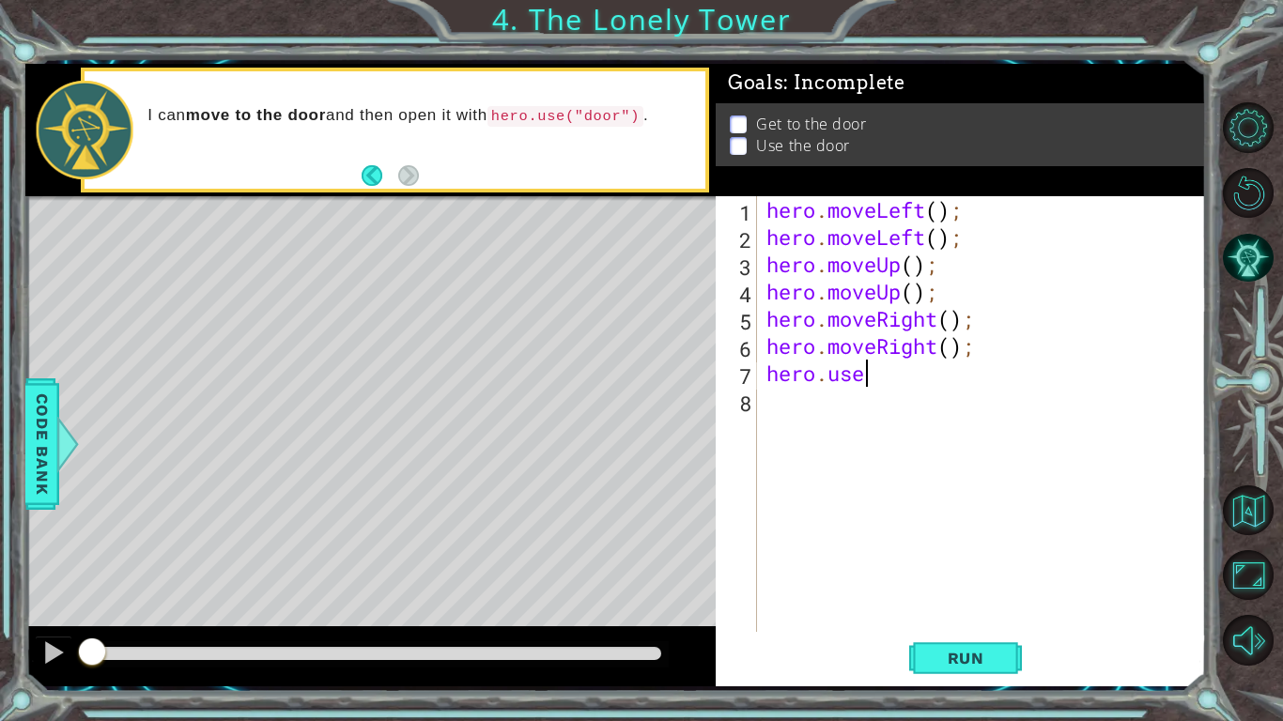
click at [886, 387] on div "hero . moveLeft ( ) ; hero . moveLeft ( ) ; hero . moveUp ( ) ; hero . moveUp (…" at bounding box center [987, 441] width 448 height 490
click at [991, 654] on span "Run" at bounding box center [966, 658] width 74 height 19
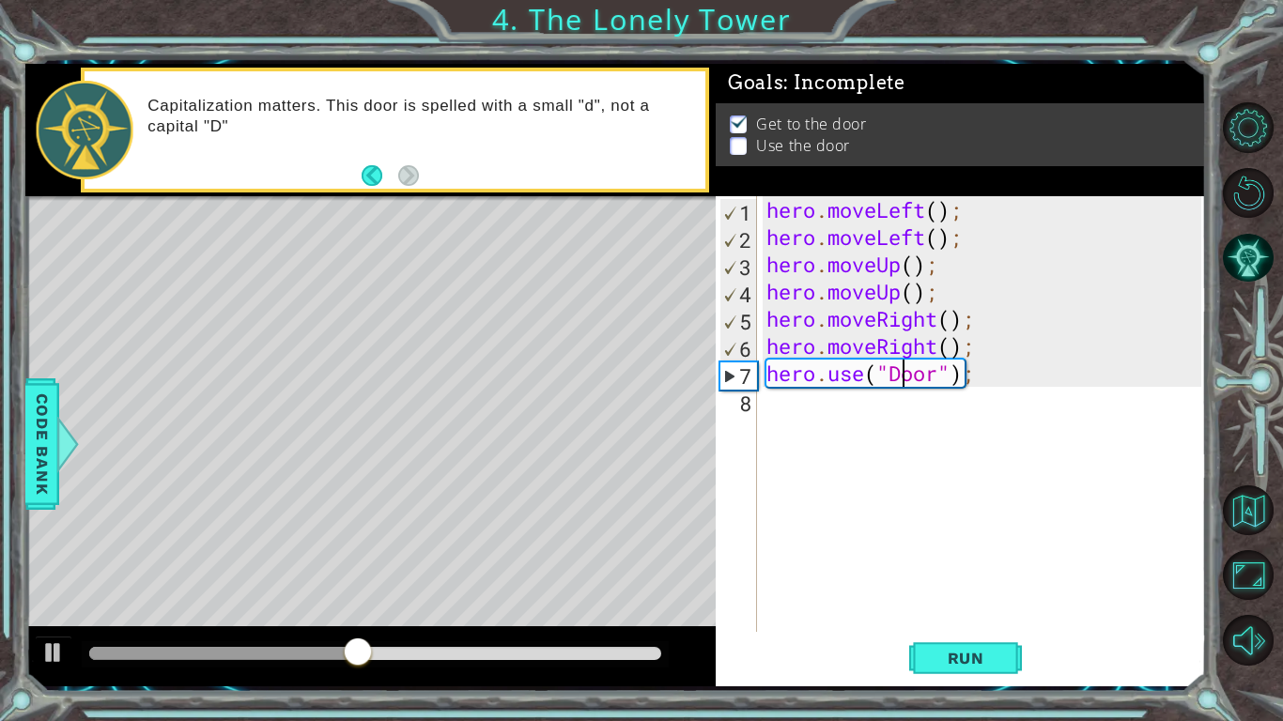
click at [904, 382] on div "hero . moveLeft ( ) ; hero . moveLeft ( ) ; hero . moveUp ( ) ; hero . moveUp (…" at bounding box center [987, 441] width 448 height 490
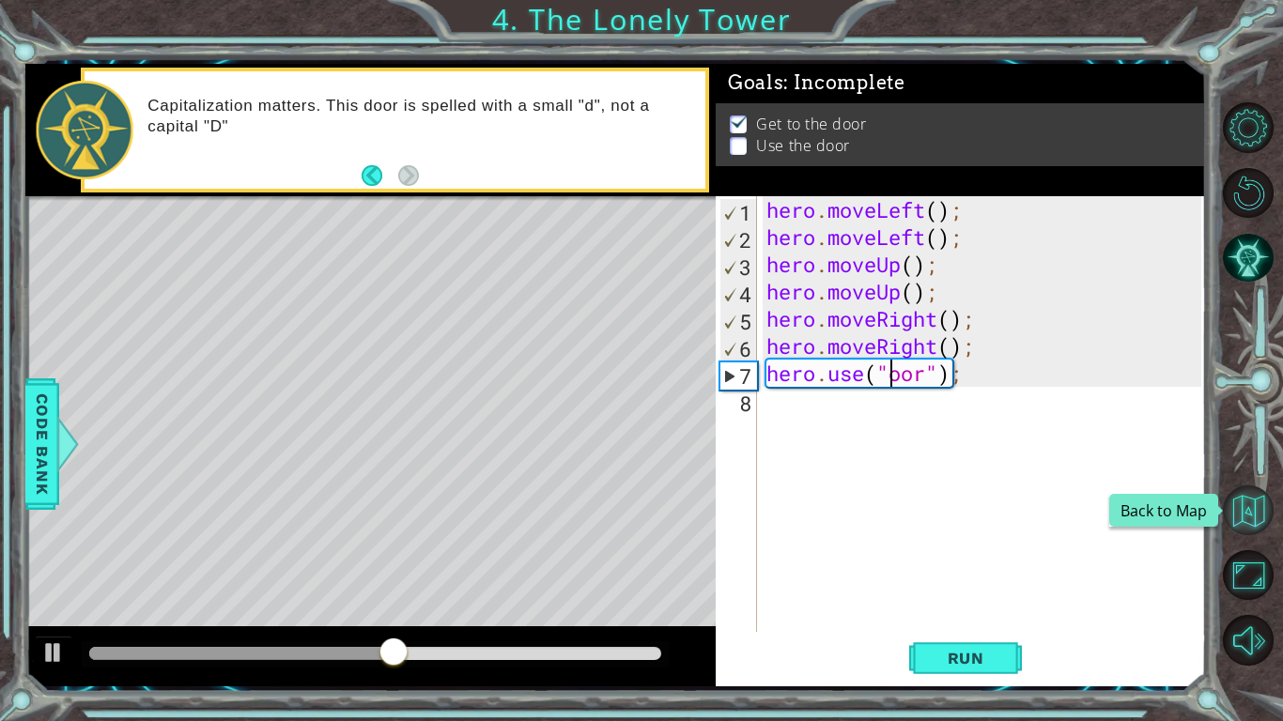
scroll to position [0, 6]
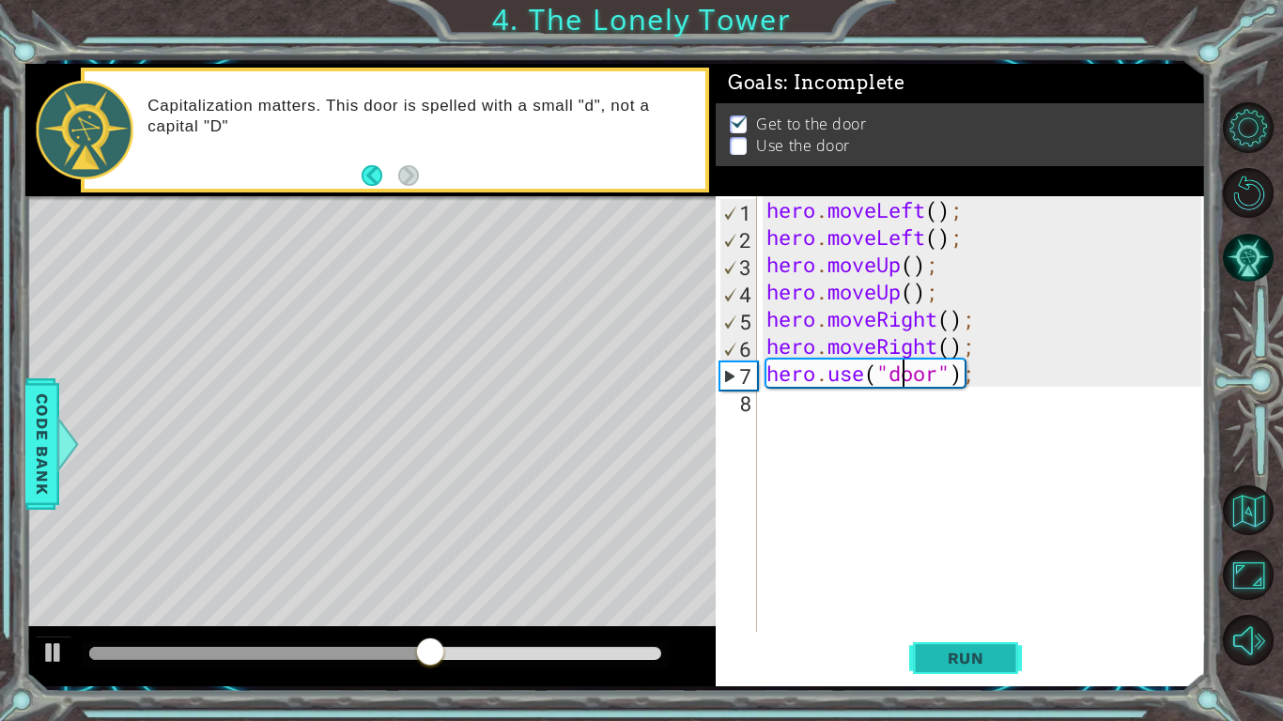
type textarea "hero.use("door");"
click at [1001, 656] on span "Run" at bounding box center [966, 658] width 74 height 19
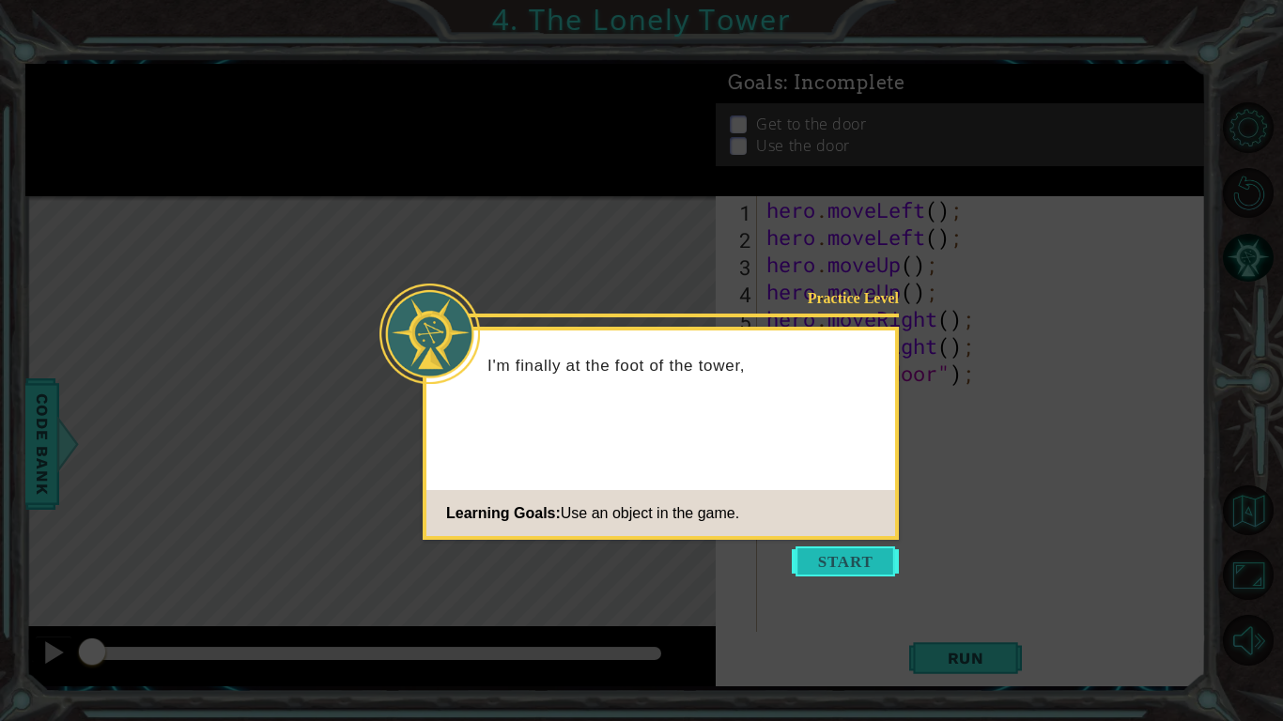
click at [806, 563] on button "Start" at bounding box center [845, 562] width 107 height 30
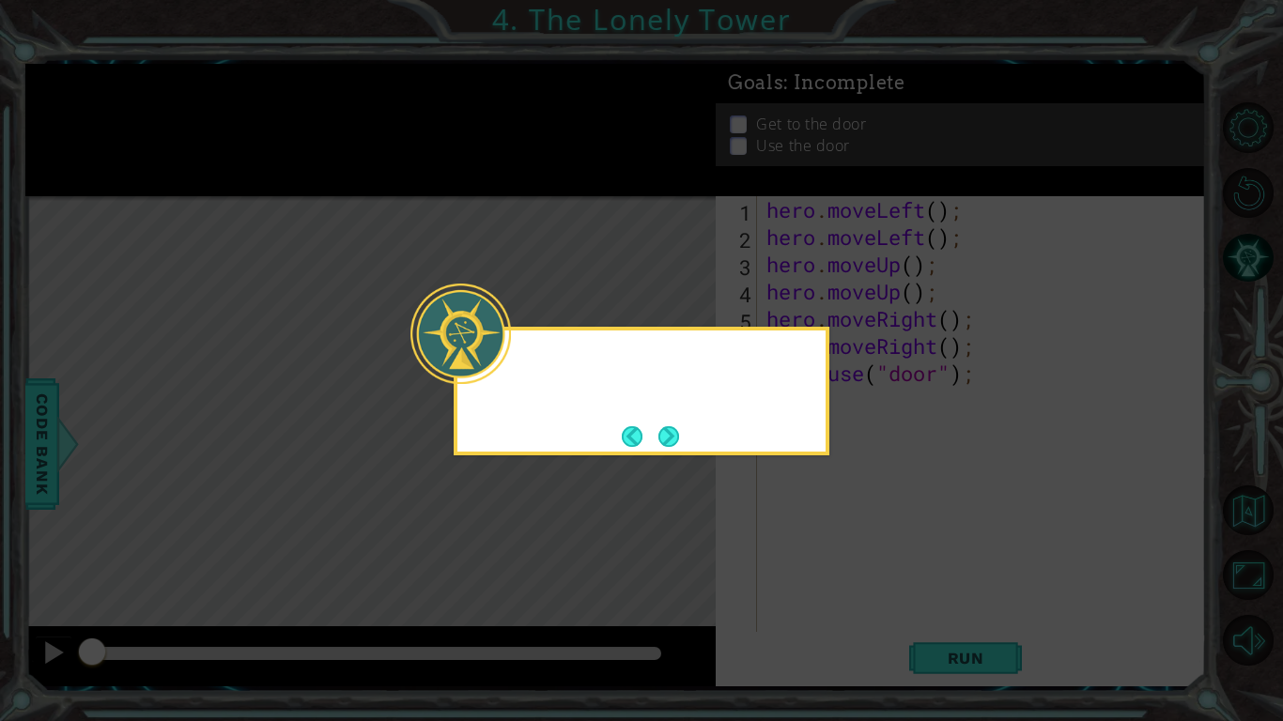
click at [806, 563] on icon at bounding box center [641, 360] width 1283 height 721
click at [658, 434] on button "Next" at bounding box center [668, 436] width 21 height 21
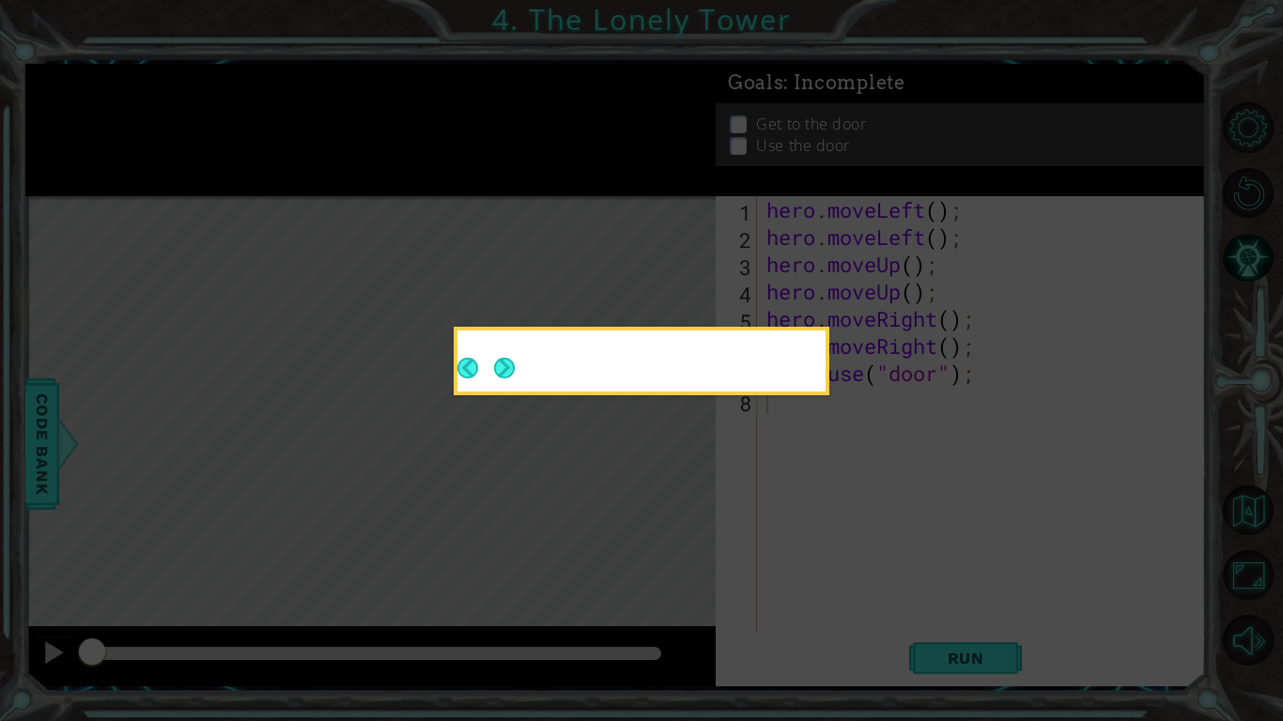
click at [515, 379] on button "Next" at bounding box center [504, 368] width 21 height 21
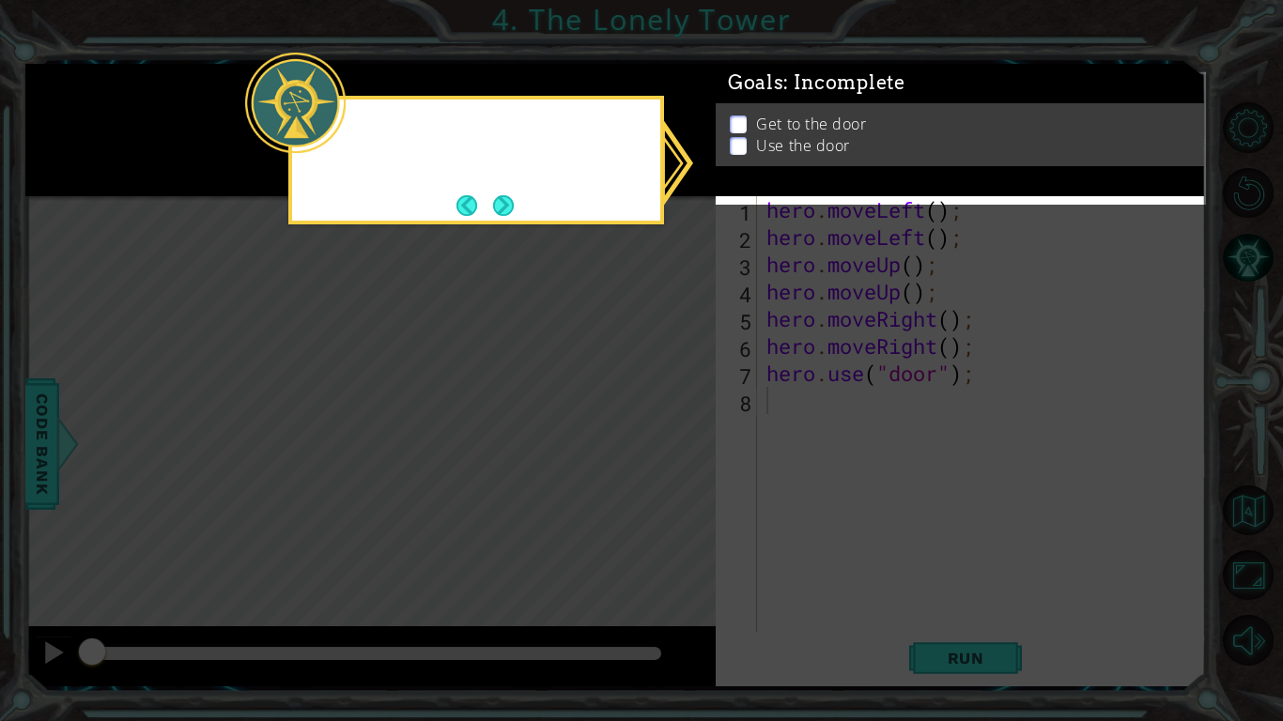
click at [658, 434] on icon at bounding box center [641, 360] width 1283 height 721
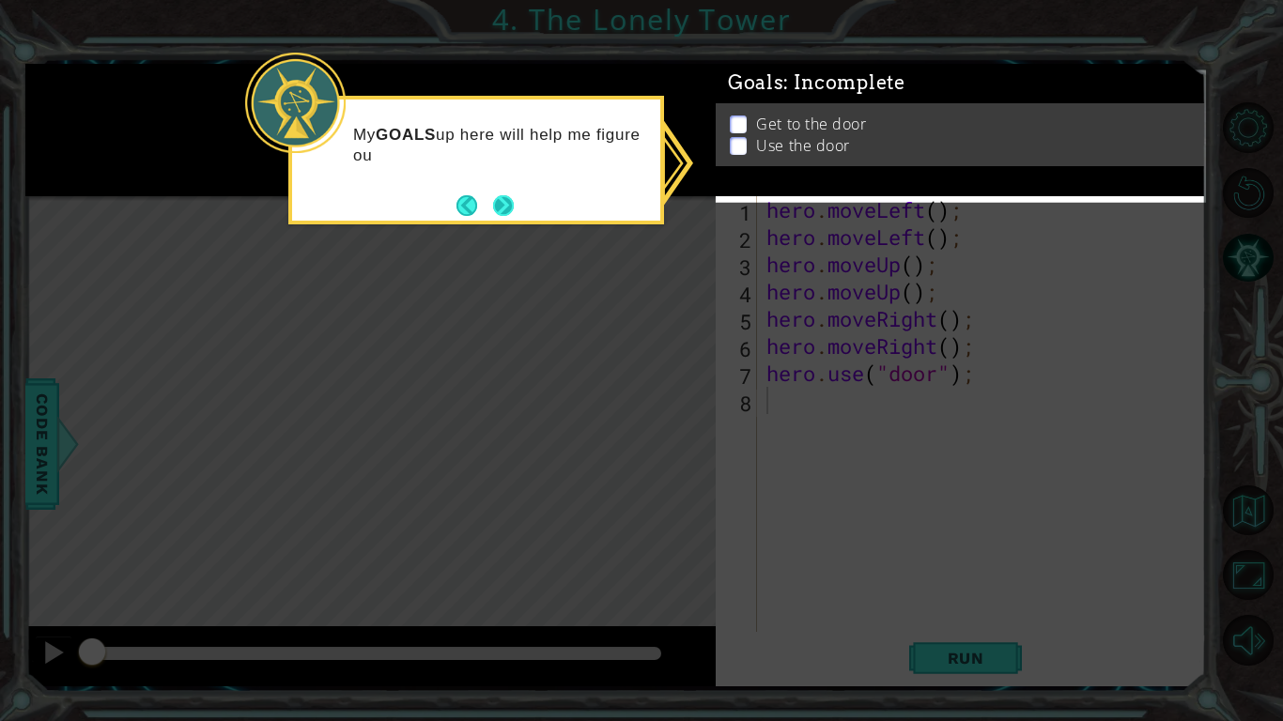
click at [501, 203] on button "Next" at bounding box center [503, 204] width 23 height 23
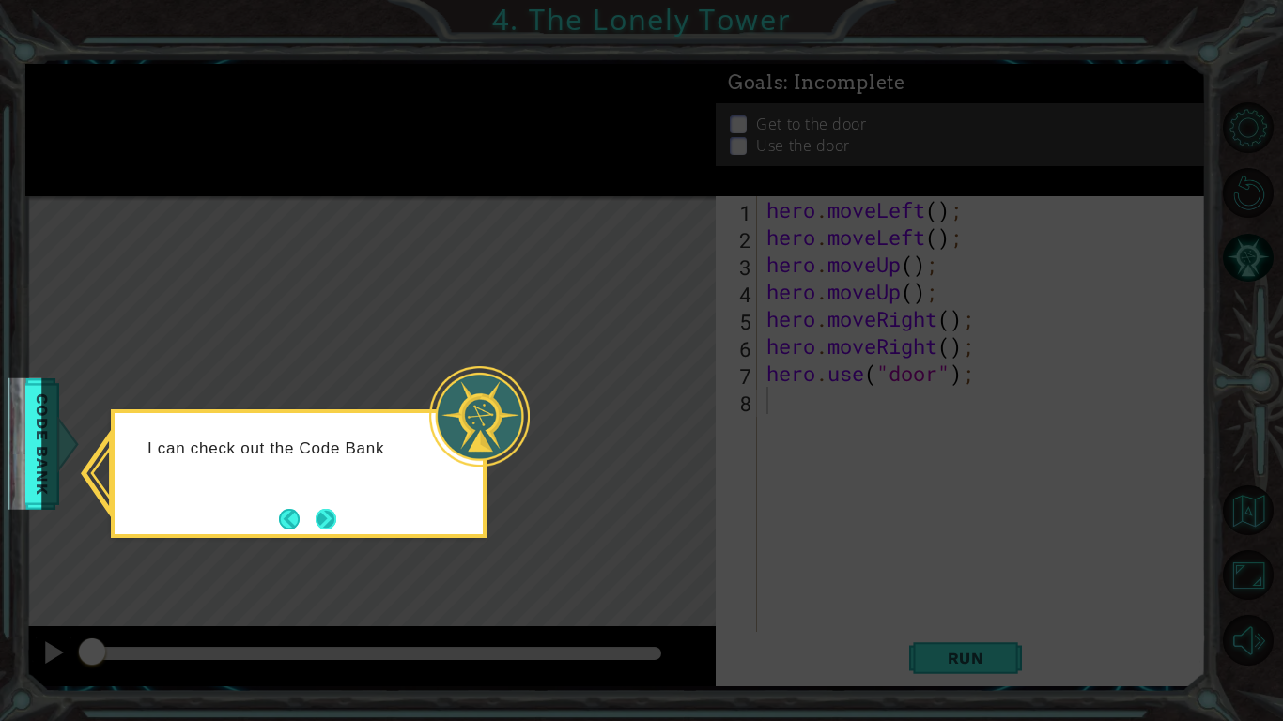
click at [330, 522] on button "Next" at bounding box center [326, 519] width 21 height 21
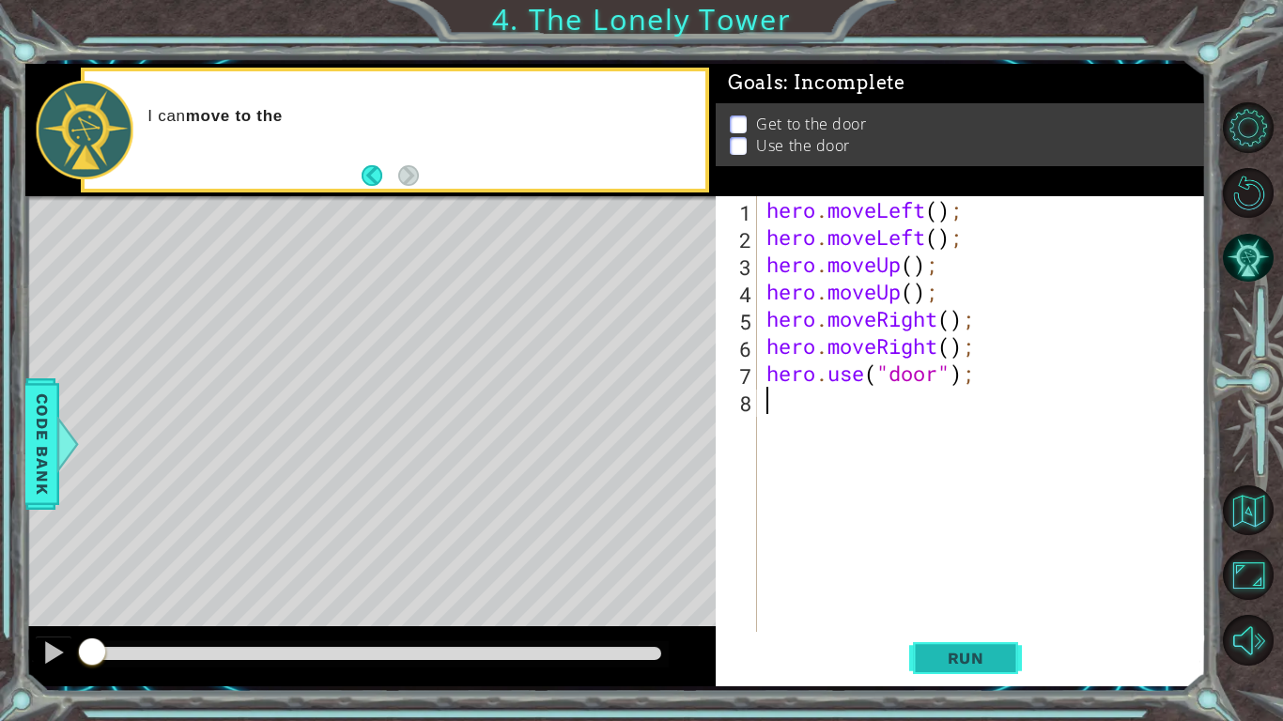
click at [930, 665] on span "Run" at bounding box center [966, 658] width 74 height 19
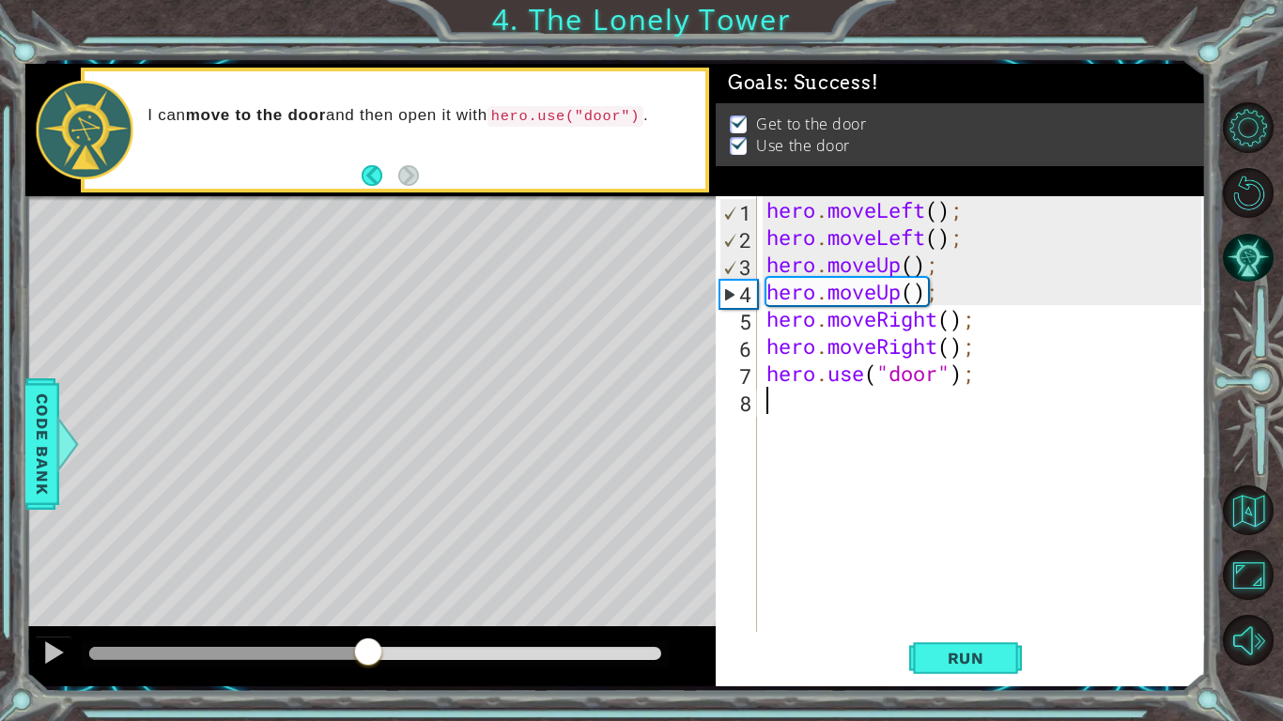
drag, startPoint x: 218, startPoint y: 653, endPoint x: 366, endPoint y: 620, distance: 152.0
click at [366, 620] on div "methods hero moveDown(steps) moveUp(steps) moveLeft(steps) moveRight(steps) use…" at bounding box center [615, 375] width 1181 height 623
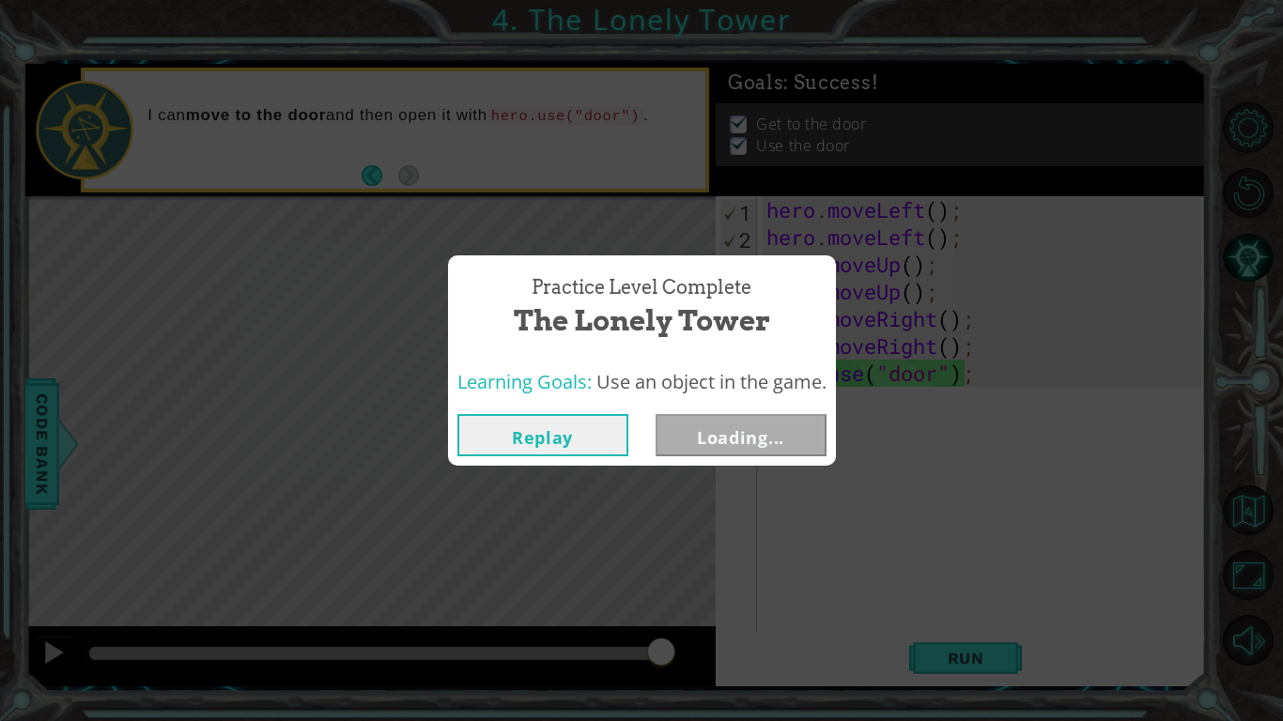
drag, startPoint x: 448, startPoint y: 650, endPoint x: 711, endPoint y: 689, distance: 265.9
click at [711, 689] on body "1 ההההההההההההההההההההההההההההההההההההההההההההההההההההההההההההההההההההההההההההה…" at bounding box center [641, 360] width 1283 height 721
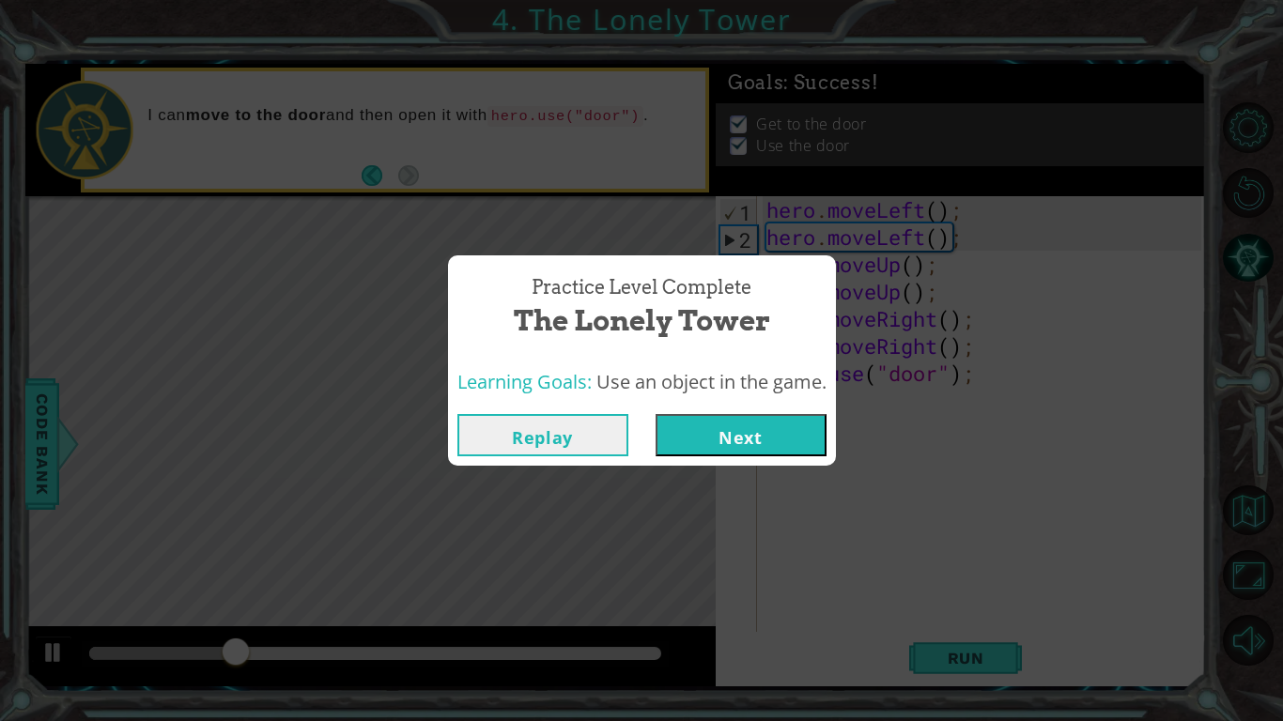
click at [733, 450] on button "Next" at bounding box center [741, 435] width 171 height 42
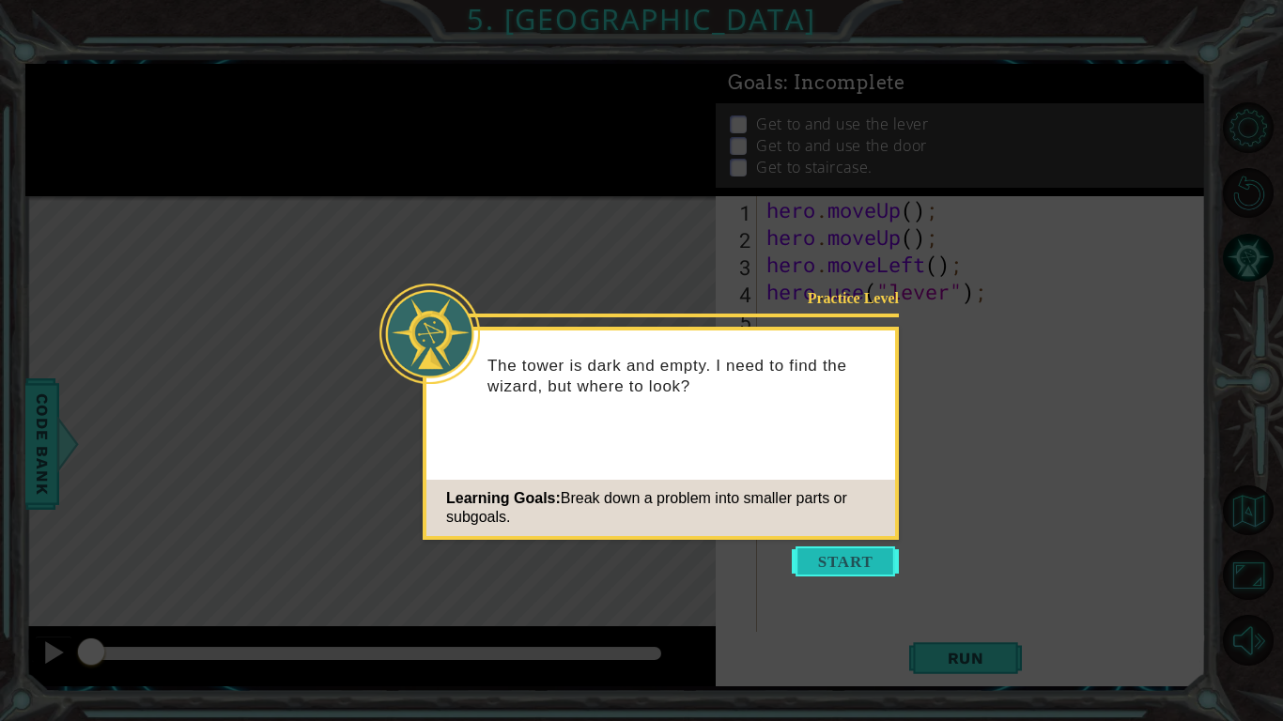
click at [817, 554] on button "Start" at bounding box center [845, 562] width 107 height 30
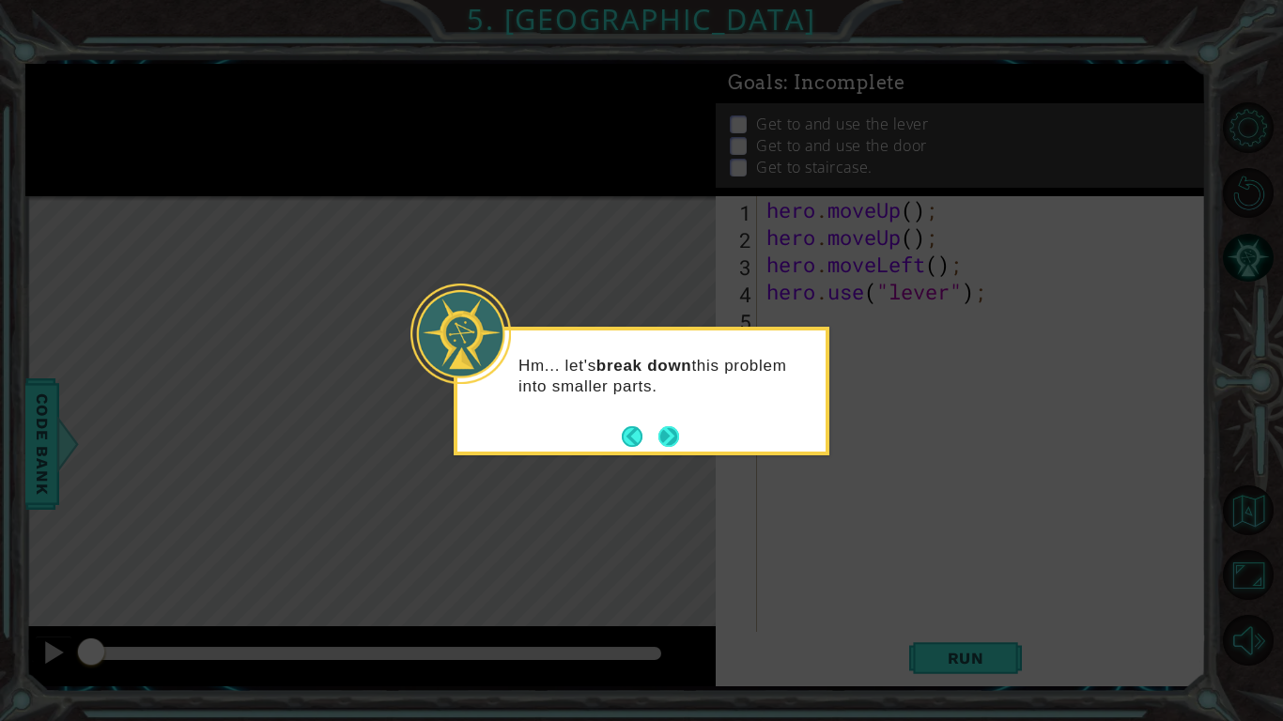
click at [671, 426] on button "Next" at bounding box center [669, 436] width 22 height 22
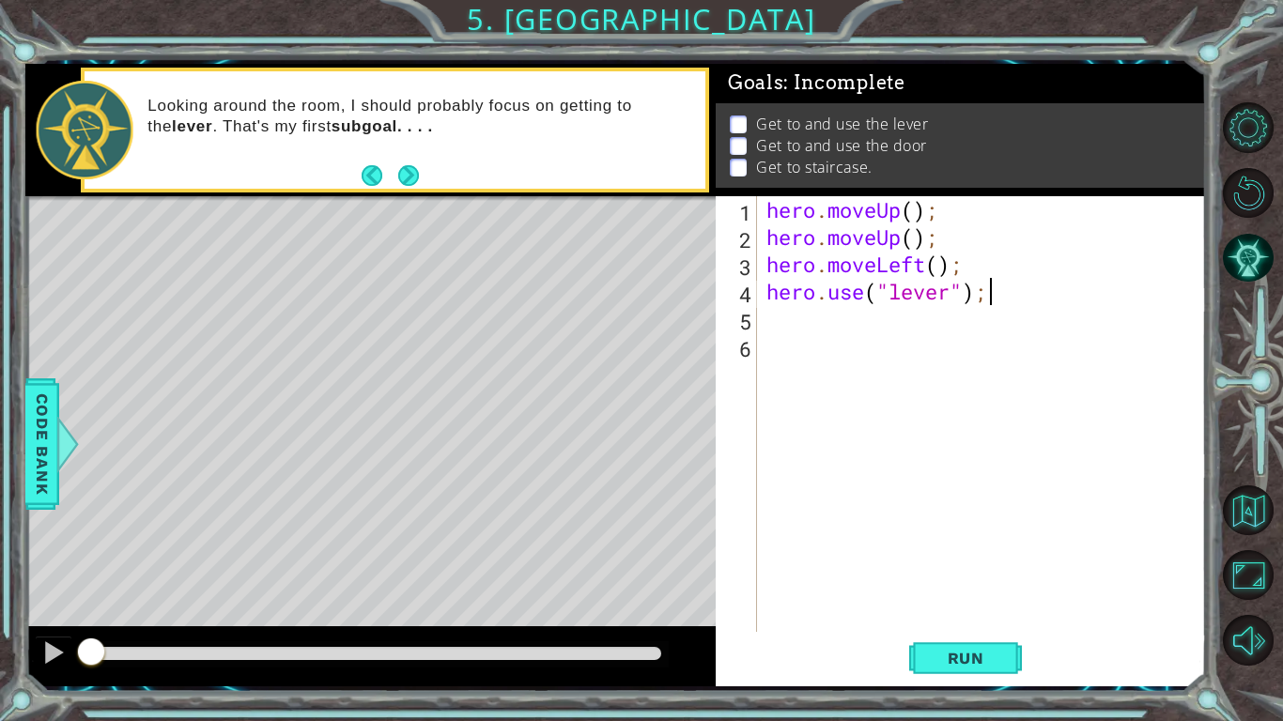
click at [994, 295] on div "hero . moveUp ( ) ; hero . moveUp ( ) ; hero . moveLeft ( ) ; hero . use ( "lev…" at bounding box center [987, 441] width 448 height 490
type textarea "hero.use("lever");"
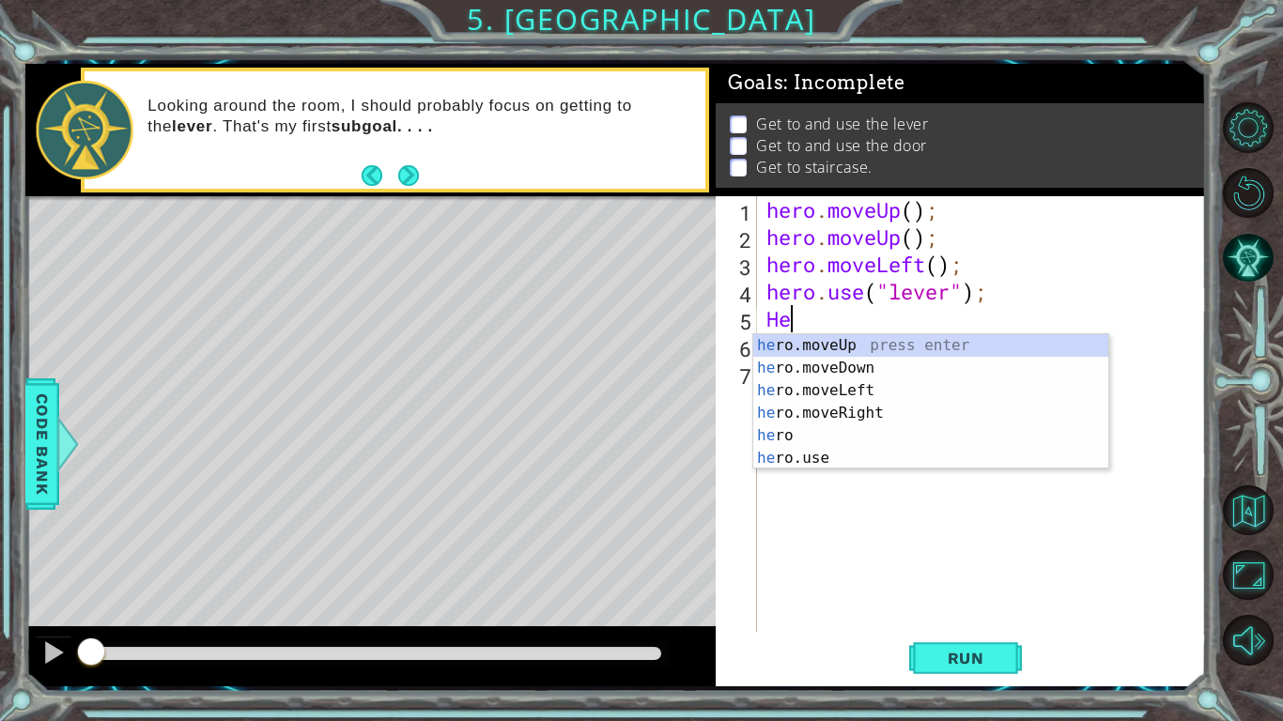
type textarea "H"
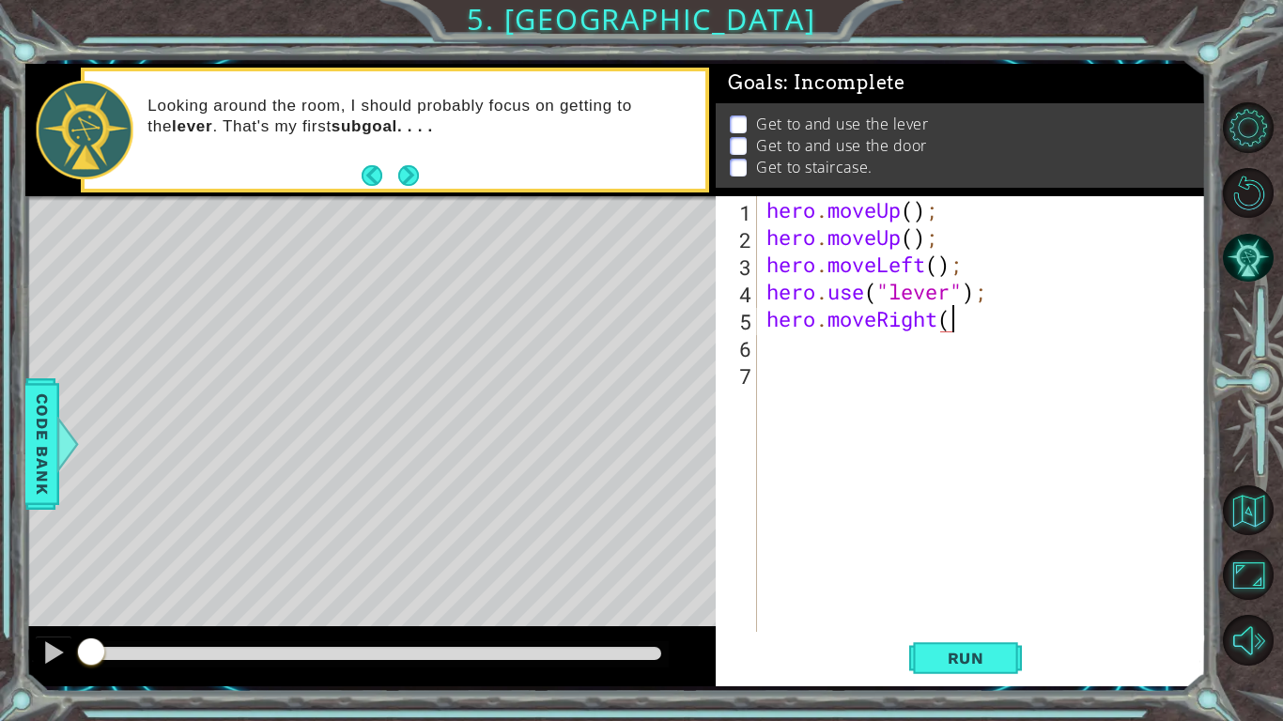
scroll to position [0, 8]
type textarea "hero.moveRight();"
drag, startPoint x: 1021, startPoint y: 324, endPoint x: 752, endPoint y: 324, distance: 268.6
click at [752, 324] on div "hero.moveRight(); 1 2 3 4 5 6 7 hero . moveUp ( ) ; hero . moveUp ( ) ; hero . …" at bounding box center [959, 414] width 486 height 436
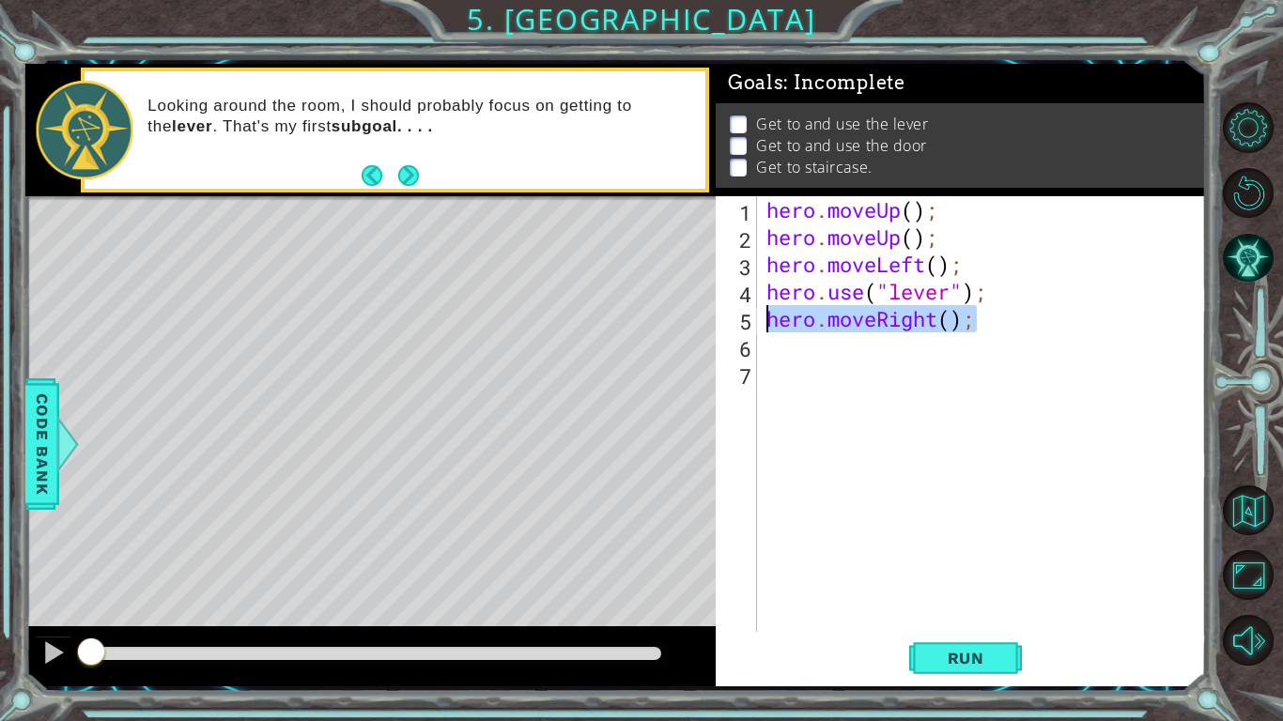
click at [766, 352] on div "hero . moveUp ( ) ; hero . moveUp ( ) ; hero . moveLeft ( ) ; hero . use ( "lev…" at bounding box center [987, 441] width 448 height 490
paste textarea "hero.moveRight();"
type textarea "hero.moveRight();"
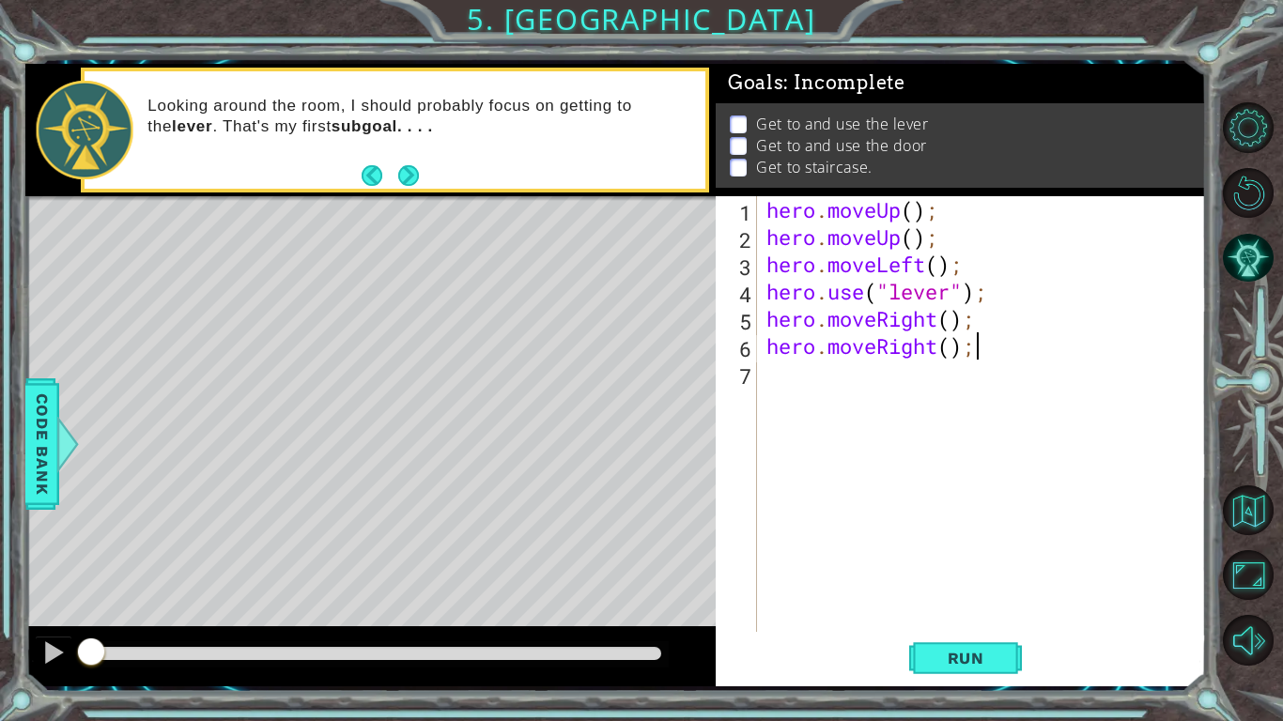
click at [780, 369] on div "hero . moveUp ( ) ; hero . moveUp ( ) ; hero . moveLeft ( ) ; hero . use ( "lev…" at bounding box center [987, 441] width 448 height 490
paste textarea "hero.moveRight();"
type textarea "hero.moveRight();"
click at [1043, 364] on div "hero . moveUp ( ) ; hero . moveUp ( ) ; hero . moveLeft ( ) ; hero . use ( "lev…" at bounding box center [987, 441] width 448 height 490
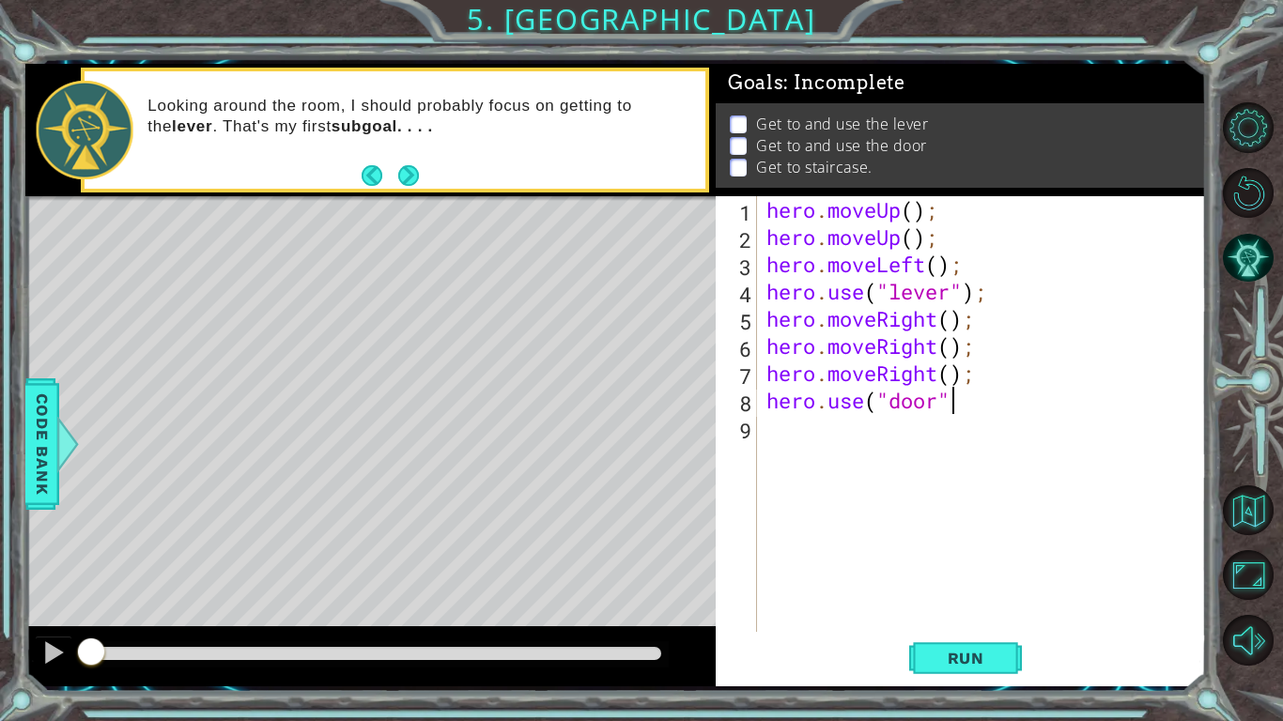
type textarea "hero.use("door")"
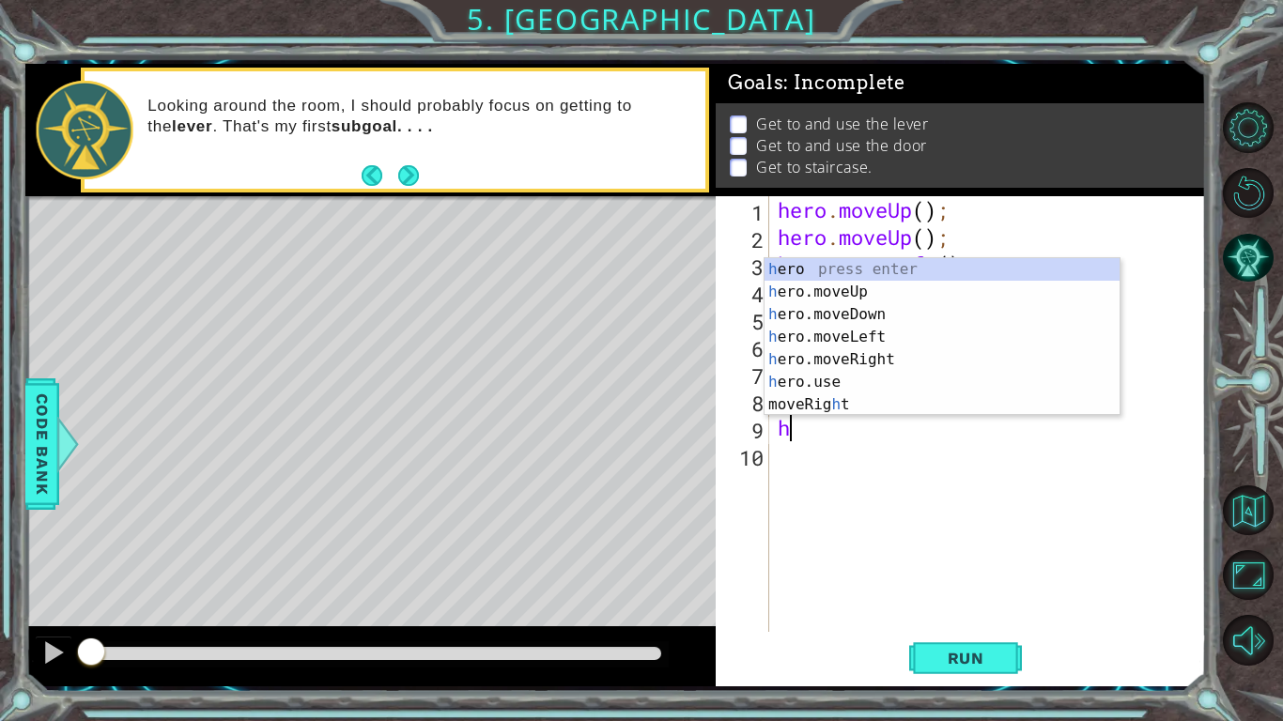
type textarea "hero"
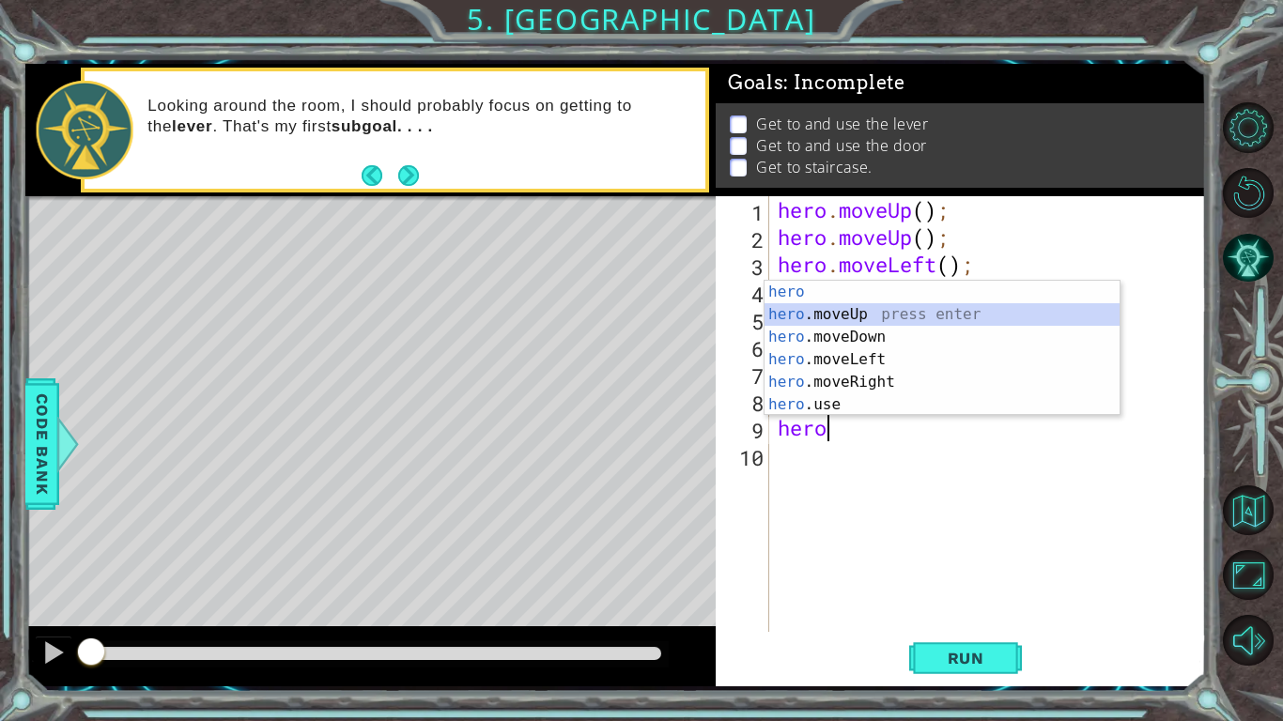
click at [982, 325] on div "hero press enter hero .moveUp press enter hero .moveDown press enter hero .move…" at bounding box center [942, 371] width 355 height 180
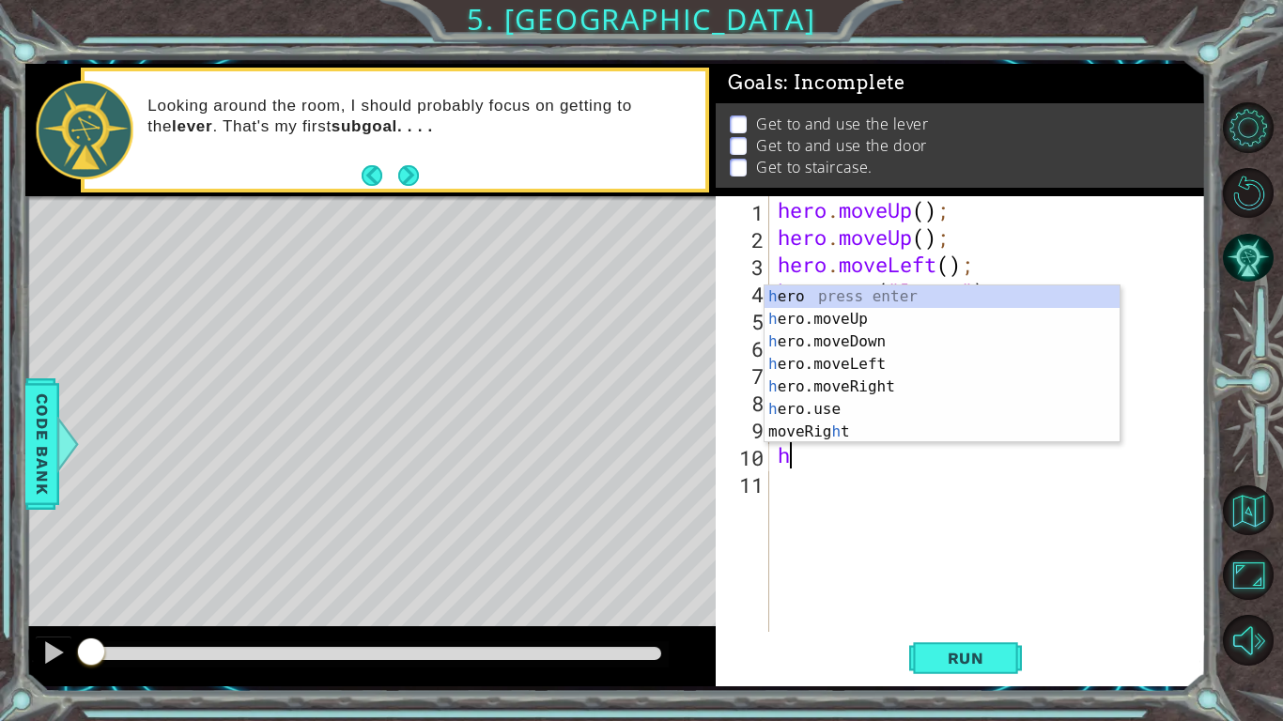
type textarea "hero"
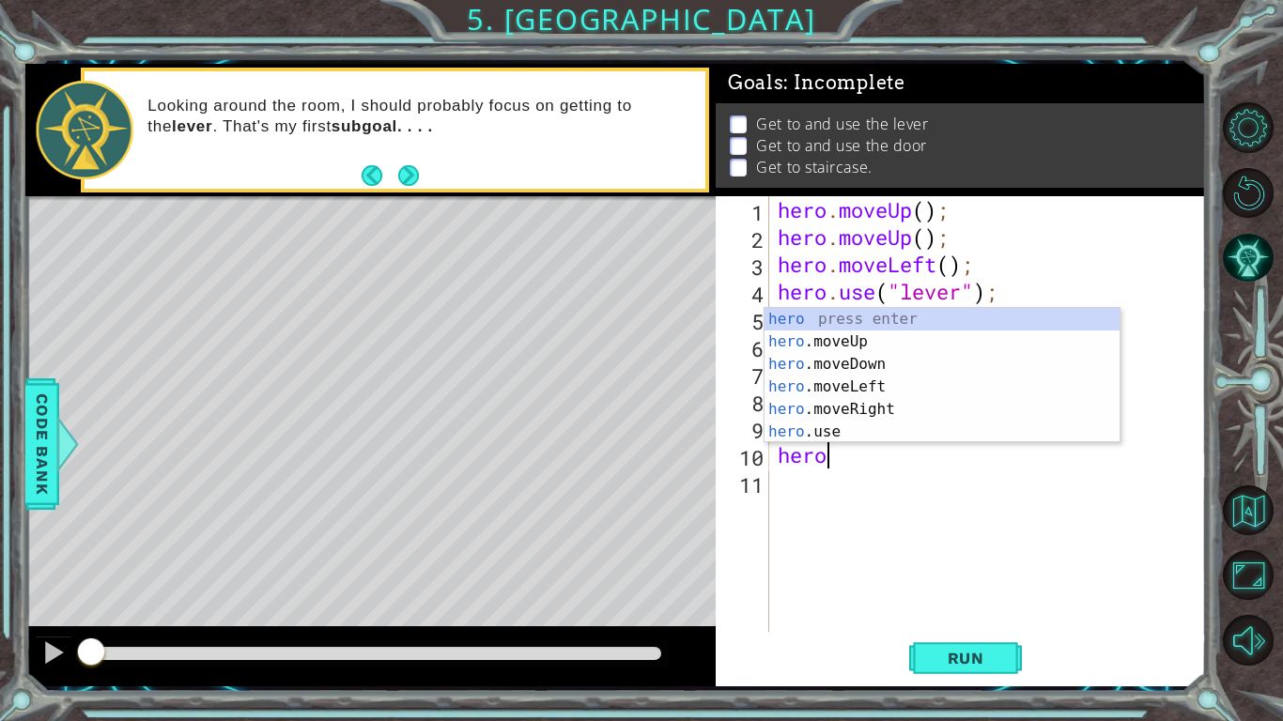
scroll to position [0, 1]
click at [884, 390] on div "hero press enter hero .moveUp press enter hero .moveDown press enter hero .move…" at bounding box center [942, 398] width 355 height 180
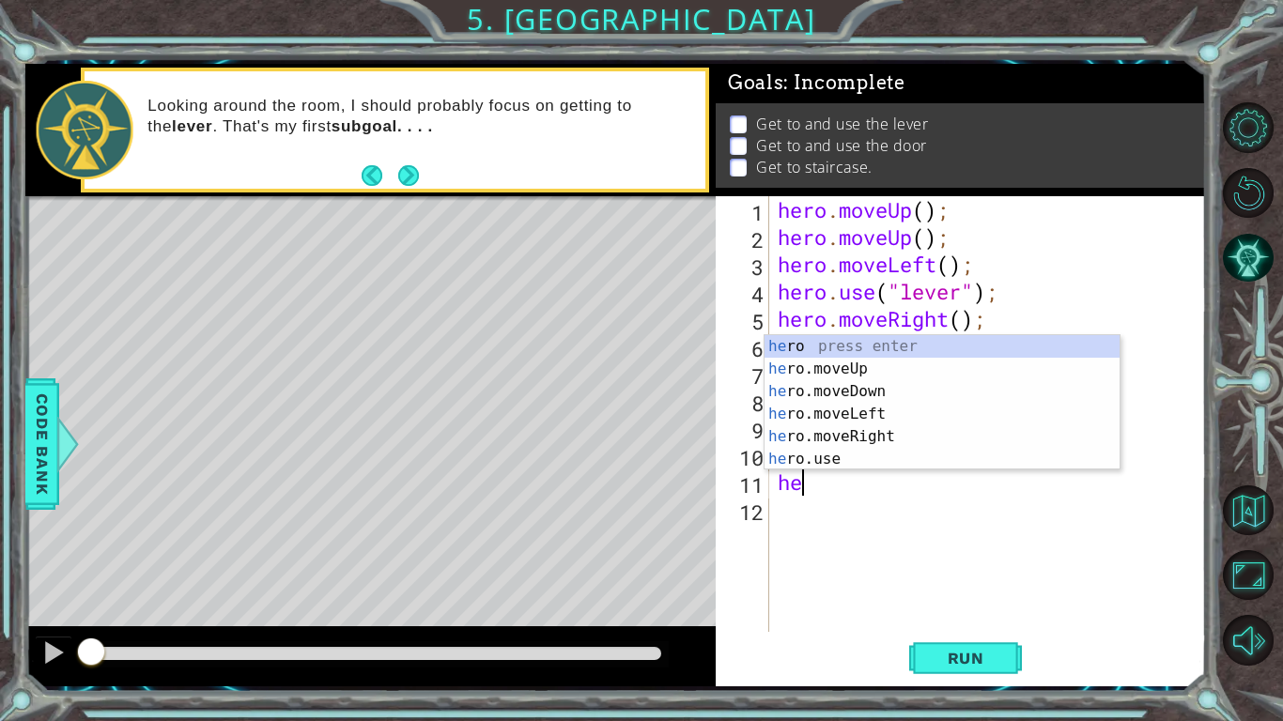
type textarea "hero"
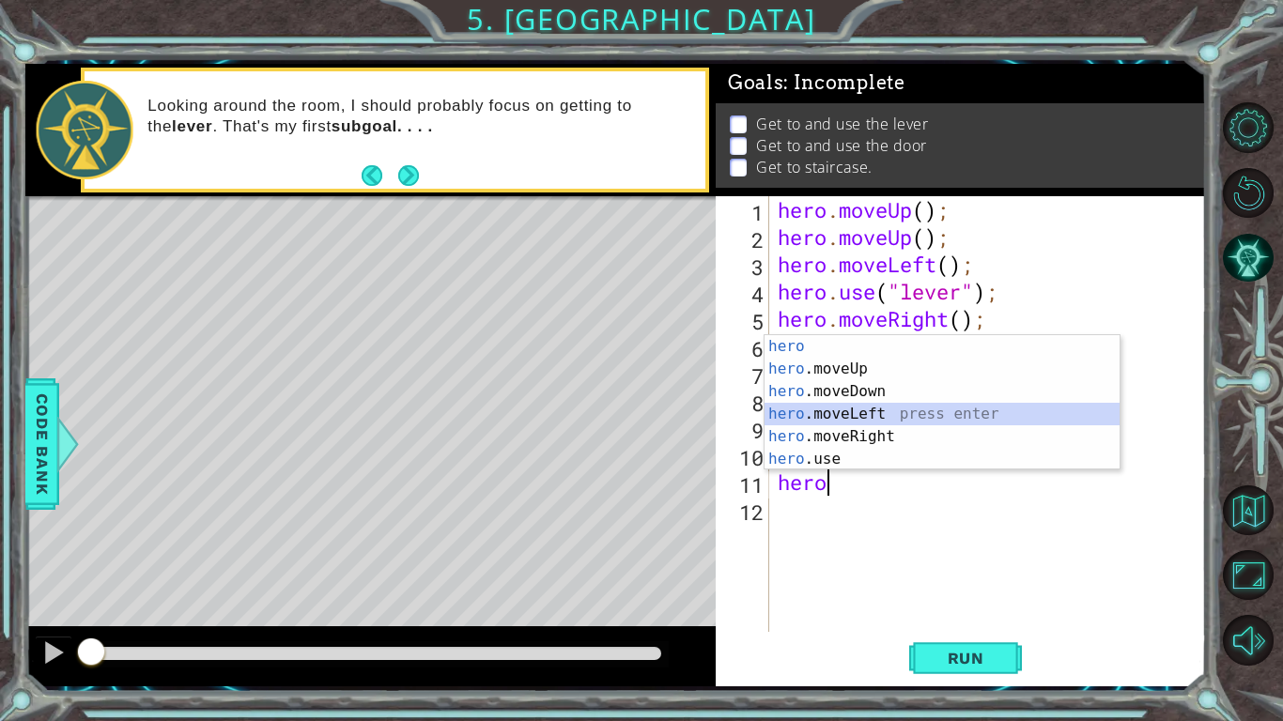
click at [889, 412] on div "hero press enter hero .moveUp press enter hero .moveDown press enter hero .move…" at bounding box center [942, 425] width 355 height 180
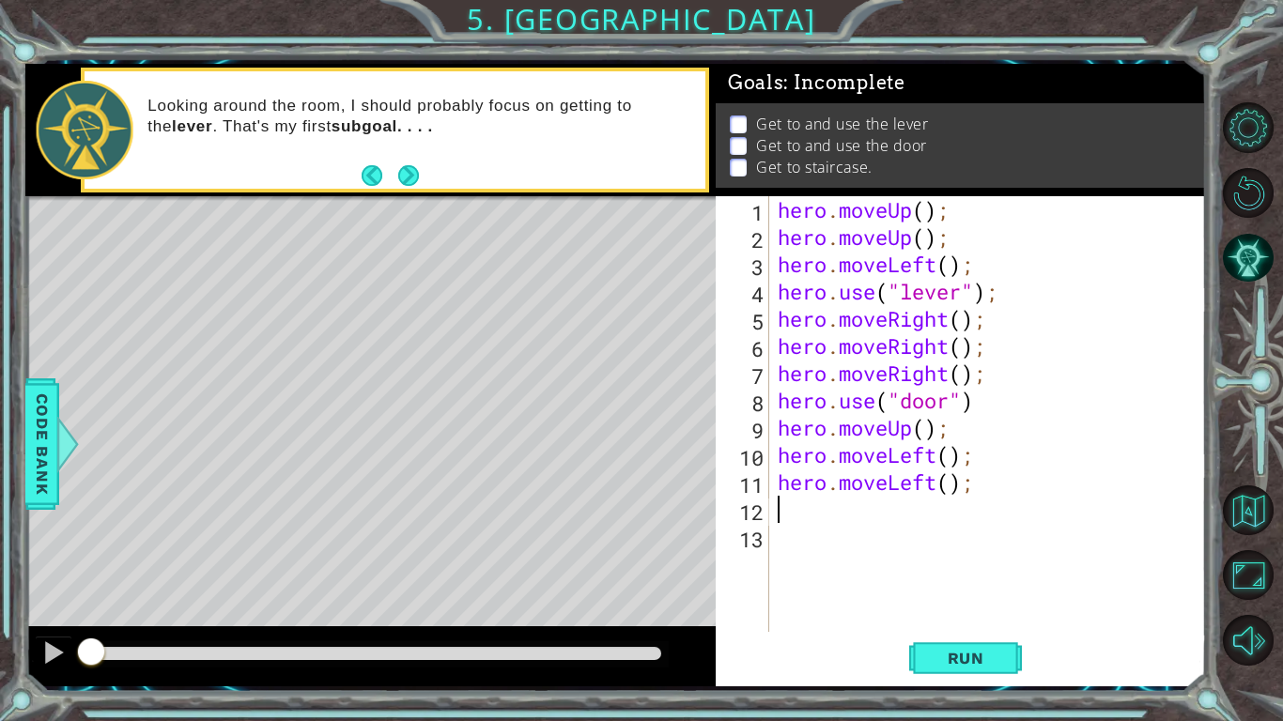
type textarea "h"
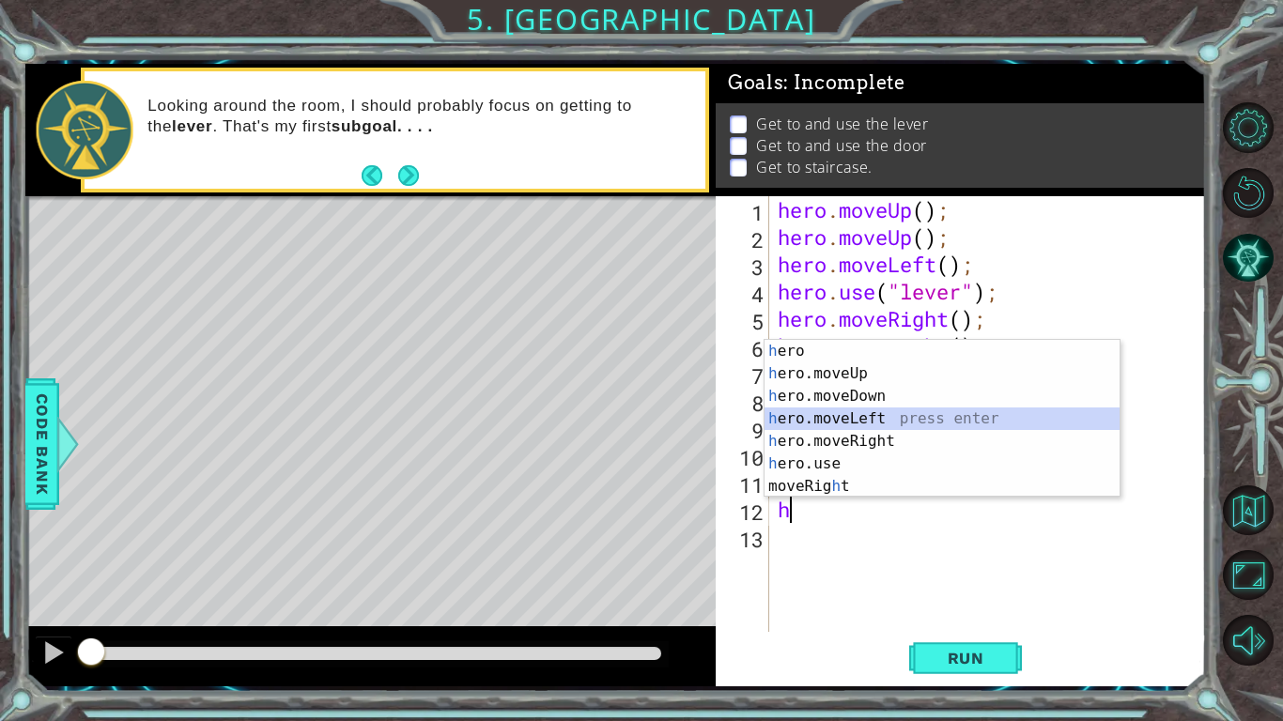
click at [886, 415] on div "h ero press enter h ero.moveUp press enter h ero.moveDown press enter h ero.mov…" at bounding box center [942, 441] width 355 height 203
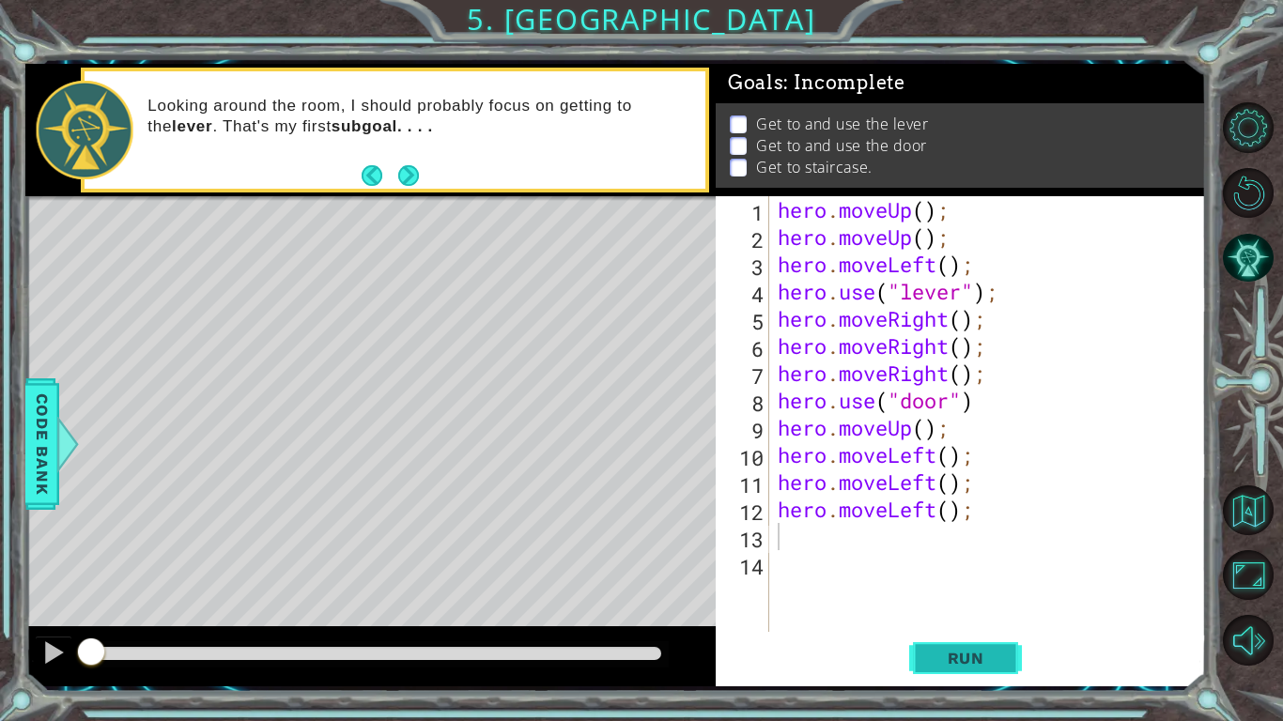
click at [920, 653] on button "Run" at bounding box center [965, 658] width 113 height 49
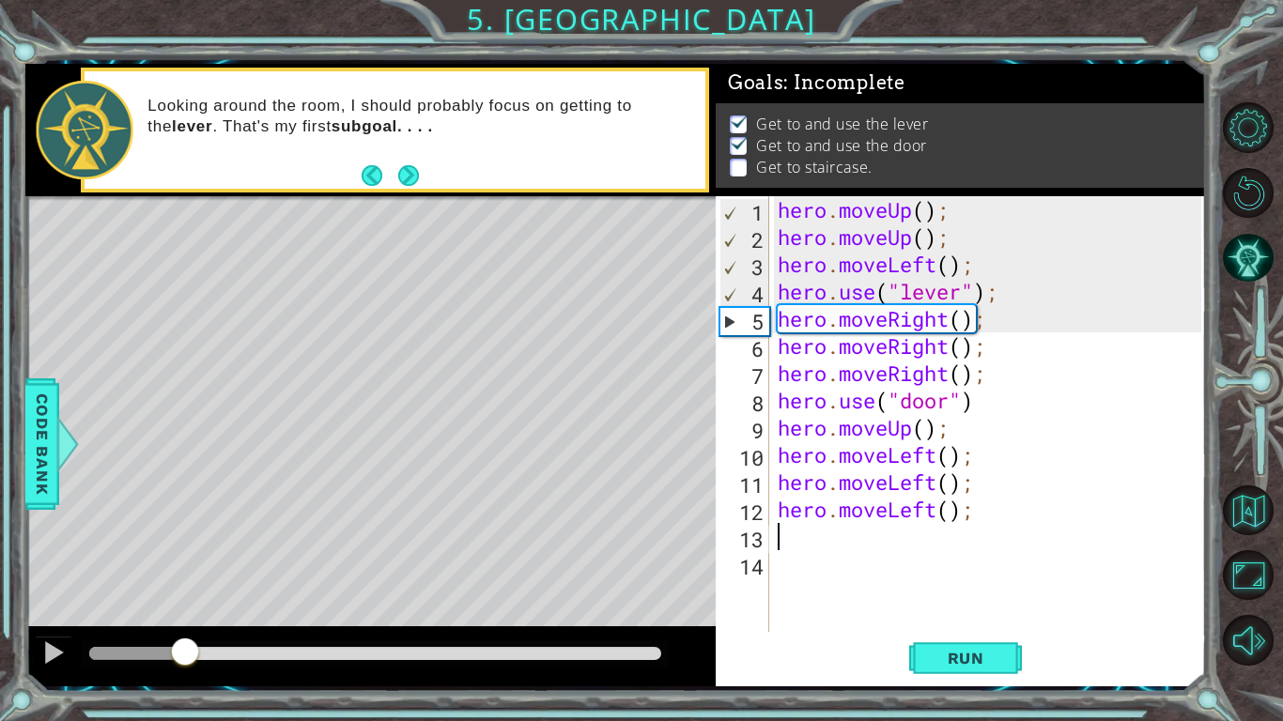
drag, startPoint x: 210, startPoint y: 642, endPoint x: 186, endPoint y: 650, distance: 25.6
click at [186, 650] on div at bounding box center [185, 654] width 34 height 34
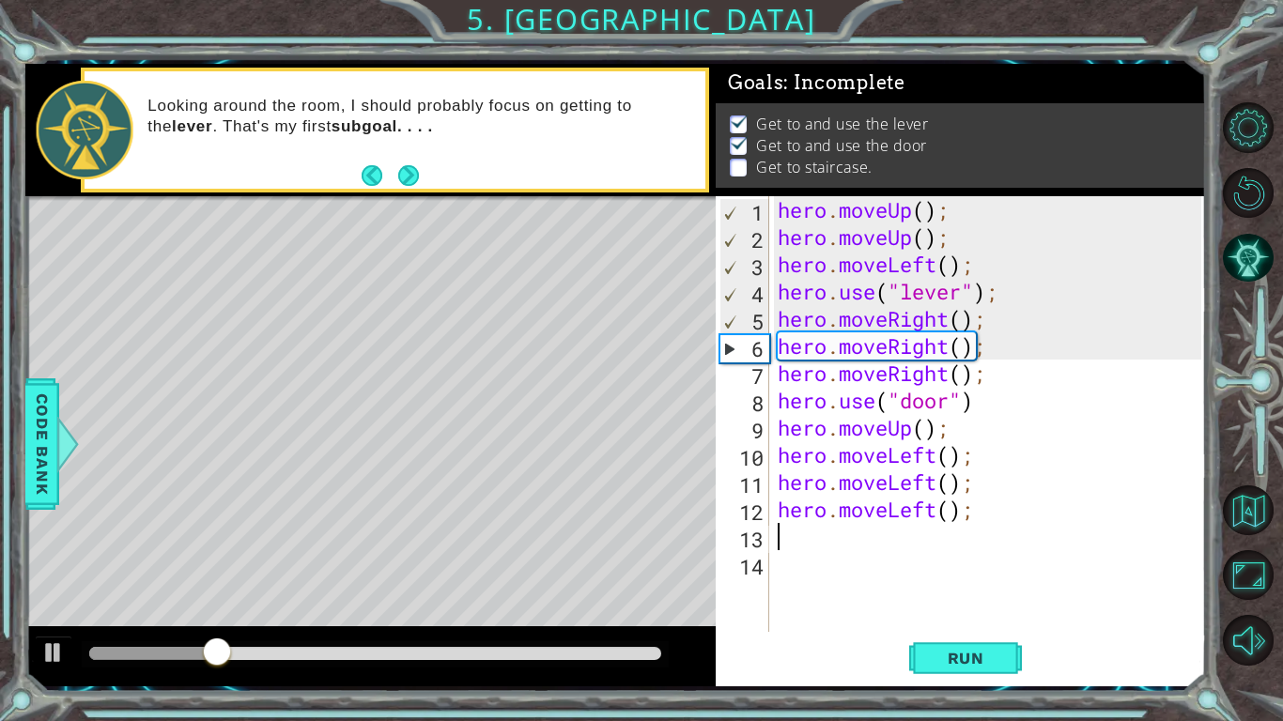
click at [826, 533] on div "hero . moveUp ( ) ; hero . moveUp ( ) ; hero . moveLeft ( ) ; hero . use ( "lev…" at bounding box center [992, 441] width 437 height 490
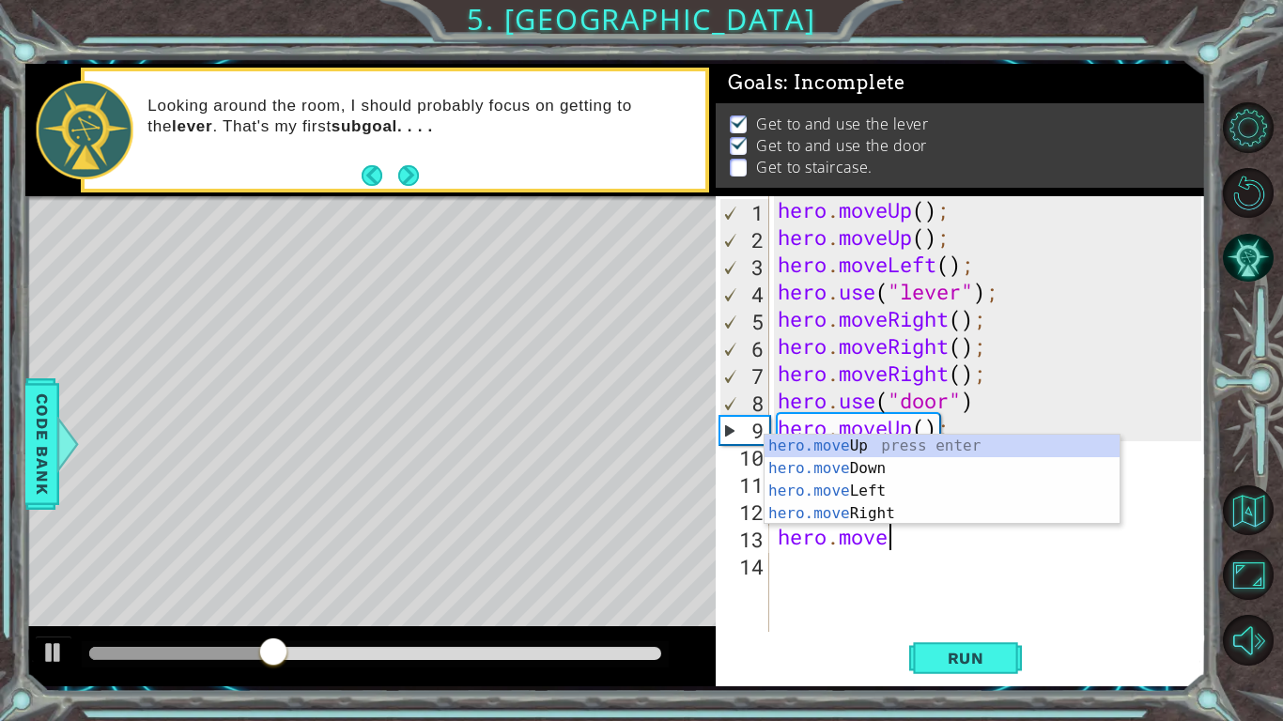
type textarea "hero.moveup"
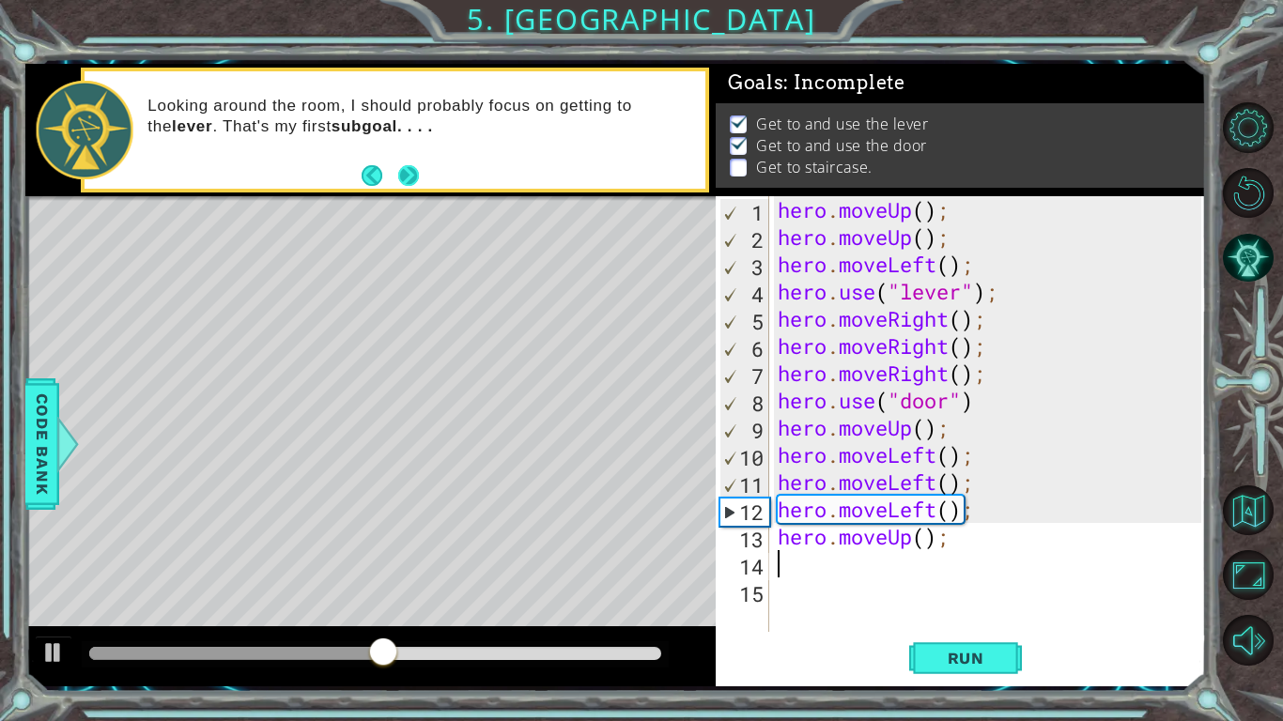
click at [406, 171] on button "Next" at bounding box center [407, 175] width 21 height 21
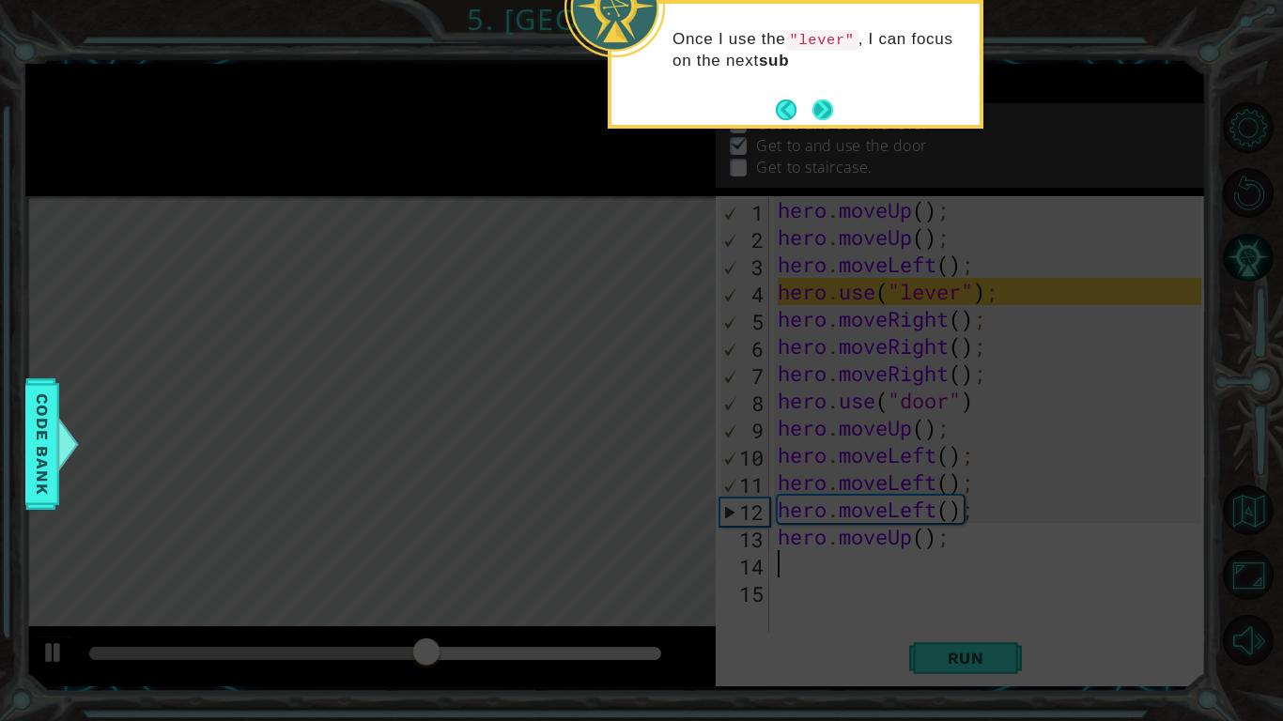
click at [829, 99] on button "Next" at bounding box center [823, 110] width 24 height 24
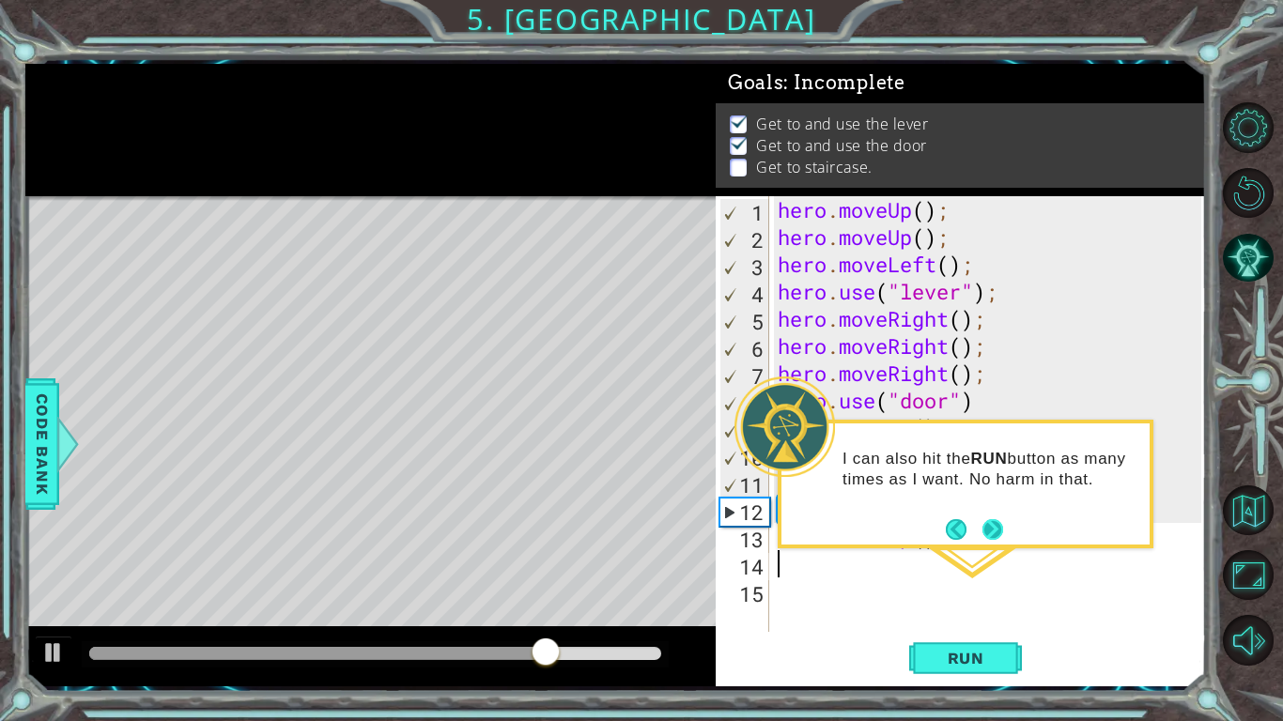
click at [990, 525] on button "Next" at bounding box center [992, 529] width 21 height 21
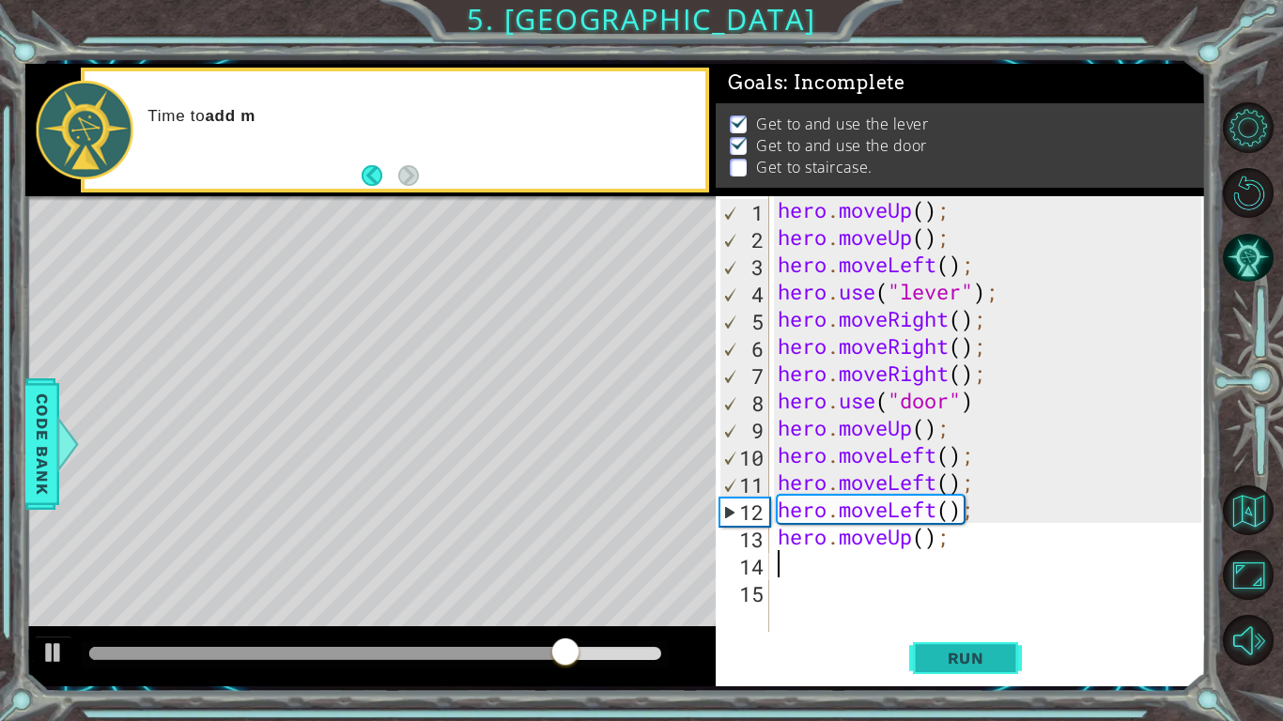
click at [937, 645] on button "Run" at bounding box center [965, 658] width 113 height 49
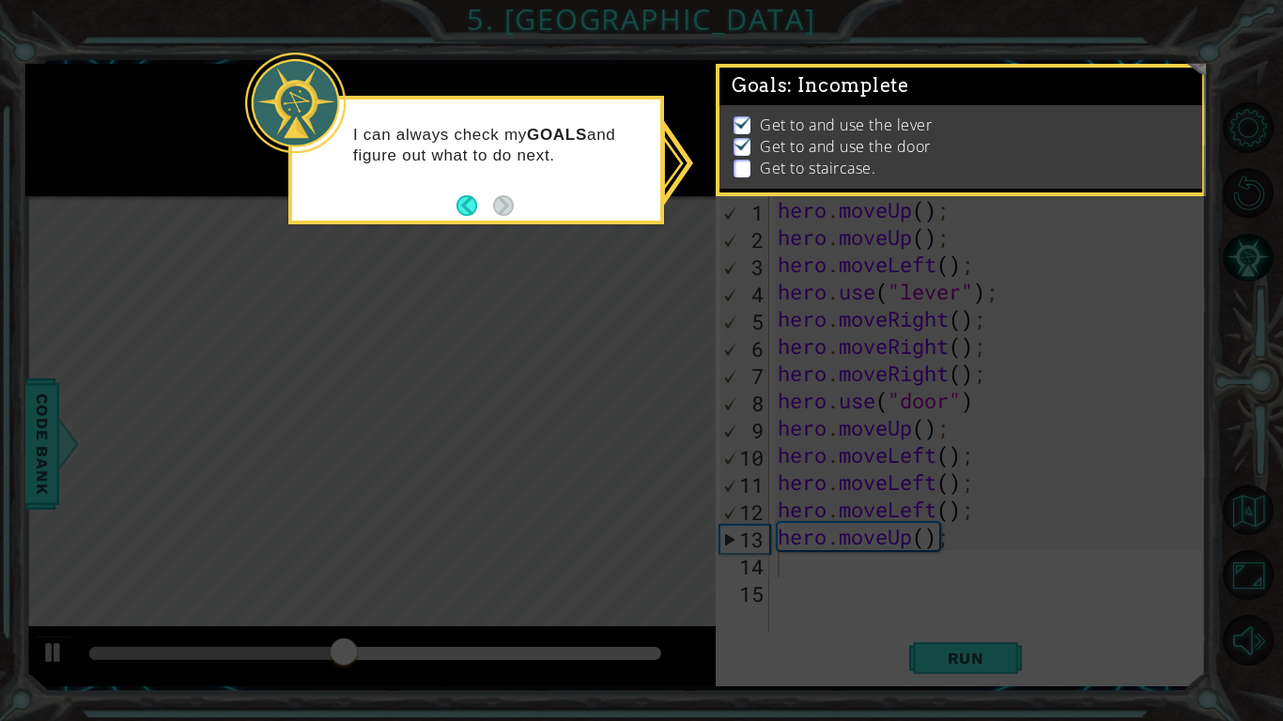
click at [932, 457] on icon at bounding box center [641, 360] width 1283 height 721
click at [462, 209] on button "Back" at bounding box center [474, 205] width 37 height 21
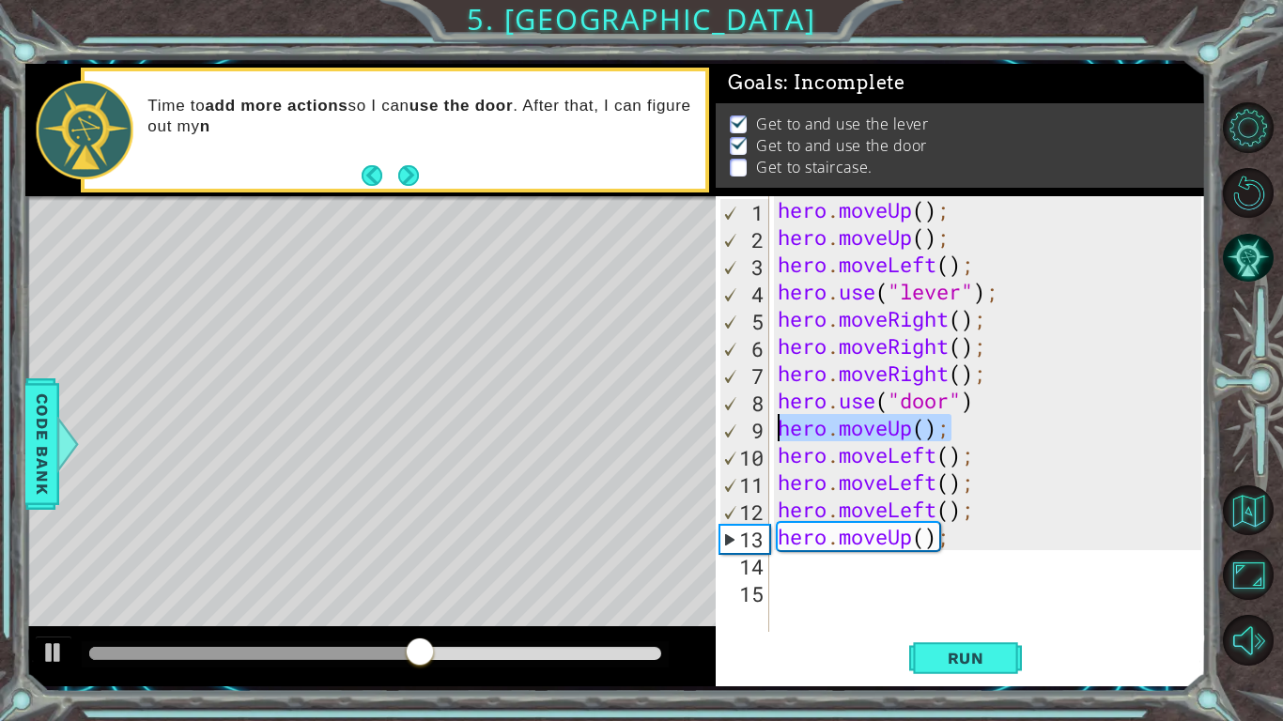
drag, startPoint x: 952, startPoint y: 436, endPoint x: 767, endPoint y: 428, distance: 185.2
click at [767, 428] on div "1 2 3 4 5 6 7 8 9 10 11 12 13 14 15 hero . moveUp ( ) ; hero . moveUp ( ) ; her…" at bounding box center [959, 414] width 486 height 436
type textarea "hero.moveUp();"
click at [953, 433] on div "hero . moveUp ( ) ; hero . moveUp ( ) ; hero . moveLeft ( ) ; hero . use ( "lev…" at bounding box center [987, 414] width 427 height 436
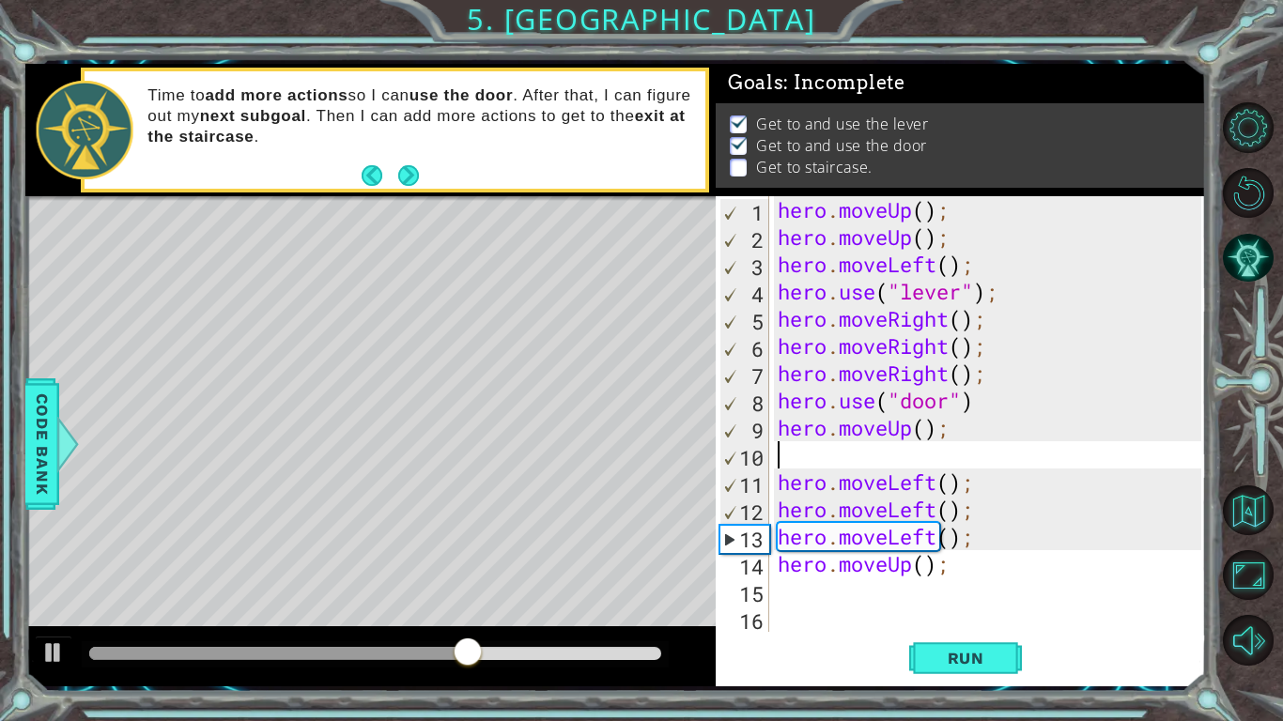
paste textarea "hero.moveUp();"
type textarea "hero.moveUp();"
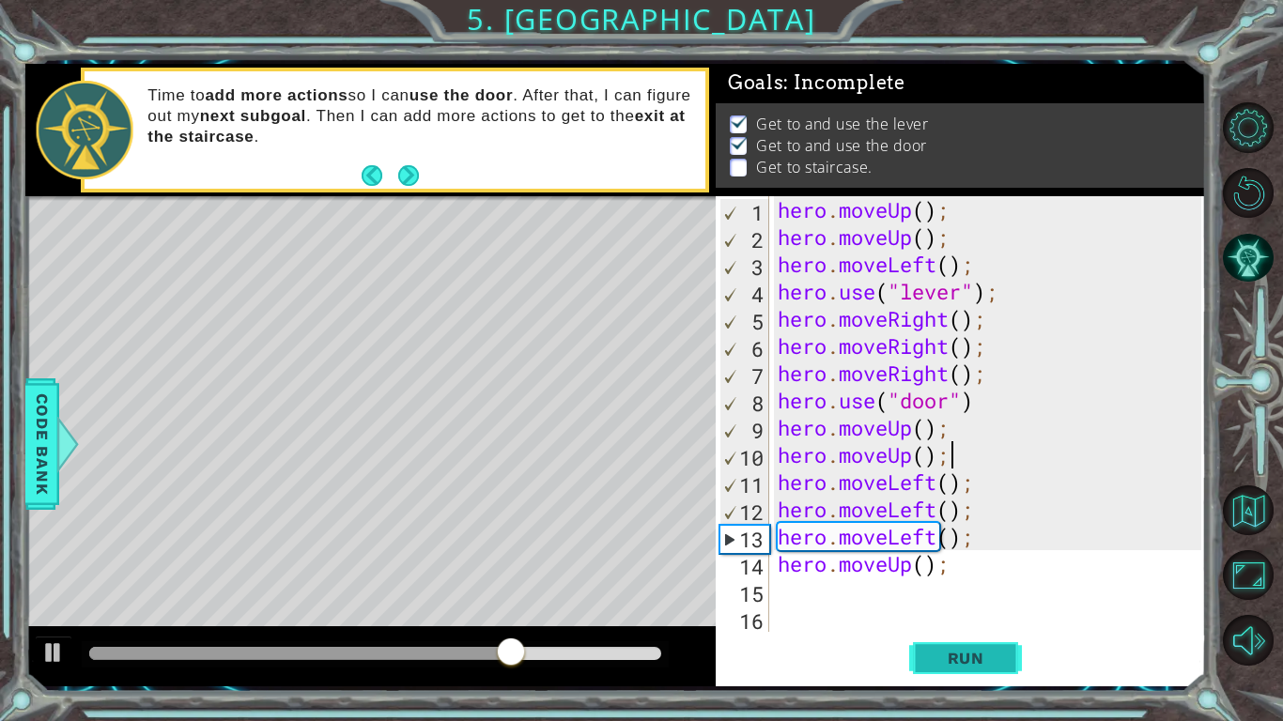
click at [945, 656] on span "Run" at bounding box center [966, 658] width 74 height 19
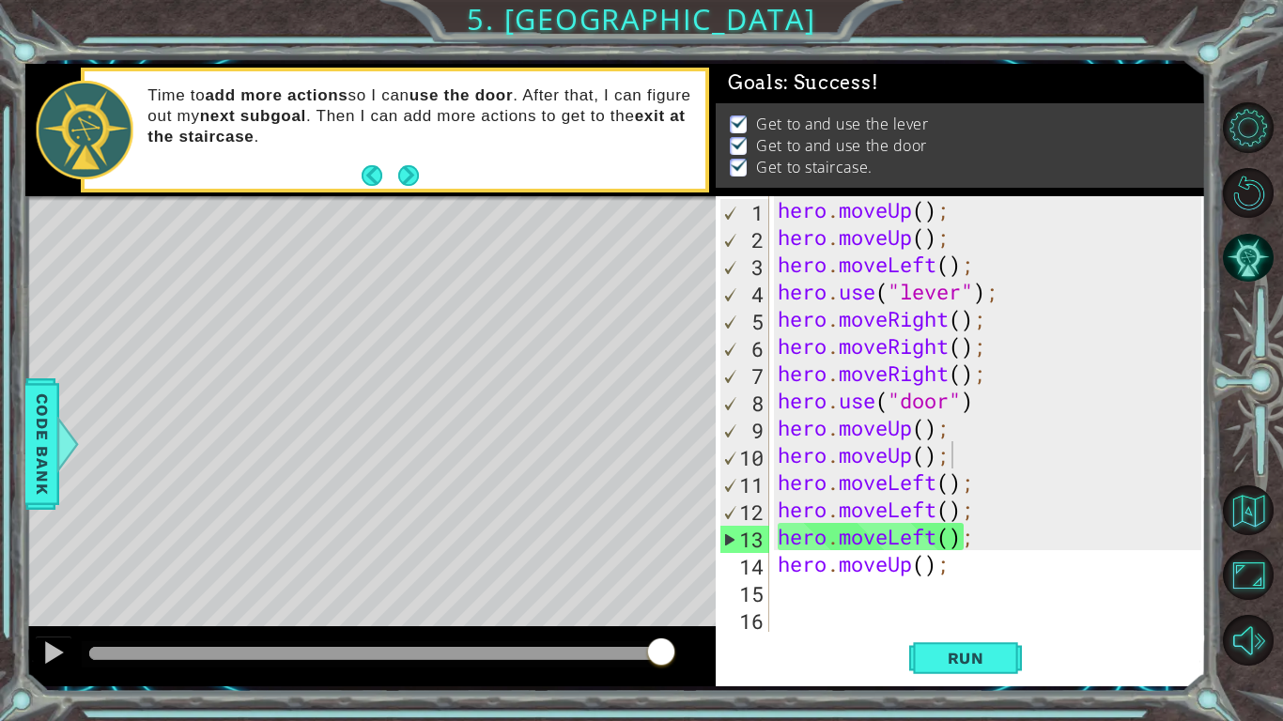
drag, startPoint x: 525, startPoint y: 654, endPoint x: 674, endPoint y: 668, distance: 150.0
click at [674, 668] on div at bounding box center [661, 654] width 34 height 34
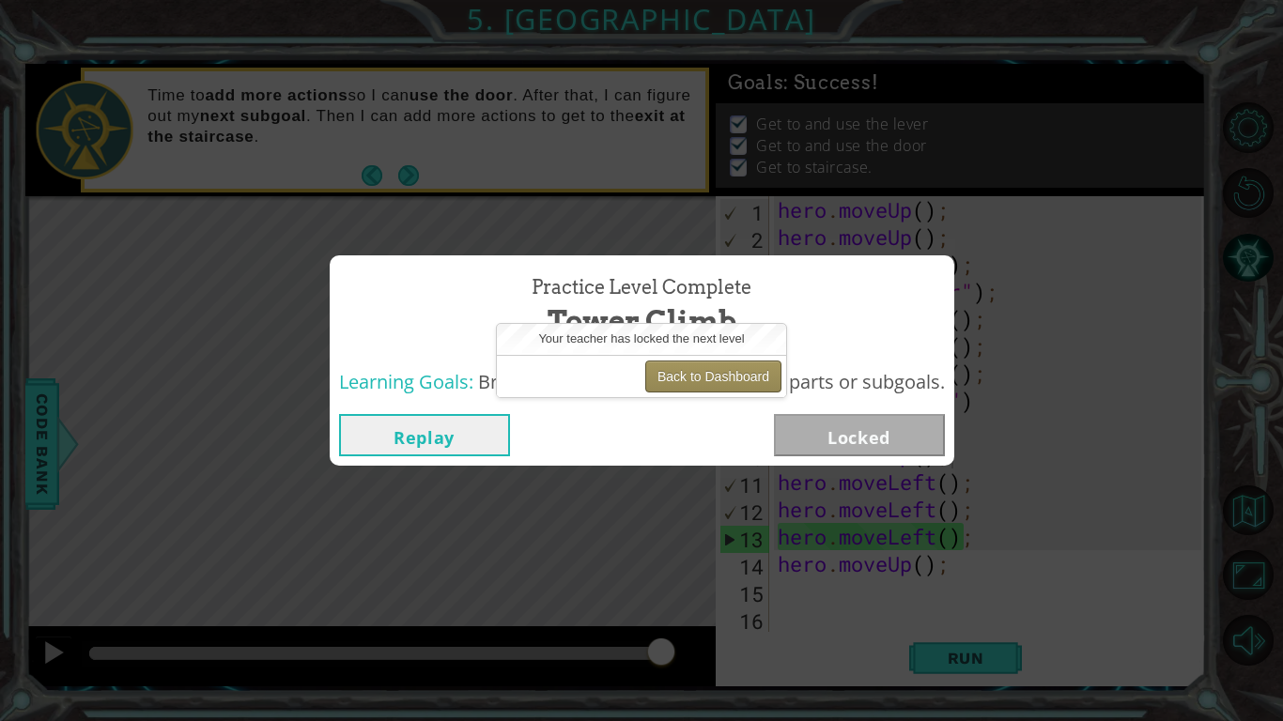
click at [708, 386] on button "Back to Dashboard" at bounding box center [713, 377] width 136 height 32
